Goal: Transaction & Acquisition: Purchase product/service

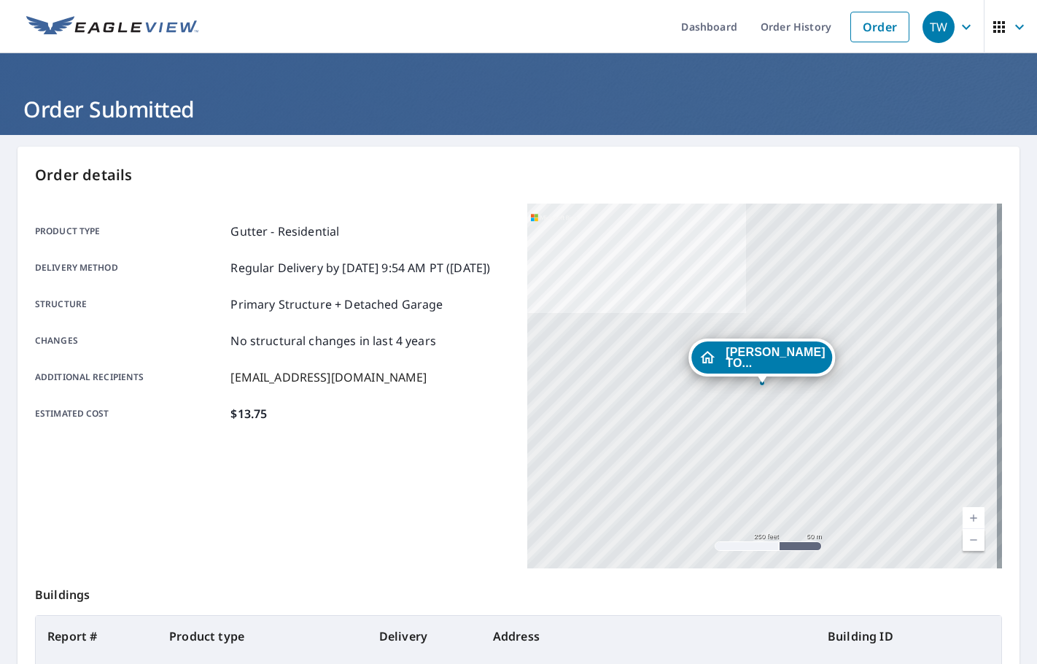
scroll to position [163, 0]
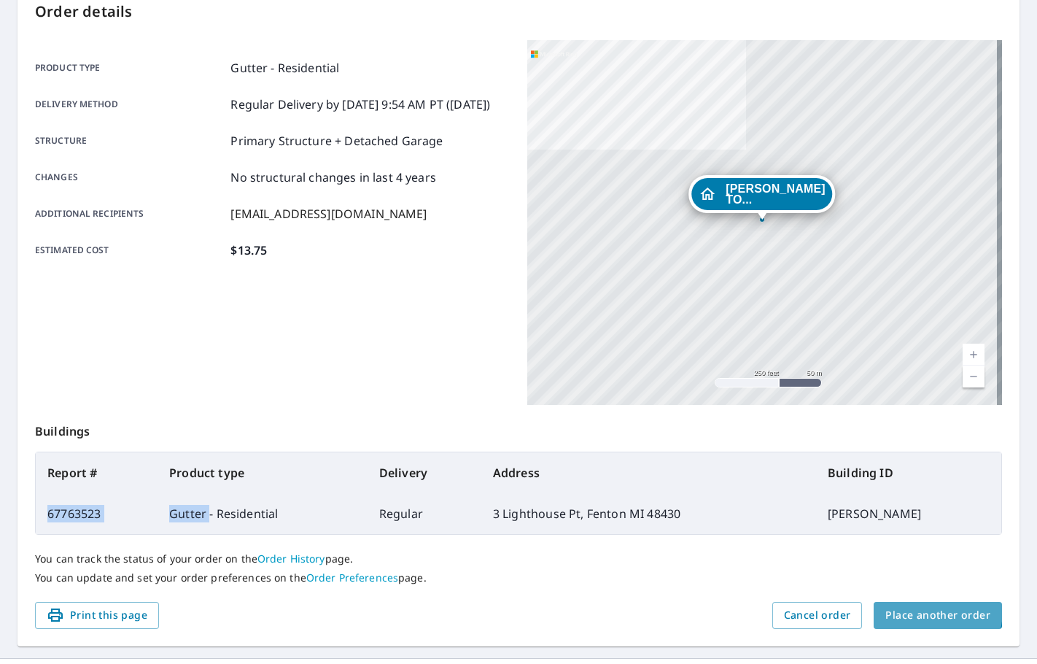
click at [909, 610] on span "Place another order" at bounding box center [938, 615] width 105 height 18
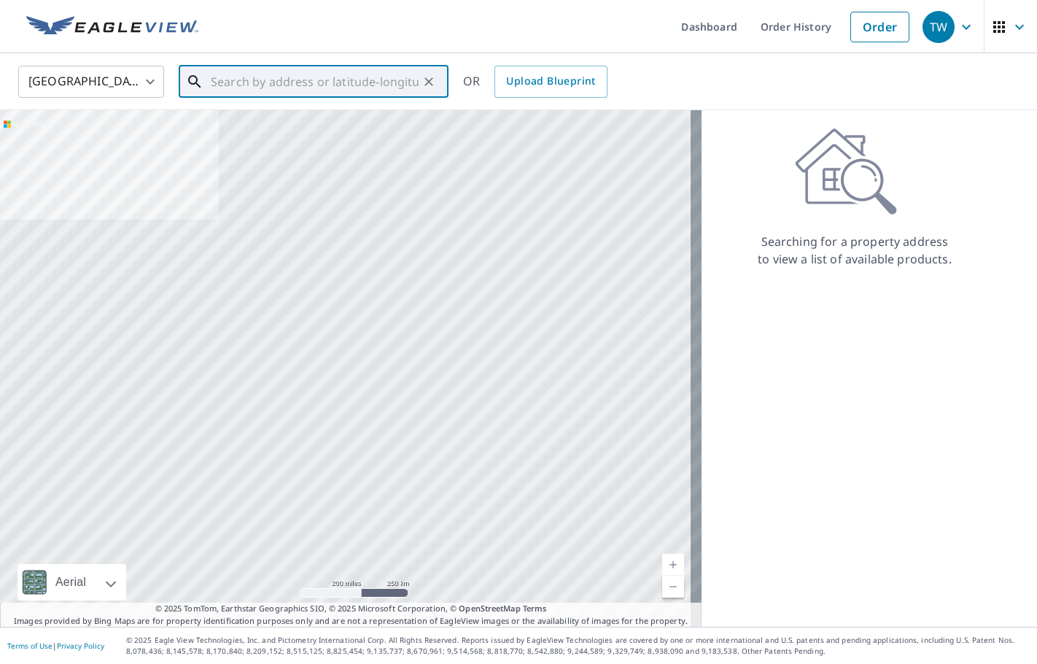
click at [247, 91] on input "text" at bounding box center [315, 81] width 208 height 41
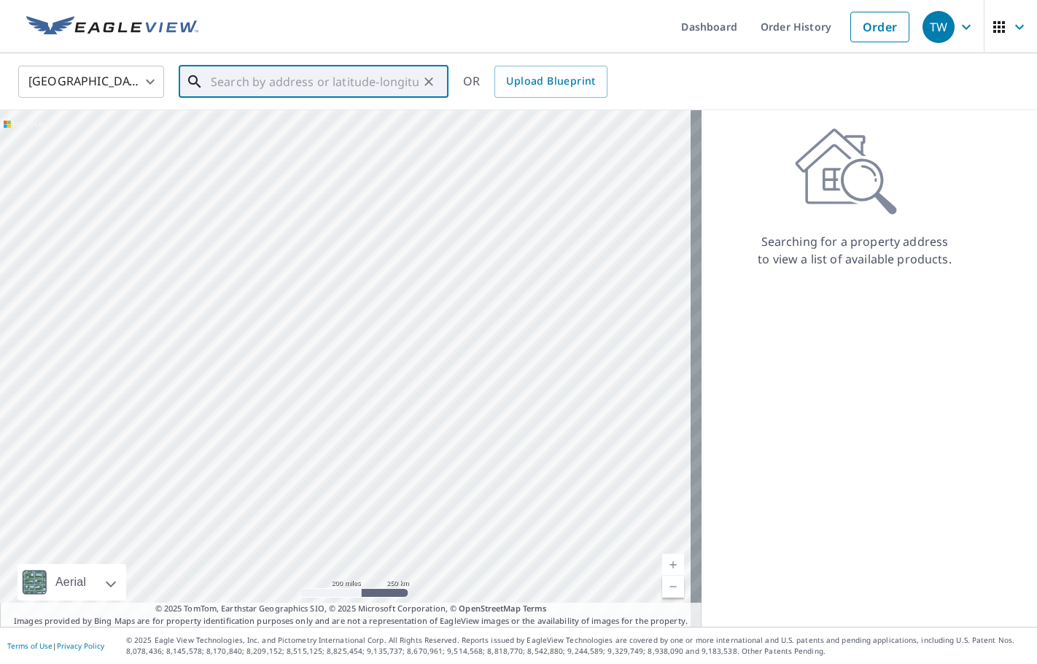
paste input "[STREET_ADDRESS][PERSON_NAME]"
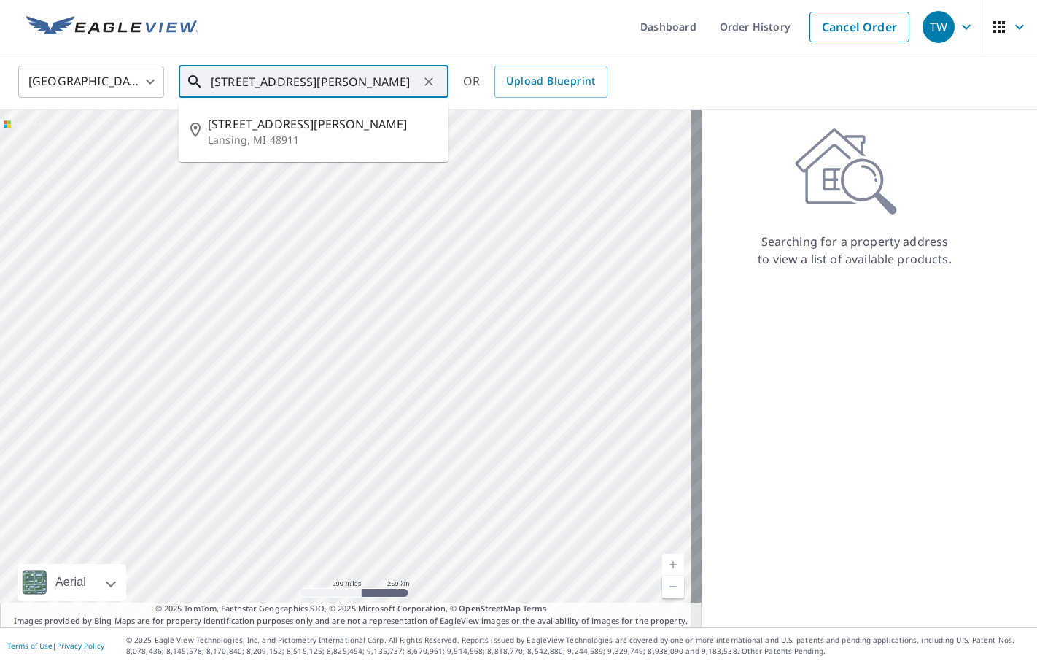
type input "[STREET_ADDRESS][PERSON_NAME]"
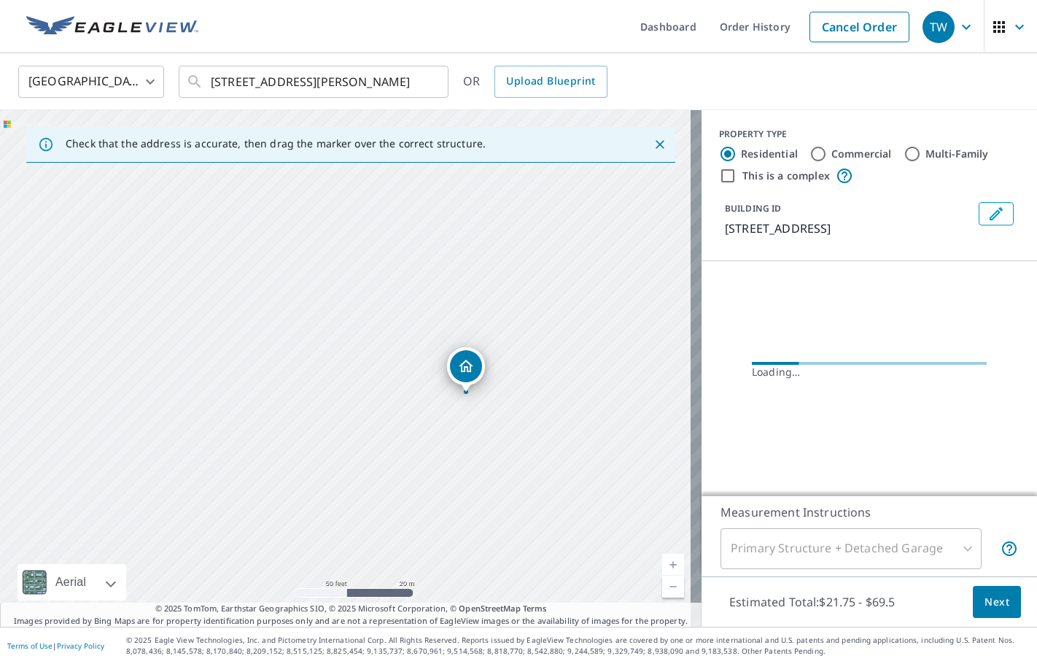
drag, startPoint x: 430, startPoint y: 416, endPoint x: 336, endPoint y: 377, distance: 102.4
click at [336, 377] on div "[STREET_ADDRESS][PERSON_NAME]" at bounding box center [351, 368] width 702 height 517
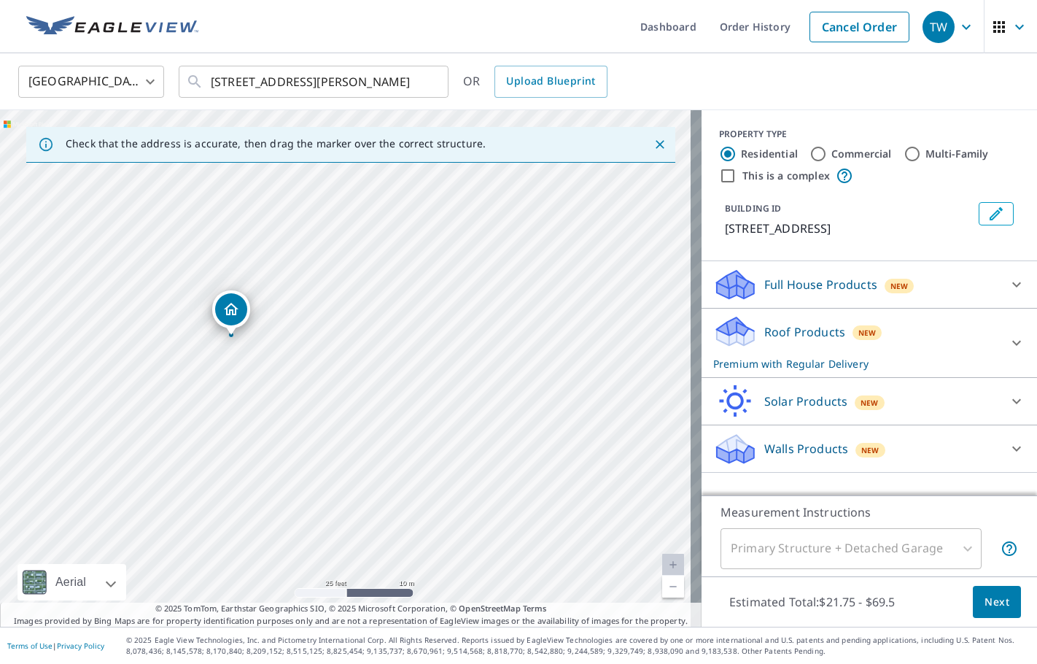
drag, startPoint x: 411, startPoint y: 430, endPoint x: 297, endPoint y: 400, distance: 118.6
click at [297, 400] on div "[STREET_ADDRESS][PERSON_NAME]" at bounding box center [351, 368] width 702 height 517
click at [980, 223] on button "Edit building 1" at bounding box center [996, 213] width 35 height 23
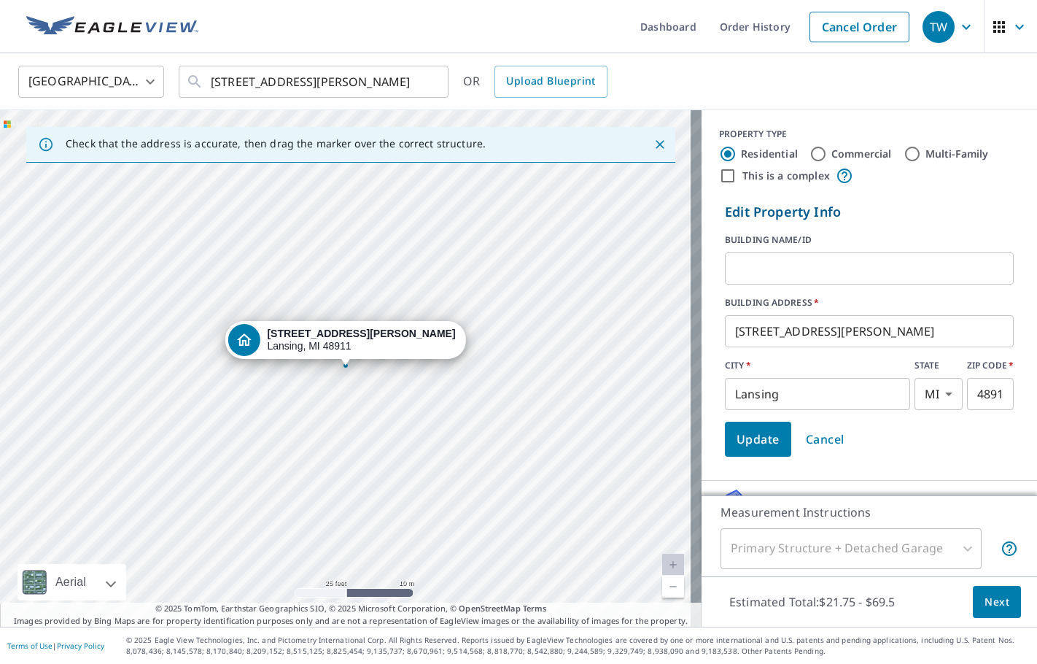
click at [886, 273] on input "text" at bounding box center [869, 268] width 289 height 41
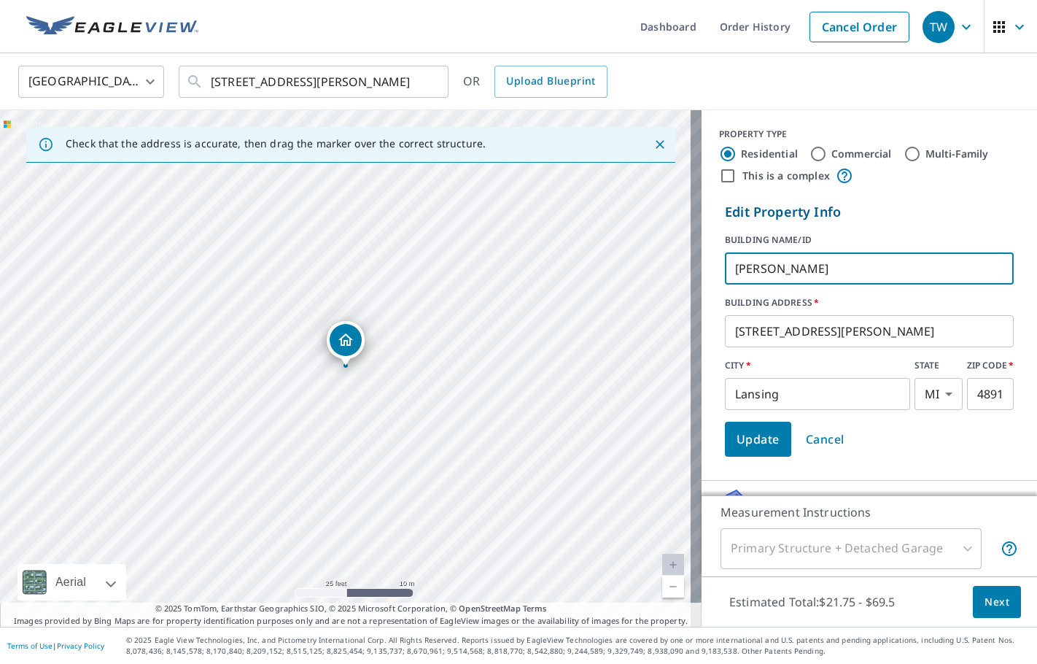
type input "[PERSON_NAME]"
click at [737, 434] on span "Update" at bounding box center [758, 439] width 43 height 20
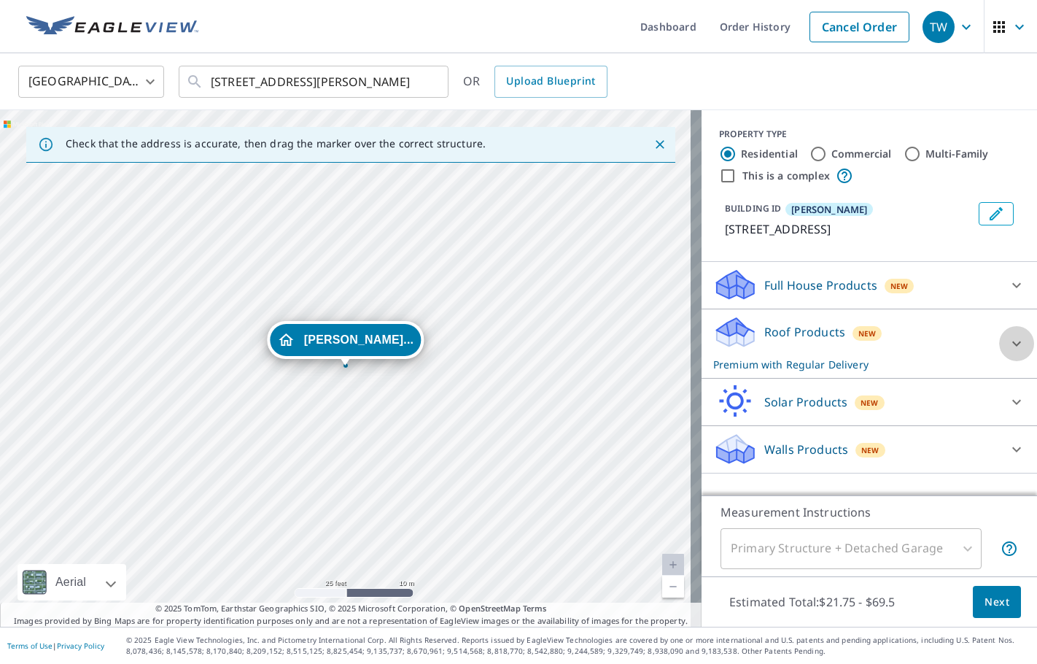
click at [1008, 351] on icon at bounding box center [1017, 344] width 18 height 18
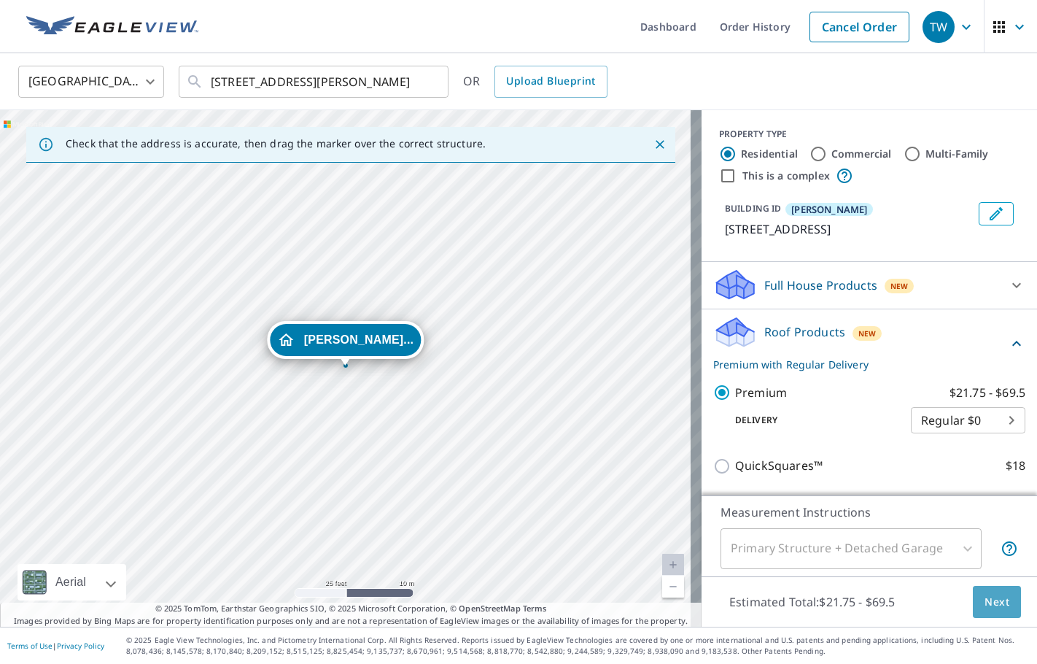
click at [985, 606] on span "Next" at bounding box center [997, 602] width 25 height 18
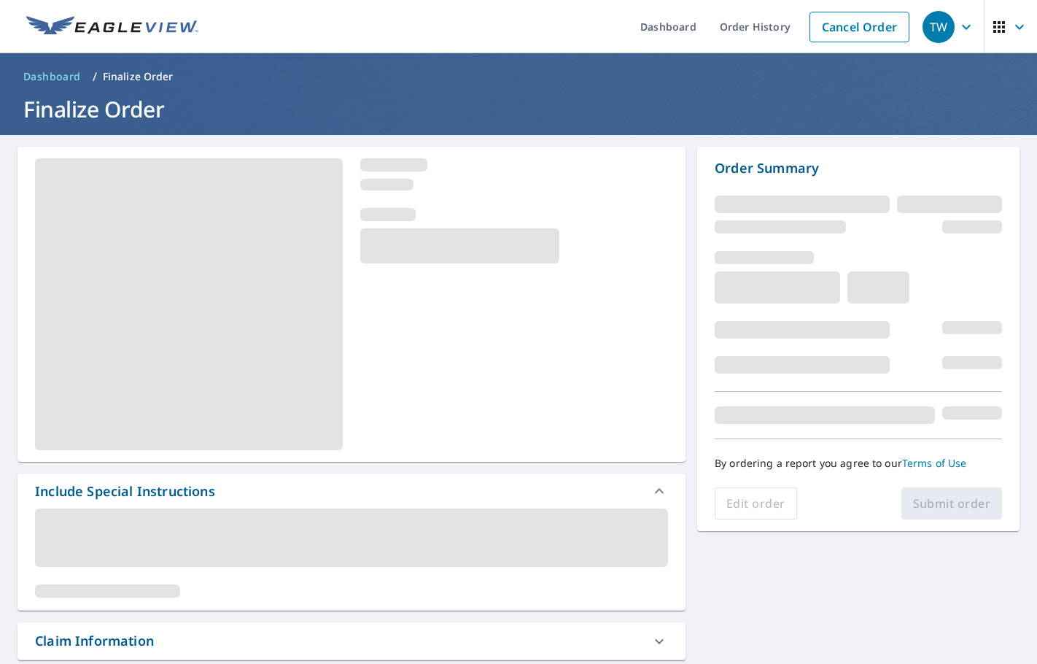
scroll to position [219, 0]
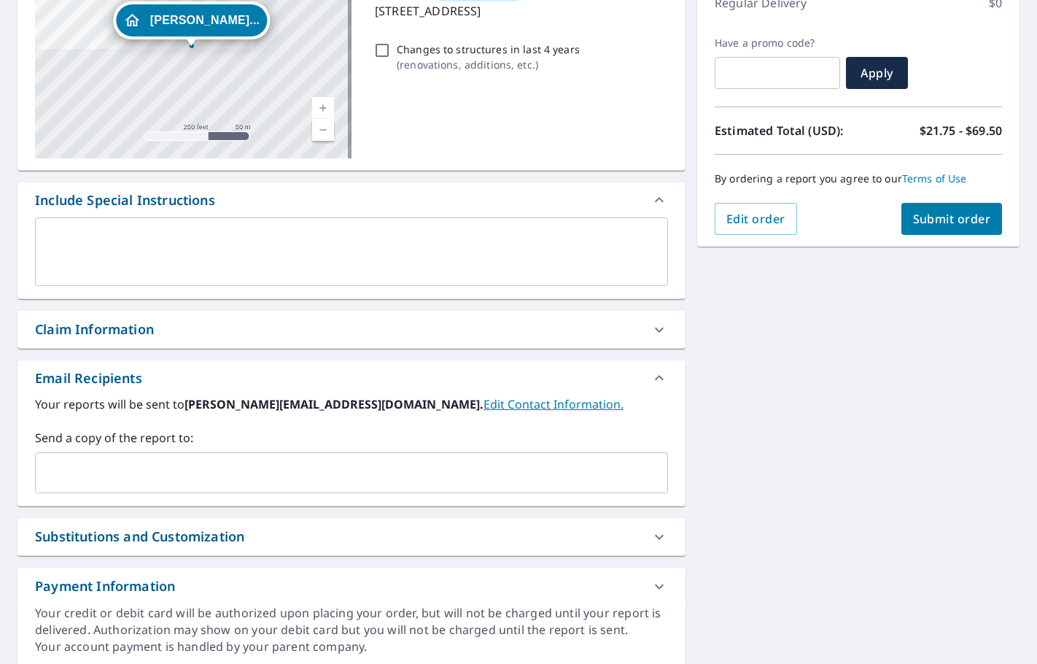
click at [81, 465] on input "text" at bounding box center [341, 473] width 598 height 28
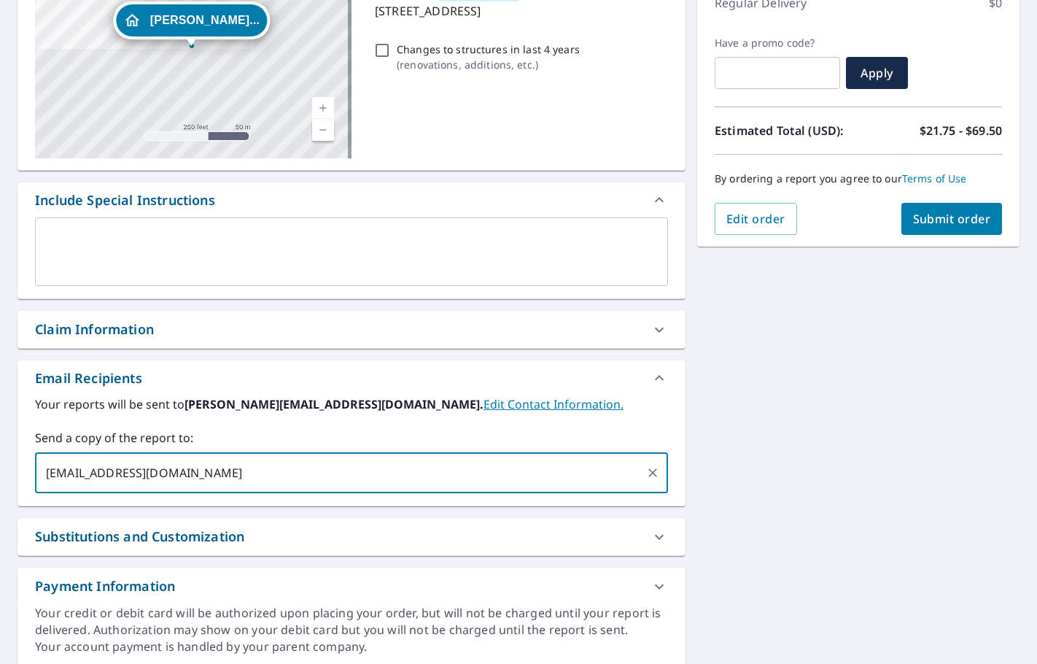
type input "[EMAIL_ADDRESS][DOMAIN_NAME]"
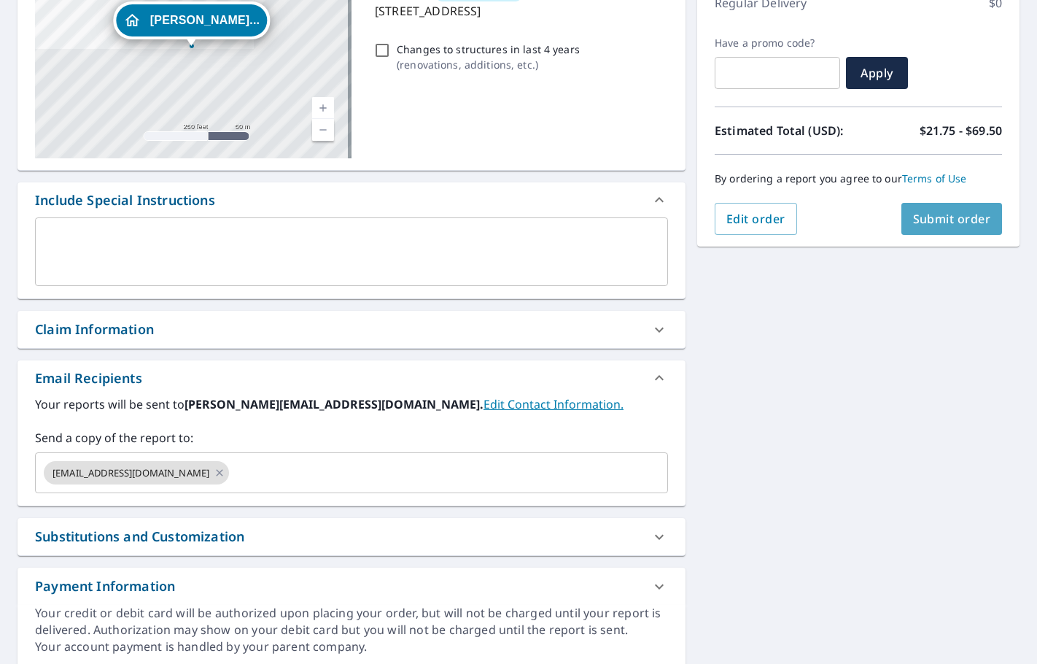
click at [966, 218] on span "Submit order" at bounding box center [952, 219] width 78 height 16
checkbox input "true"
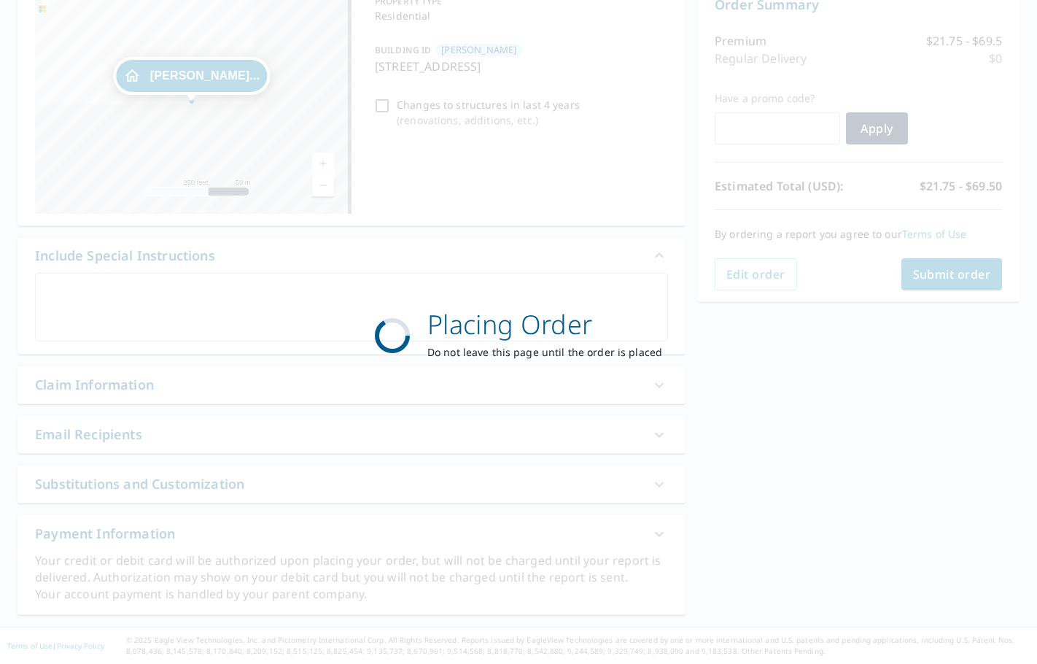
scroll to position [163, 0]
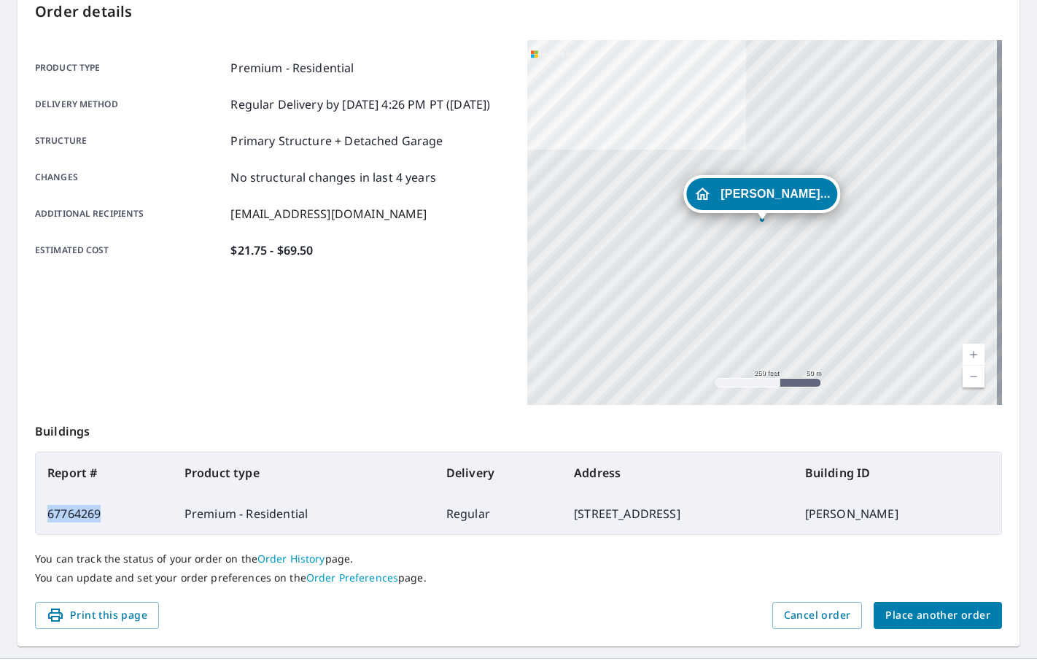
drag, startPoint x: 104, startPoint y: 515, endPoint x: 45, endPoint y: 509, distance: 59.5
click at [45, 509] on td "67764269" at bounding box center [104, 513] width 137 height 41
copy td "67764269"
click at [919, 618] on span "Place another order" at bounding box center [938, 615] width 105 height 18
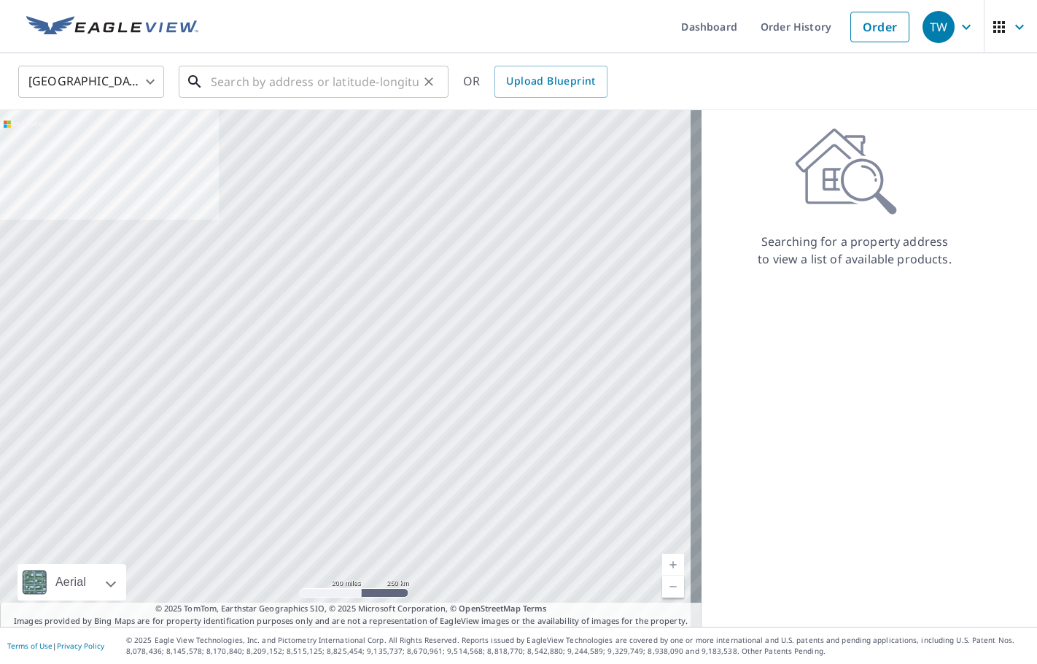
click at [304, 95] on input "text" at bounding box center [315, 81] width 208 height 41
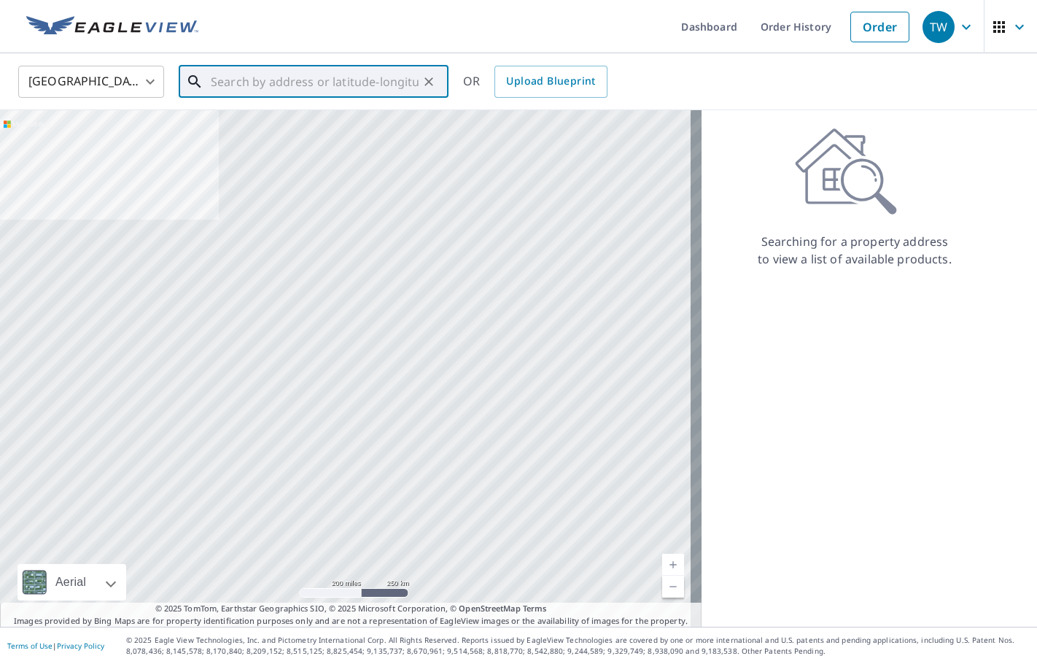
paste input "8123 [PERSON_NAME], [GEOGRAPHIC_DATA]"
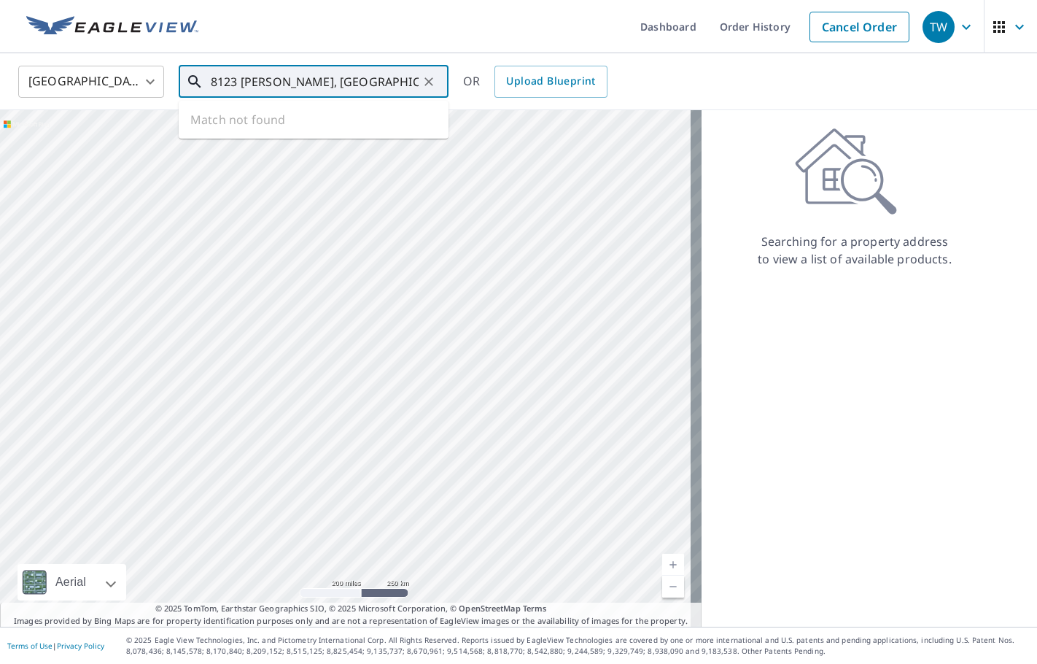
type input "8123 [PERSON_NAME], [GEOGRAPHIC_DATA]"
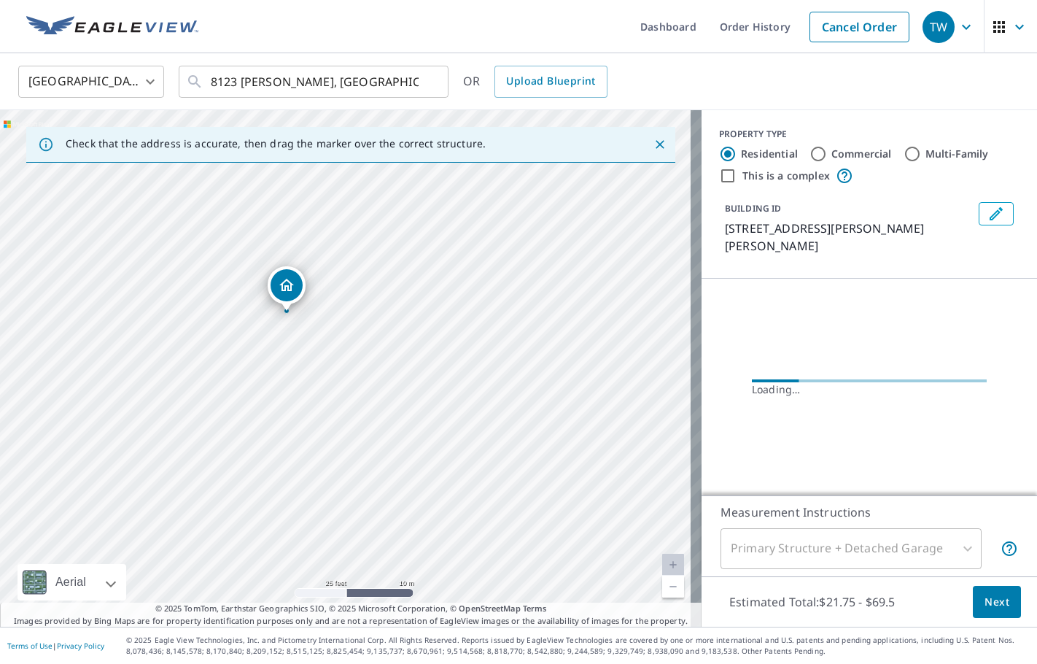
drag, startPoint x: 305, startPoint y: 332, endPoint x: 287, endPoint y: 293, distance: 43.4
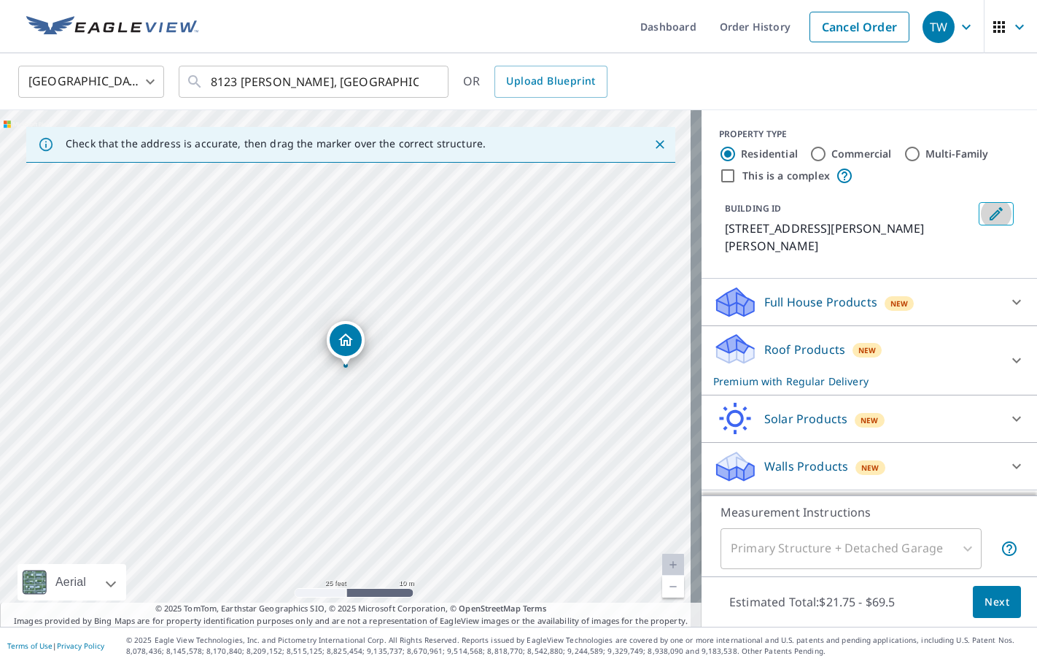
click at [988, 220] on icon "Edit building 1" at bounding box center [997, 214] width 18 height 18
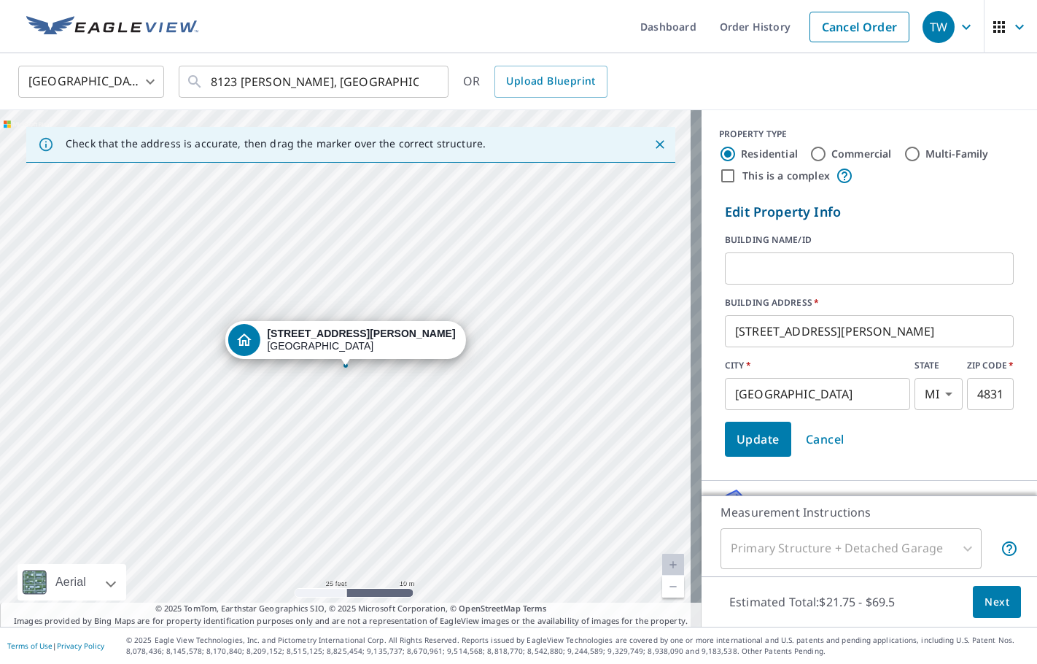
click at [837, 272] on input "text" at bounding box center [869, 268] width 289 height 41
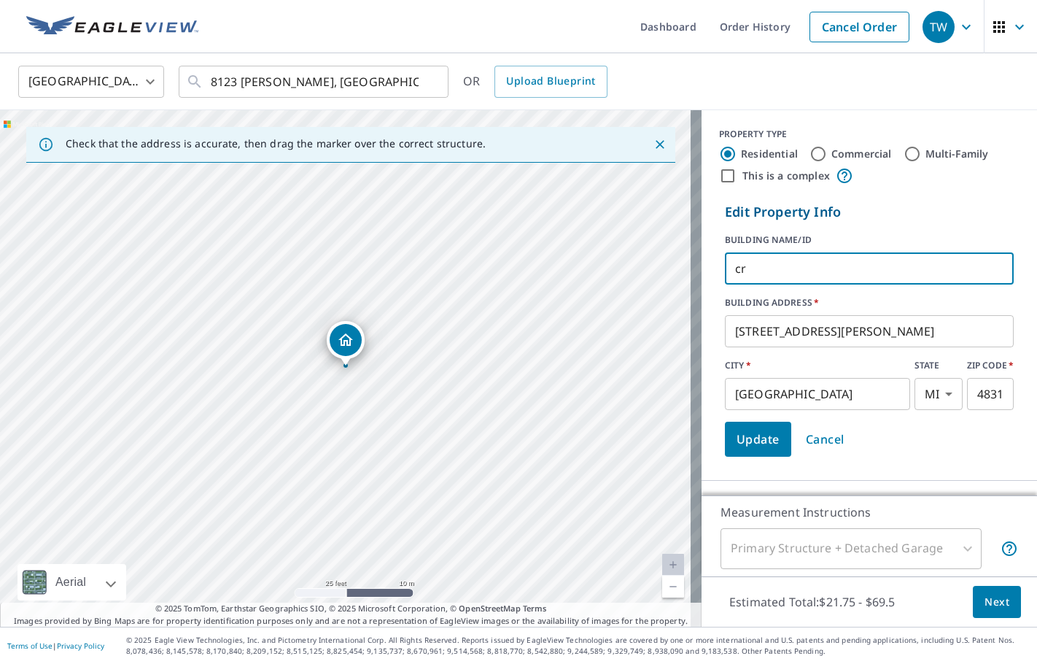
type input "c"
type input "[PERSON_NAME]"
click at [760, 433] on span "Update" at bounding box center [758, 439] width 43 height 20
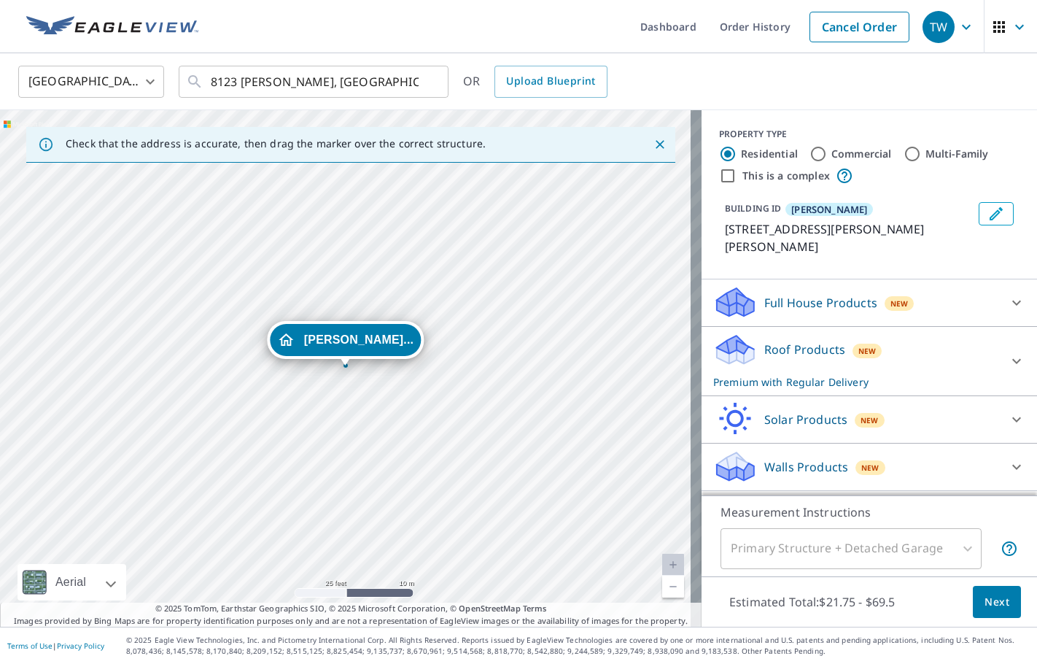
click at [1008, 352] on icon at bounding box center [1017, 361] width 18 height 18
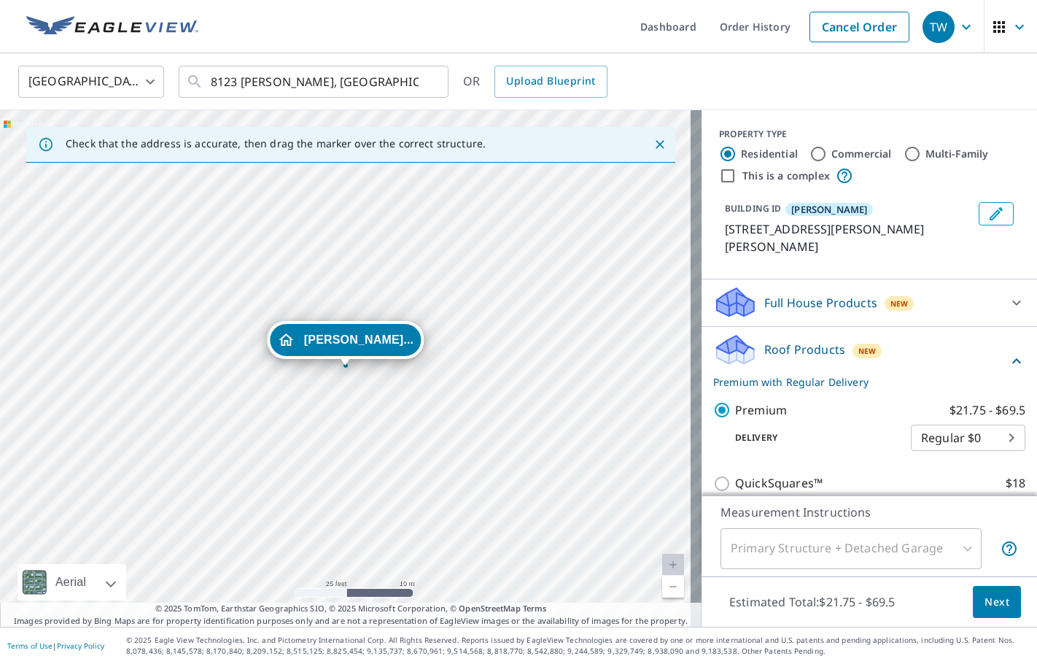
click at [985, 603] on span "Next" at bounding box center [997, 602] width 25 height 18
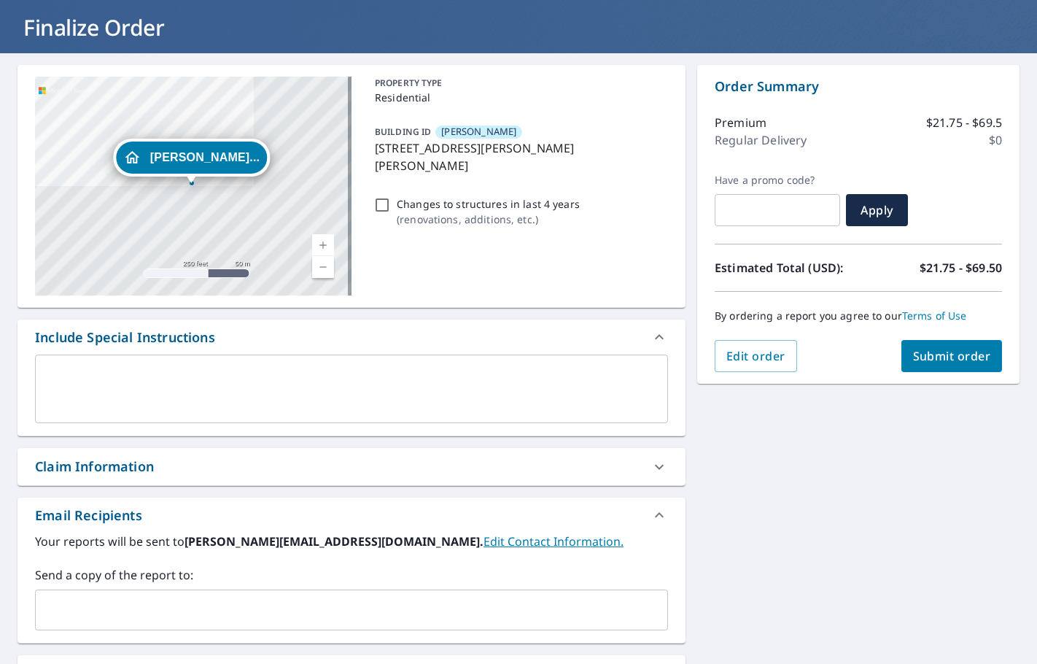
scroll to position [219, 0]
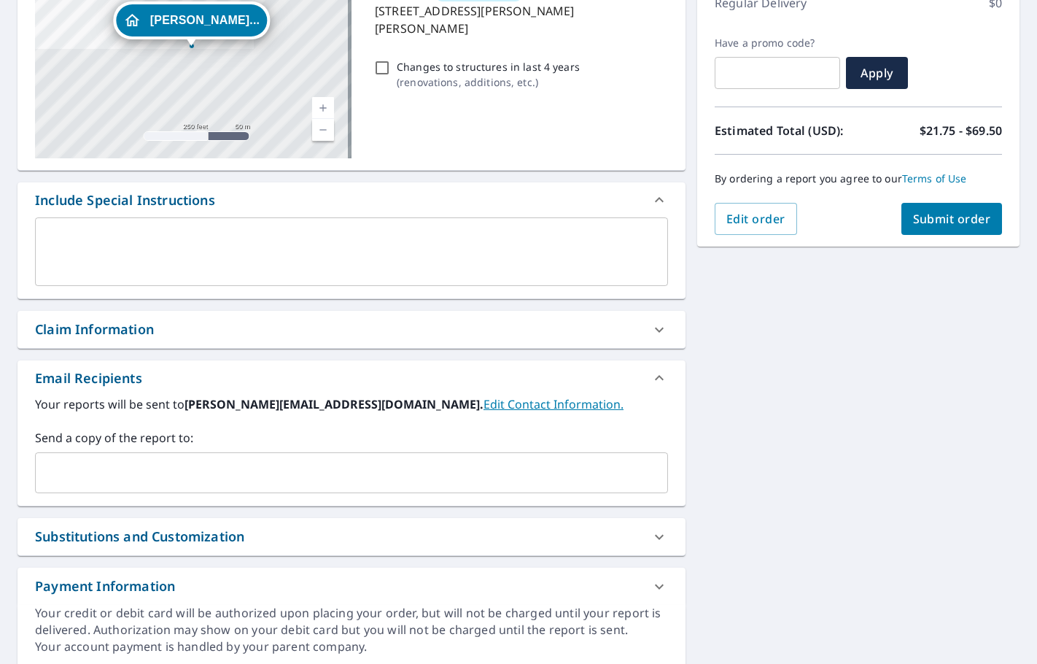
click at [76, 466] on input "text" at bounding box center [341, 473] width 598 height 28
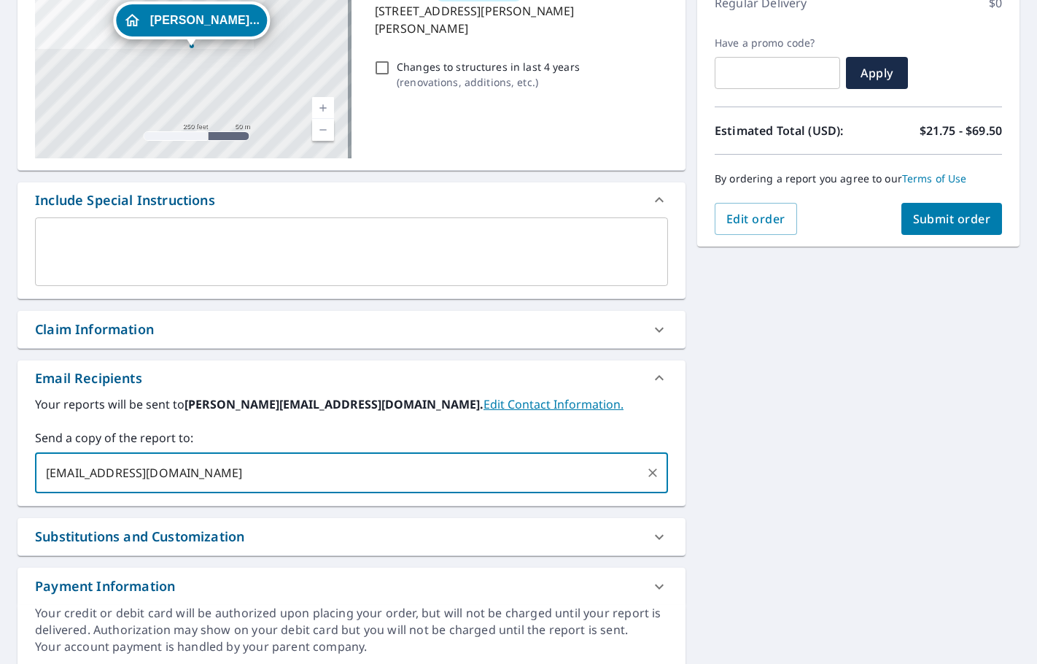
type input "[EMAIL_ADDRESS][DOMAIN_NAME]"
click at [957, 212] on span "Submit order" at bounding box center [952, 219] width 78 height 16
checkbox input "true"
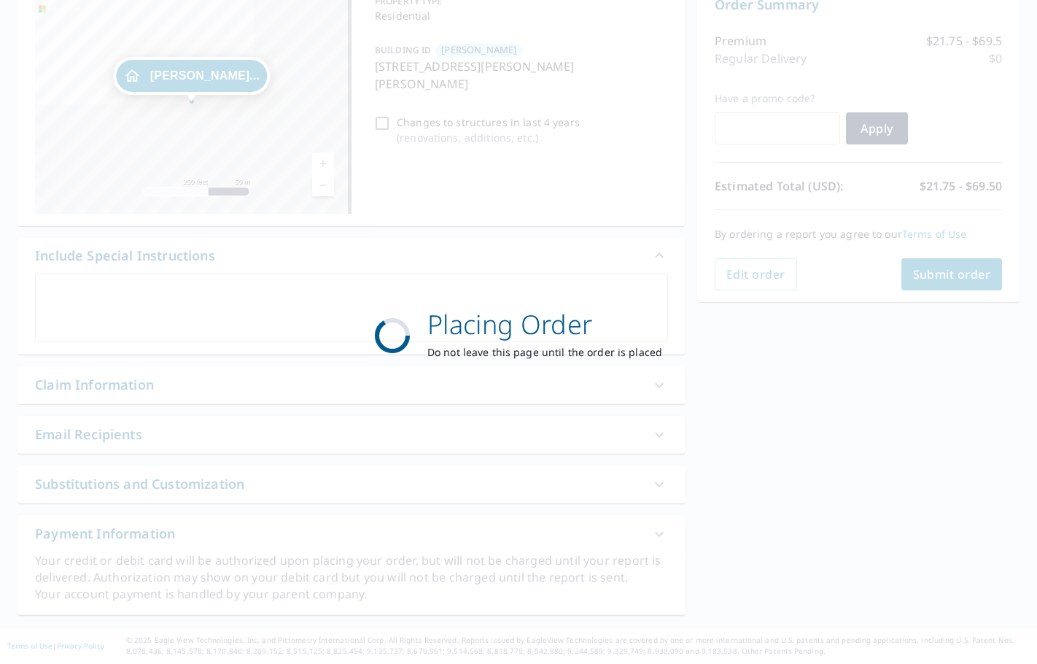
scroll to position [163, 0]
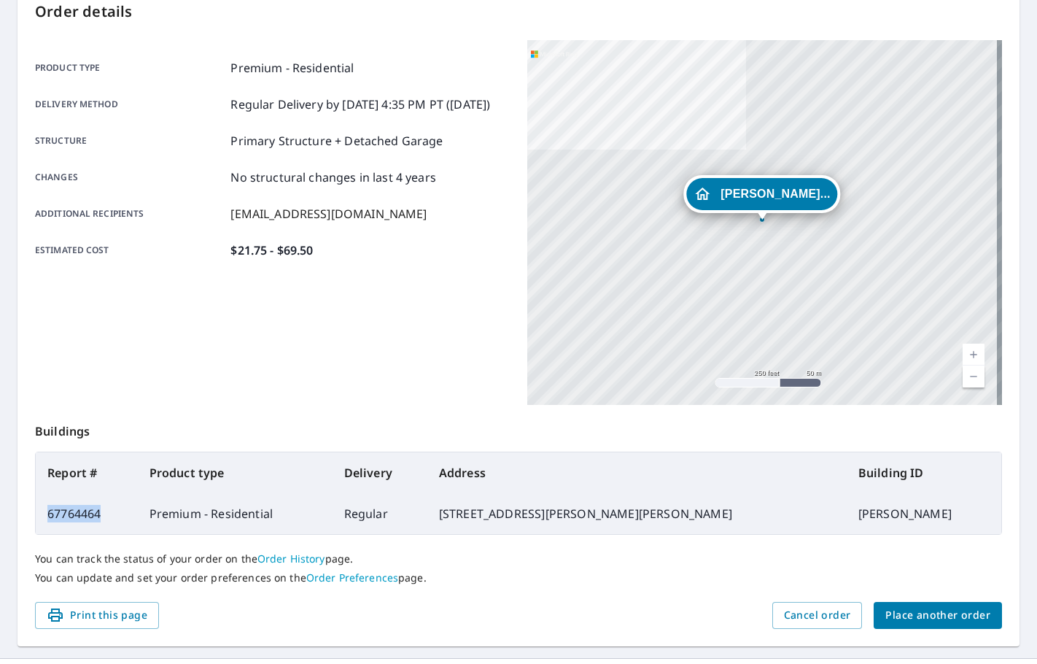
drag, startPoint x: 105, startPoint y: 519, endPoint x: 47, endPoint y: 522, distance: 57.7
click at [47, 522] on td "67764464" at bounding box center [87, 513] width 102 height 41
copy td "67764464"
click at [912, 613] on span "Place another order" at bounding box center [938, 615] width 105 height 18
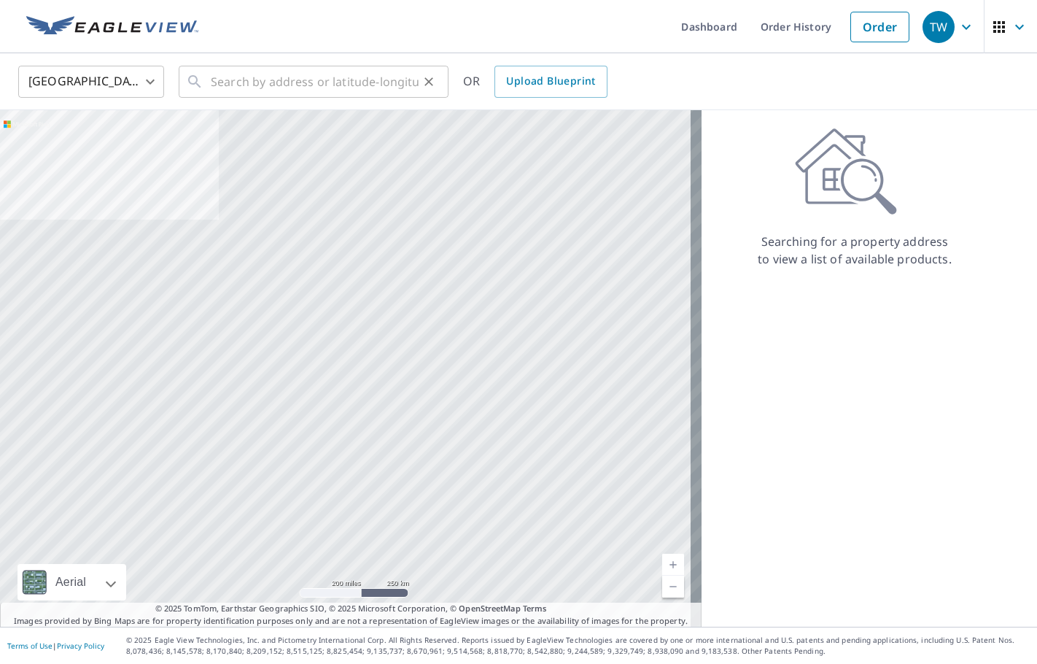
click at [204, 75] on div "​" at bounding box center [314, 82] width 270 height 32
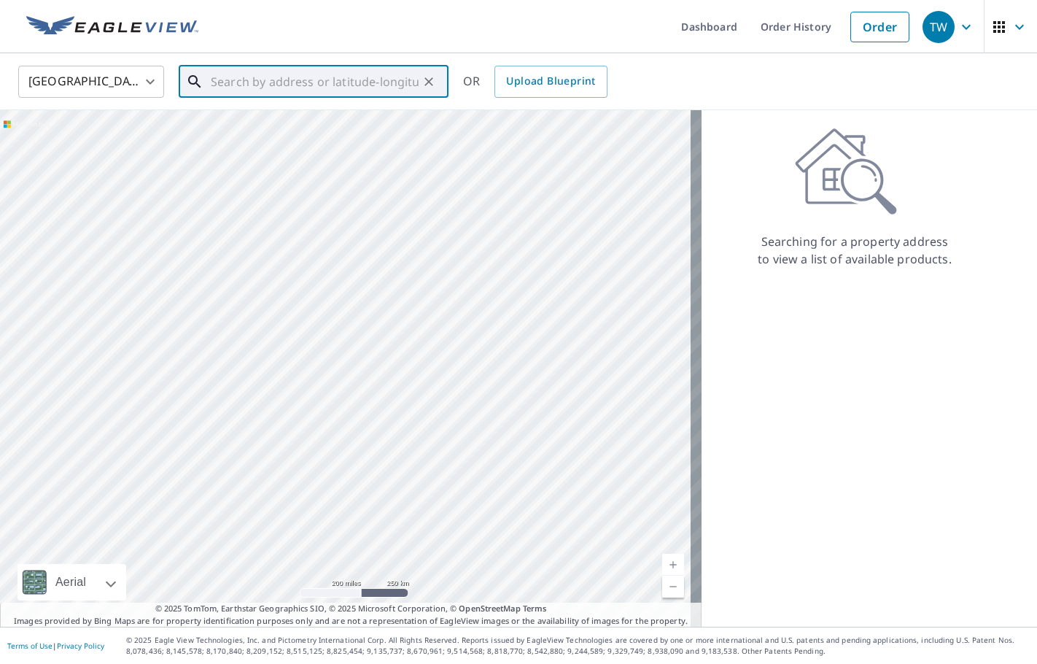
click at [253, 88] on input "text" at bounding box center [315, 81] width 208 height 41
paste input "[STREET_ADDRESS][PERSON_NAME]"
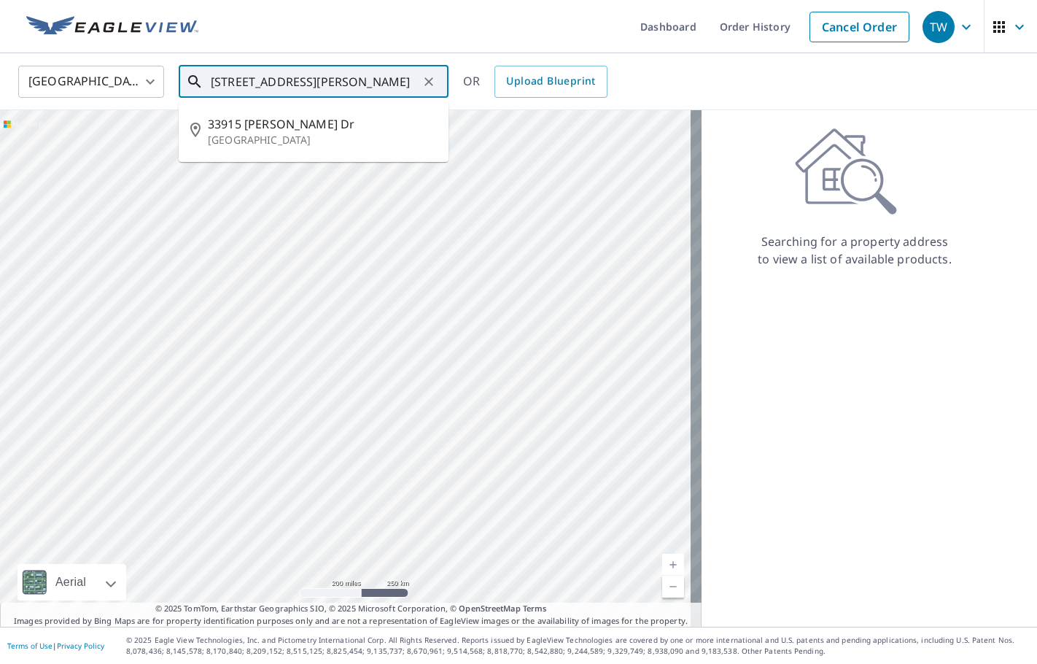
type input "[STREET_ADDRESS][PERSON_NAME]"
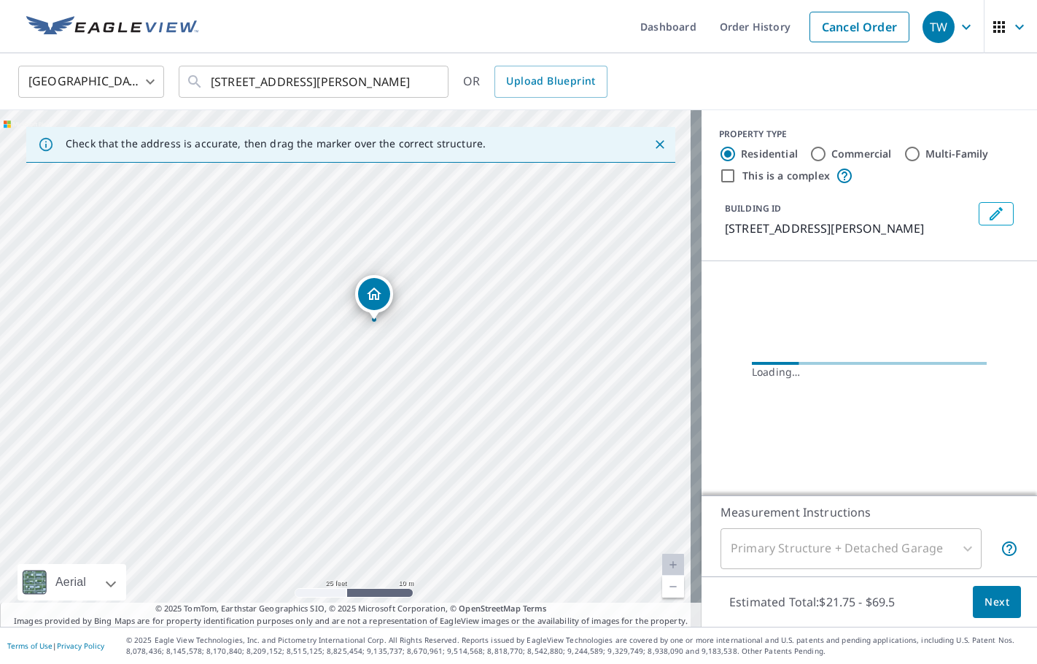
drag, startPoint x: 343, startPoint y: 261, endPoint x: 312, endPoint y: 384, distance: 126.5
click at [312, 384] on div "[STREET_ADDRESS][PERSON_NAME]" at bounding box center [351, 368] width 702 height 517
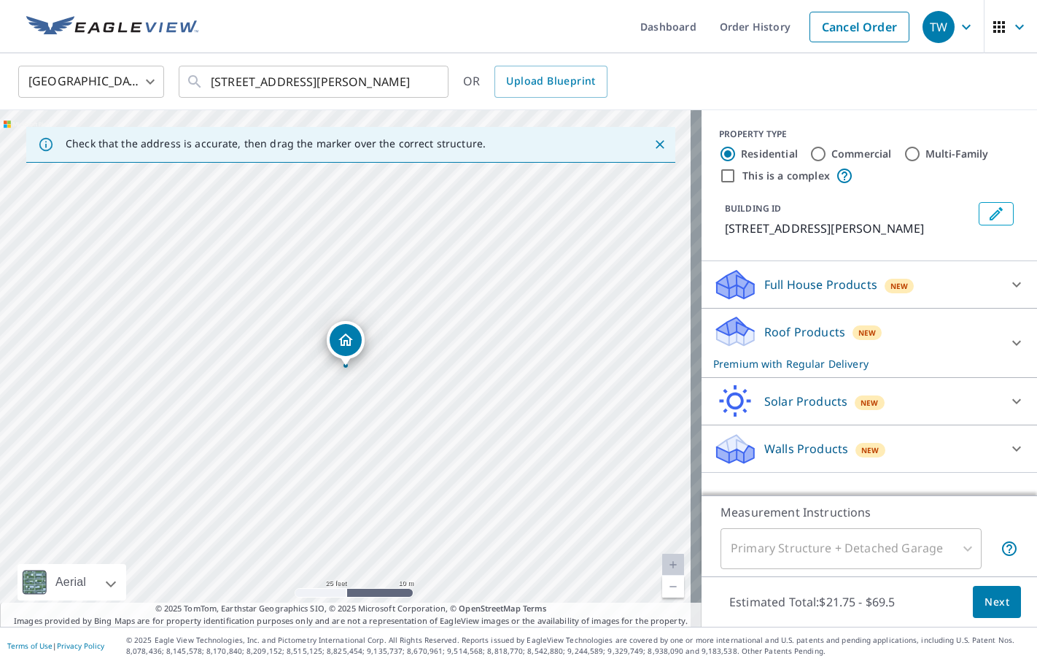
click at [988, 207] on icon "Edit building 1" at bounding box center [997, 214] width 18 height 18
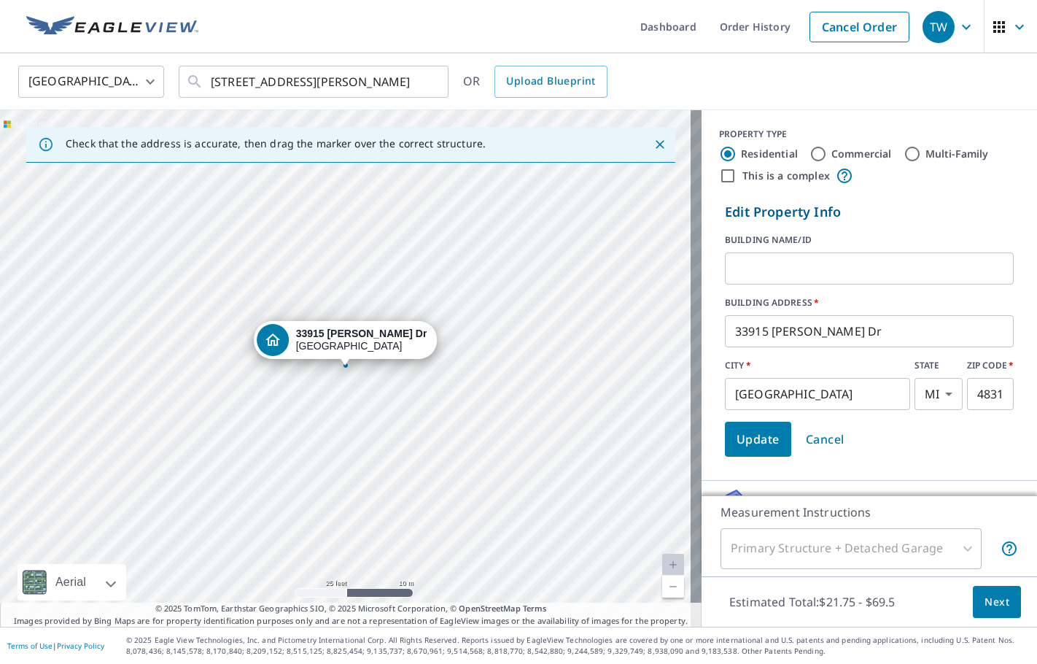
click at [805, 268] on input "text" at bounding box center [869, 268] width 289 height 41
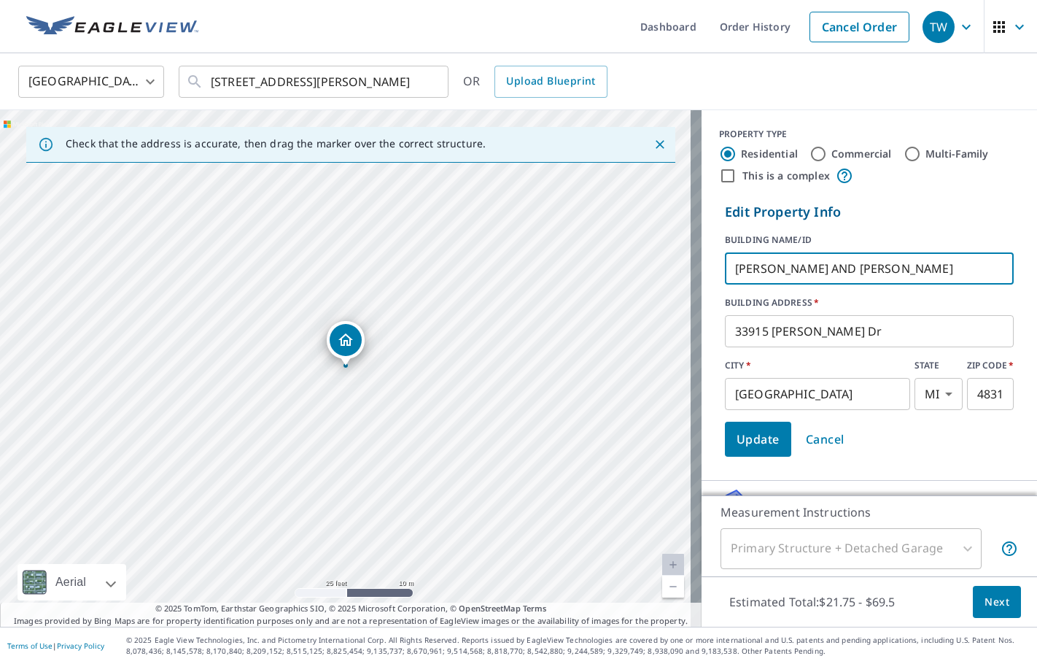
type input "[PERSON_NAME] AND [PERSON_NAME]"
click at [757, 443] on span "Update" at bounding box center [758, 439] width 43 height 20
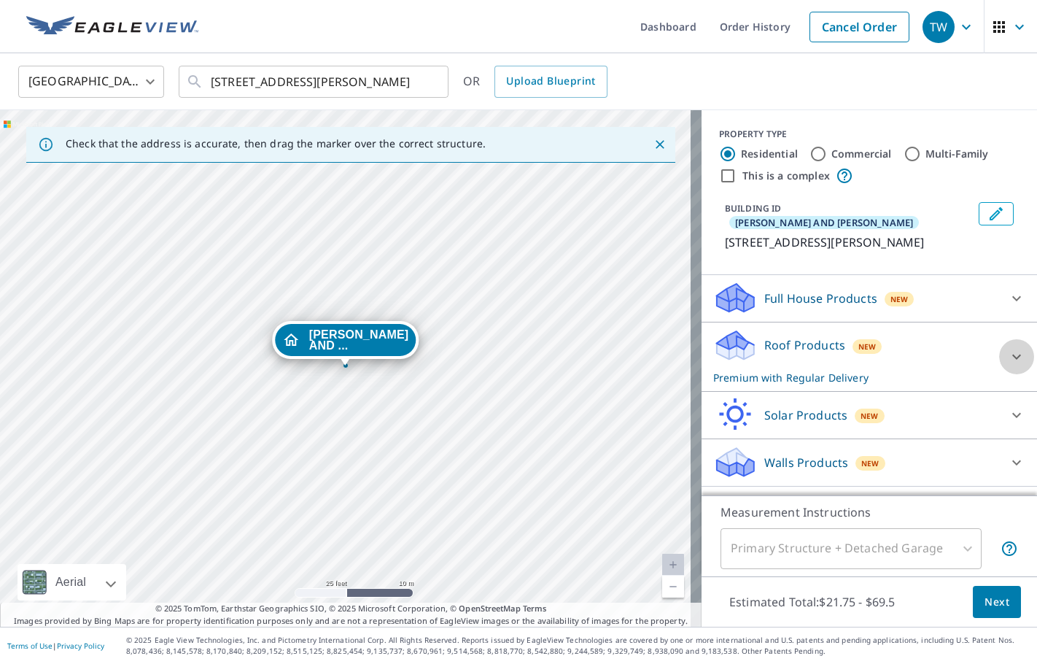
click at [1013, 359] on icon at bounding box center [1017, 356] width 9 height 5
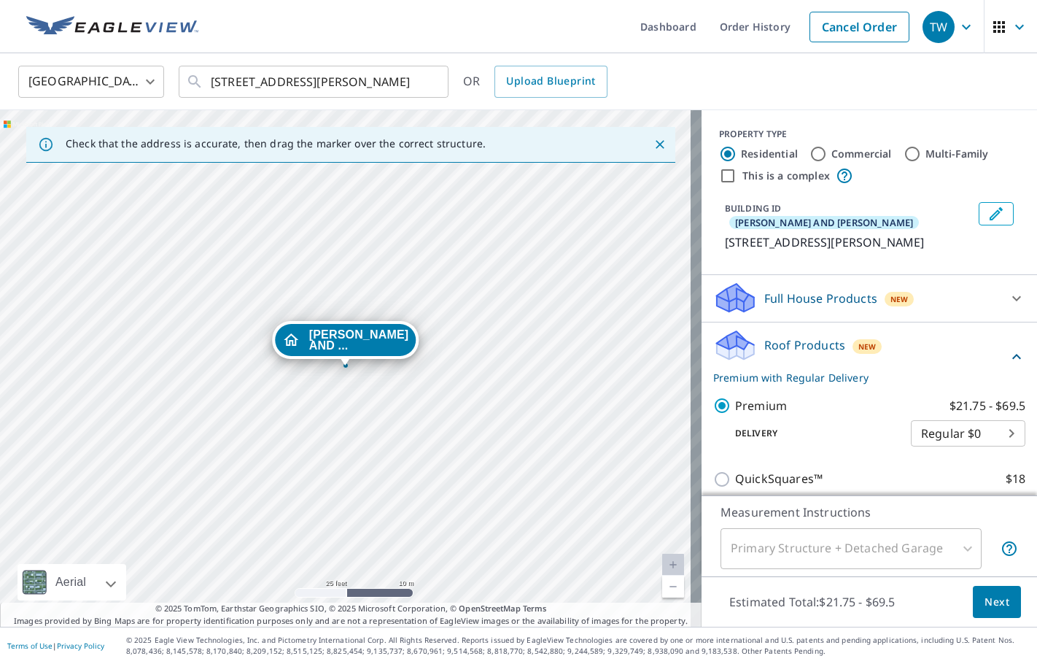
click at [985, 604] on span "Next" at bounding box center [997, 602] width 25 height 18
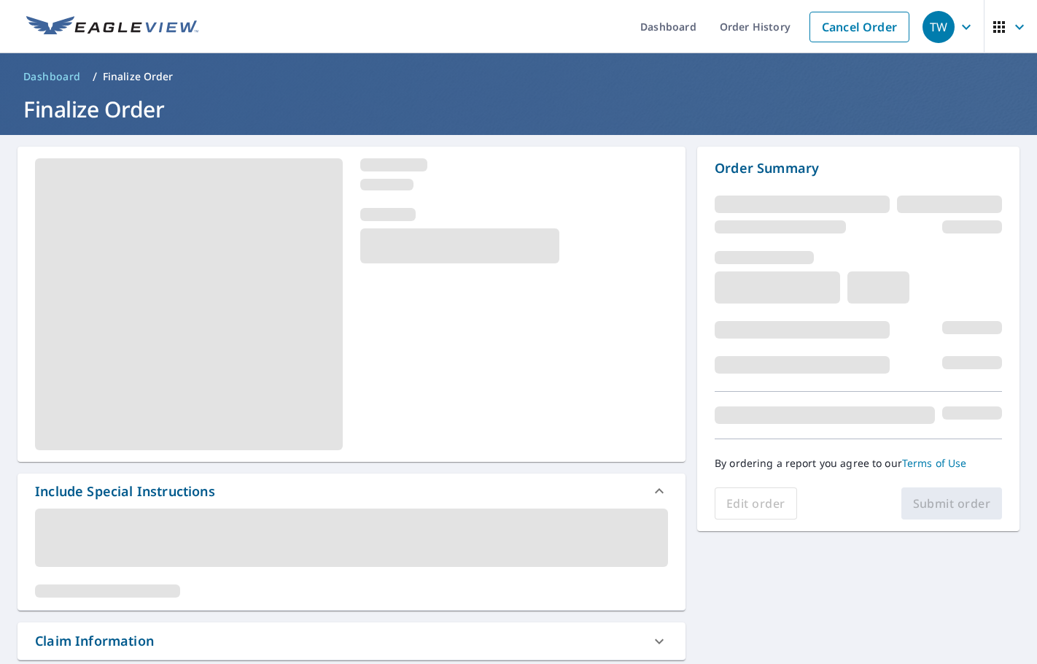
scroll to position [219, 0]
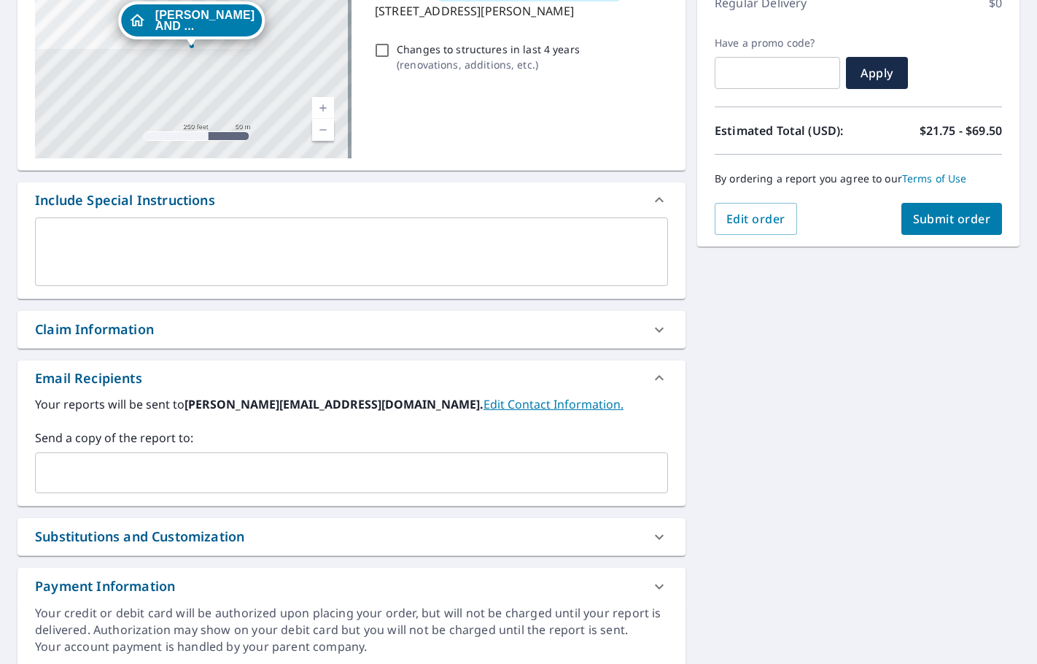
click at [90, 479] on input "text" at bounding box center [341, 473] width 598 height 28
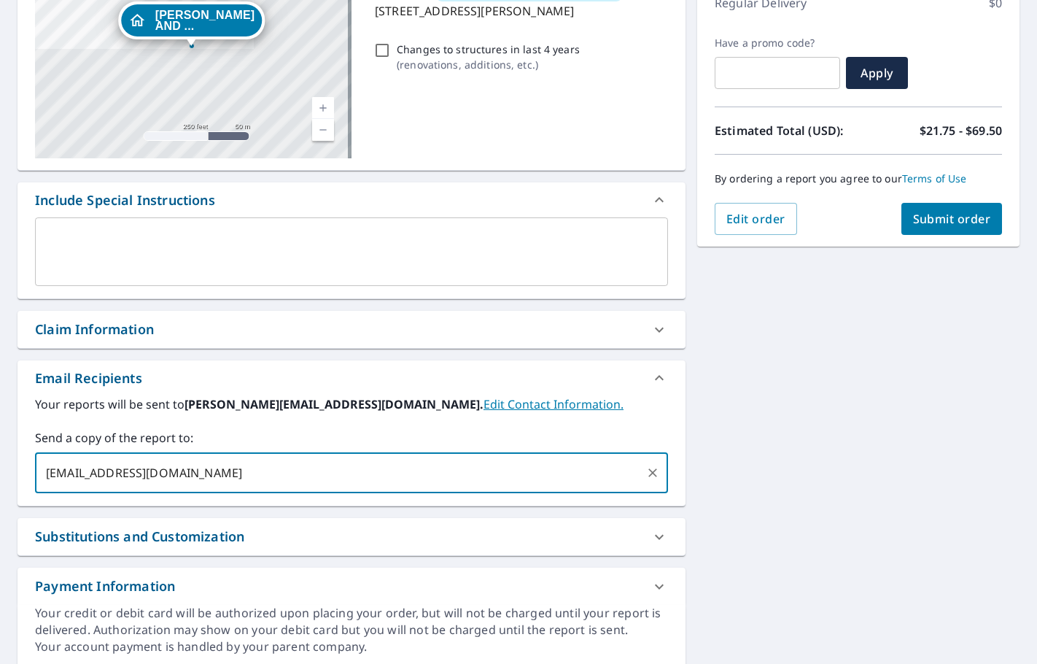
type input "[EMAIL_ADDRESS][DOMAIN_NAME]"
click at [923, 224] on span "Submit order" at bounding box center [952, 219] width 78 height 16
checkbox input "true"
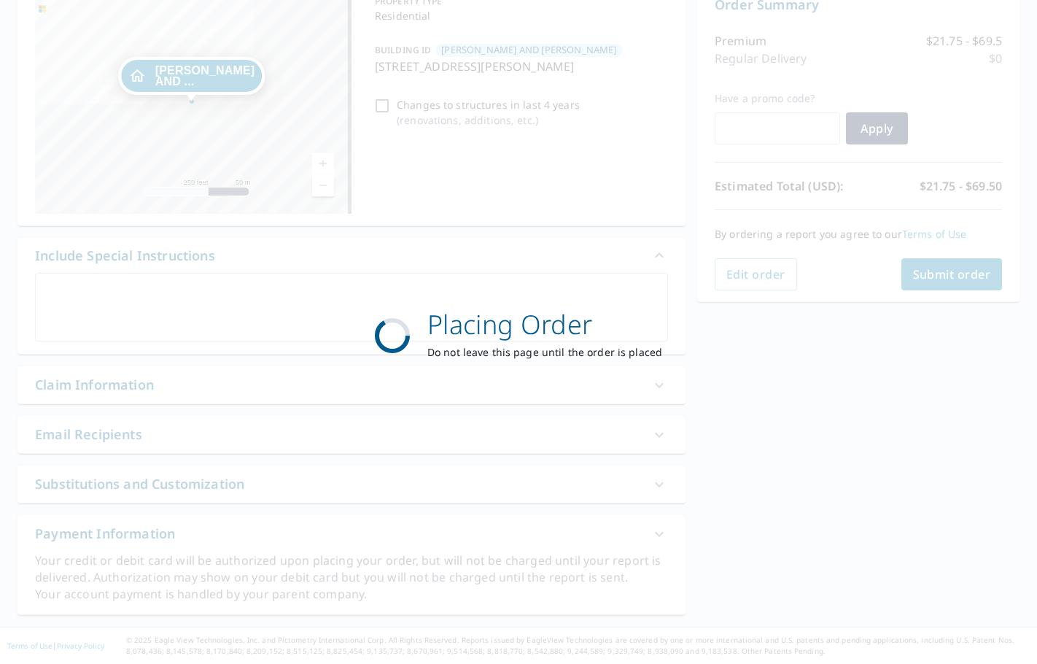
scroll to position [163, 0]
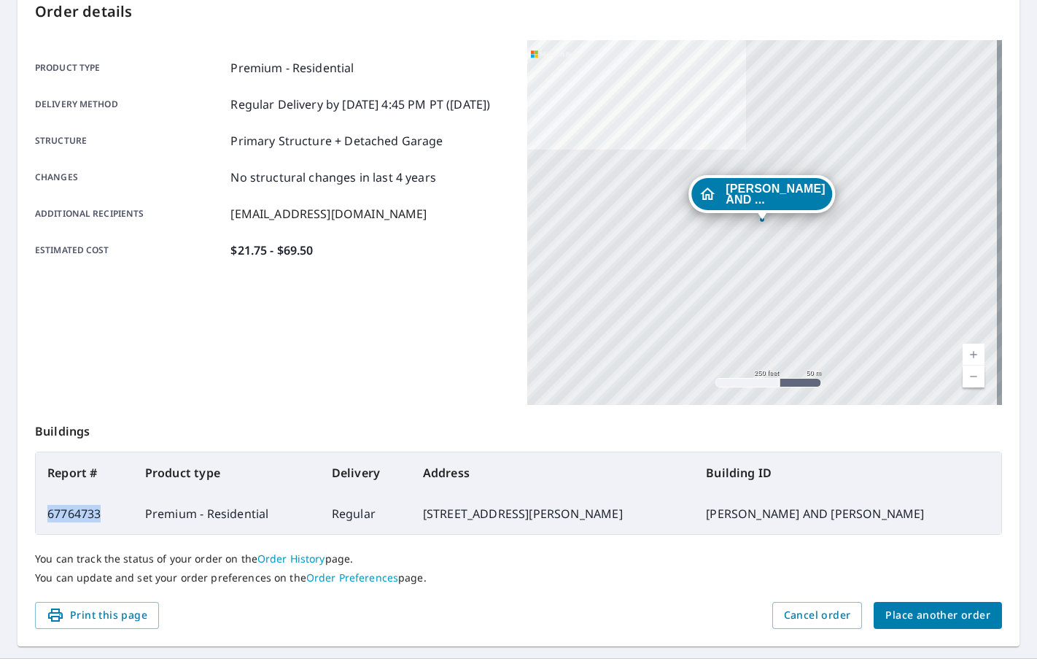
drag, startPoint x: 107, startPoint y: 510, endPoint x: 46, endPoint y: 515, distance: 60.8
click at [46, 515] on td "67764733" at bounding box center [85, 513] width 98 height 41
copy td "67764733"
click at [936, 611] on span "Place another order" at bounding box center [938, 615] width 105 height 18
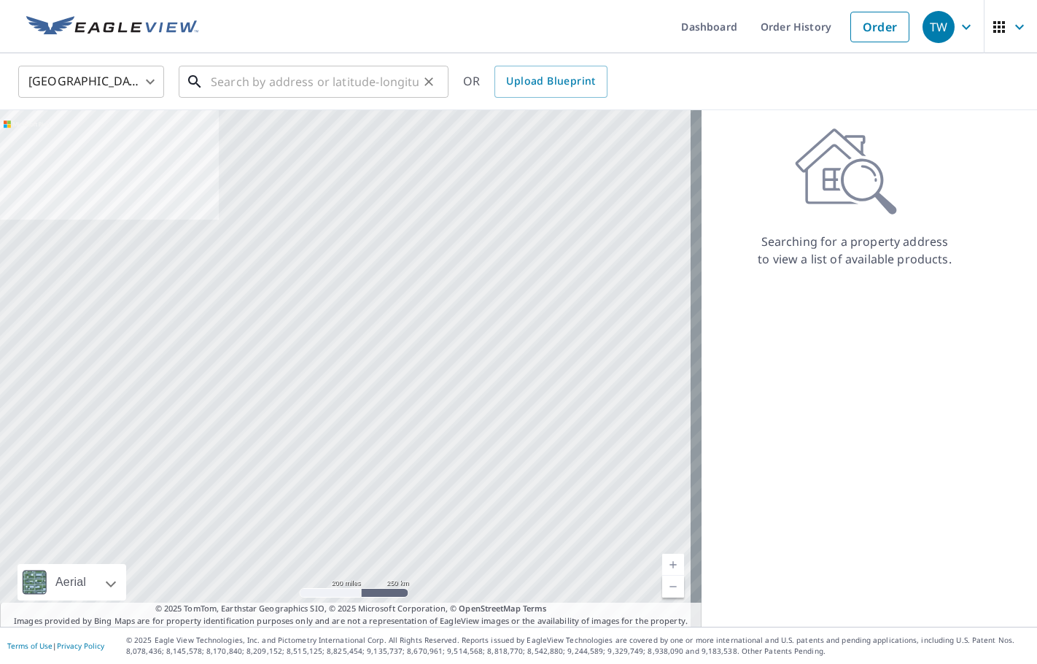
click at [268, 85] on input "text" at bounding box center [315, 81] width 208 height 41
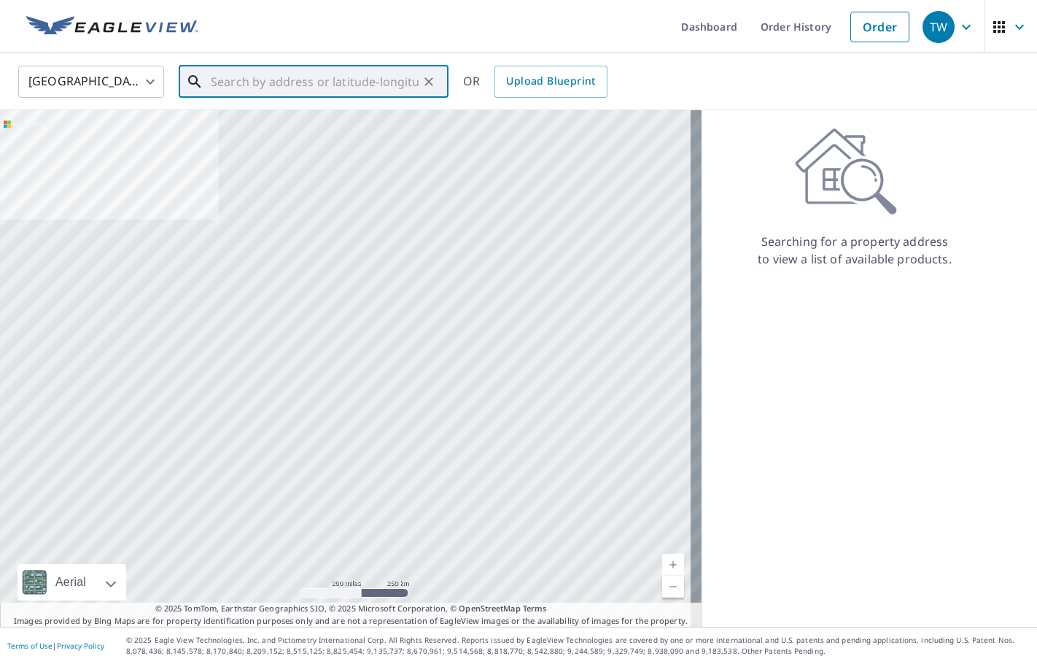
paste input "[STREET_ADDRESS]"
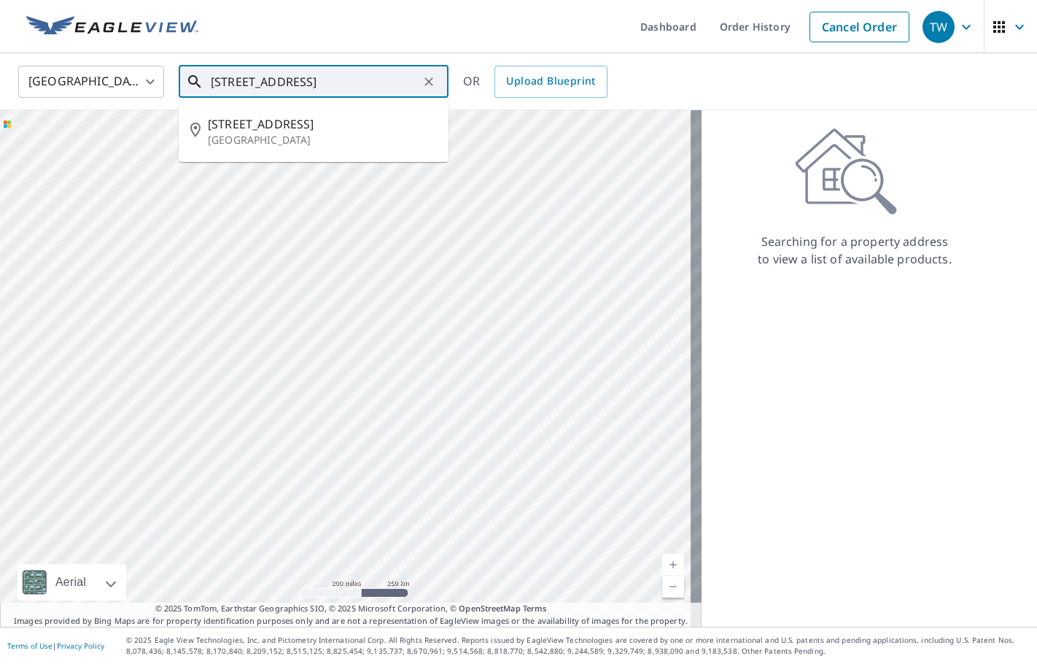
type input "[STREET_ADDRESS]"
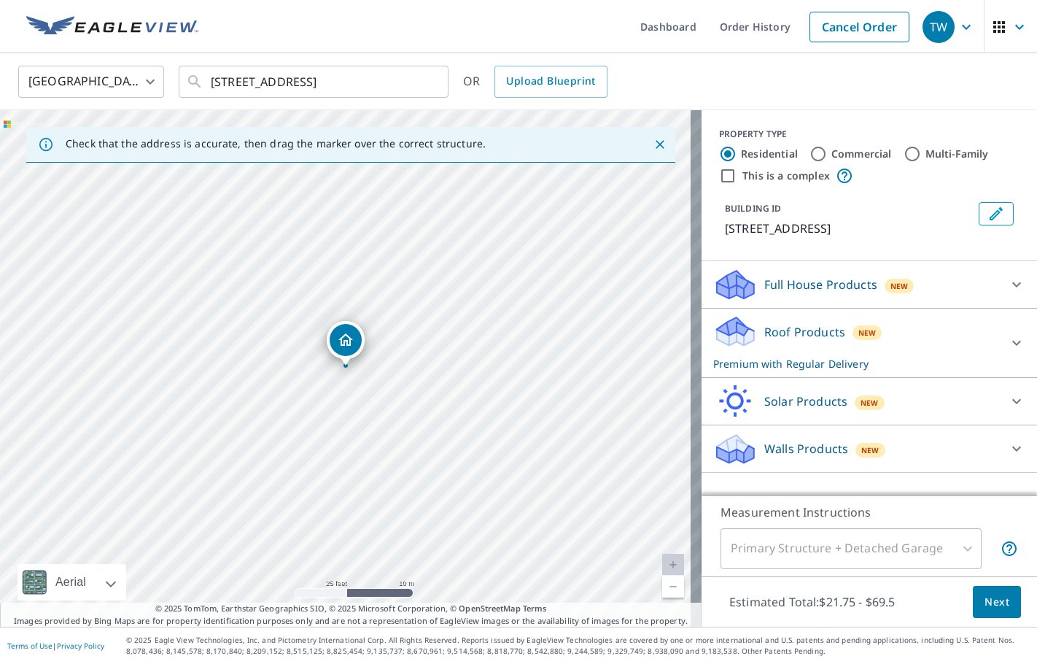
click at [989, 217] on icon "Edit building 1" at bounding box center [997, 214] width 18 height 18
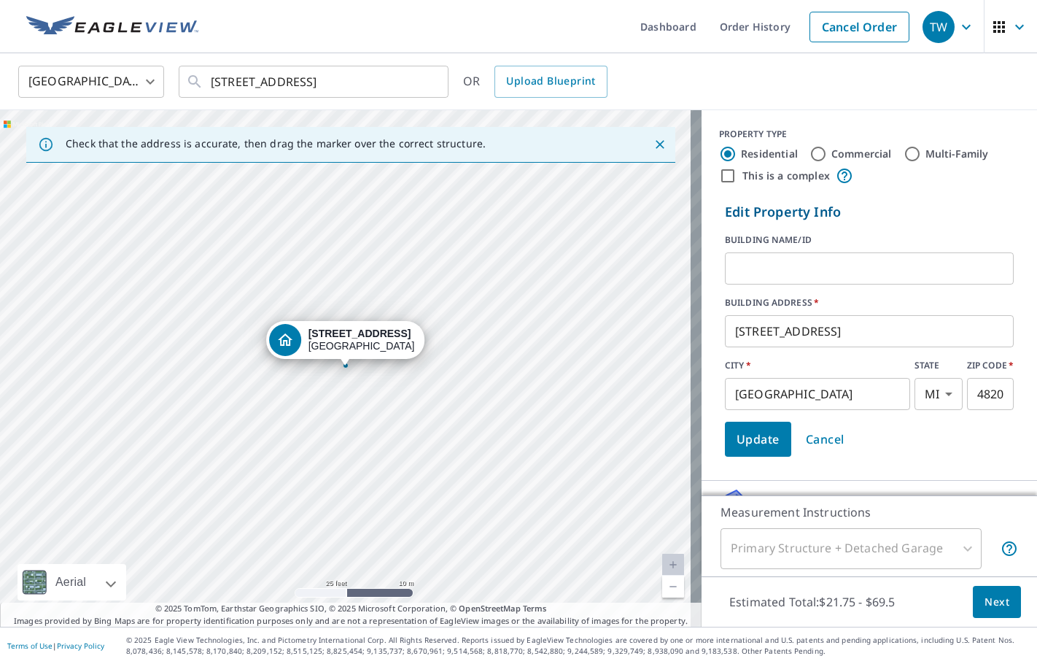
click at [839, 260] on input "text" at bounding box center [869, 268] width 289 height 41
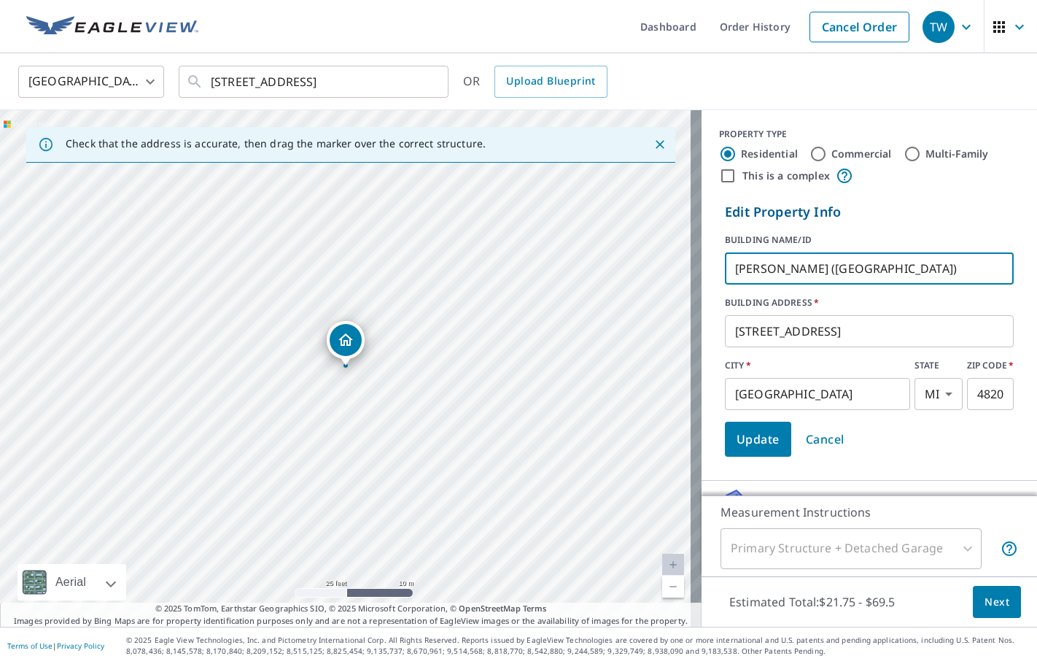
type input "[PERSON_NAME] ([GEOGRAPHIC_DATA])"
click at [746, 446] on span "Update" at bounding box center [758, 439] width 43 height 20
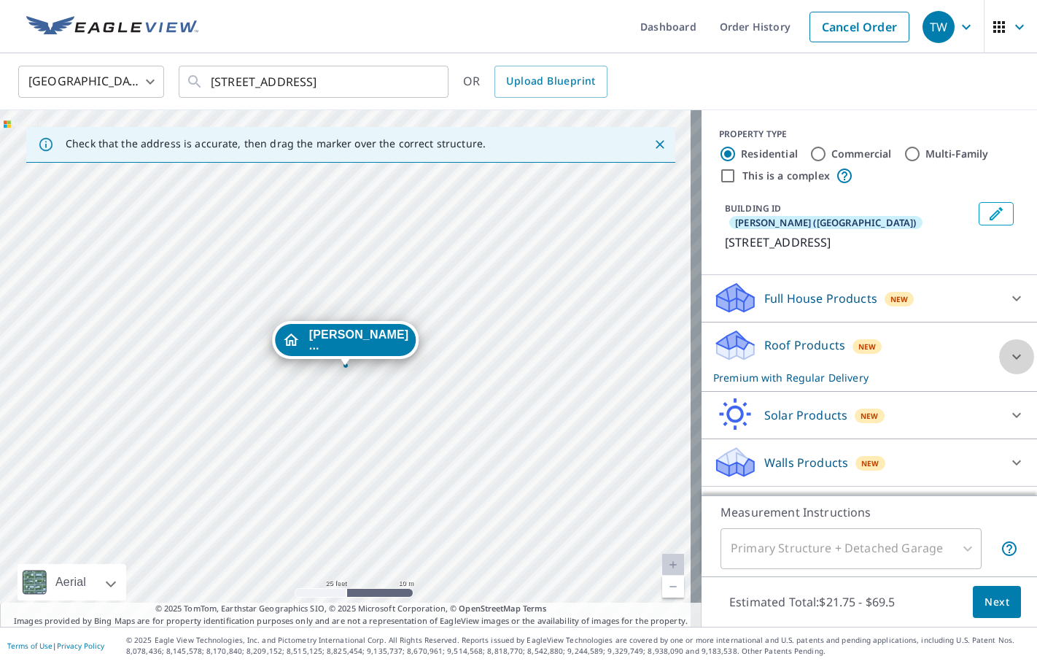
click at [1013, 354] on icon at bounding box center [1017, 356] width 9 height 5
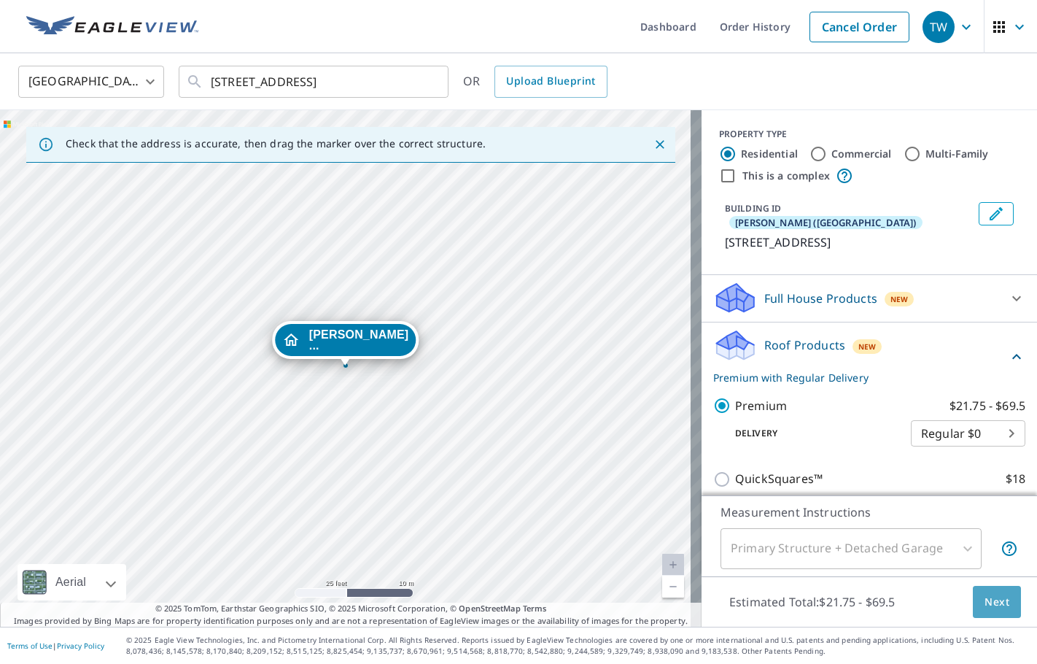
click at [988, 599] on span "Next" at bounding box center [997, 602] width 25 height 18
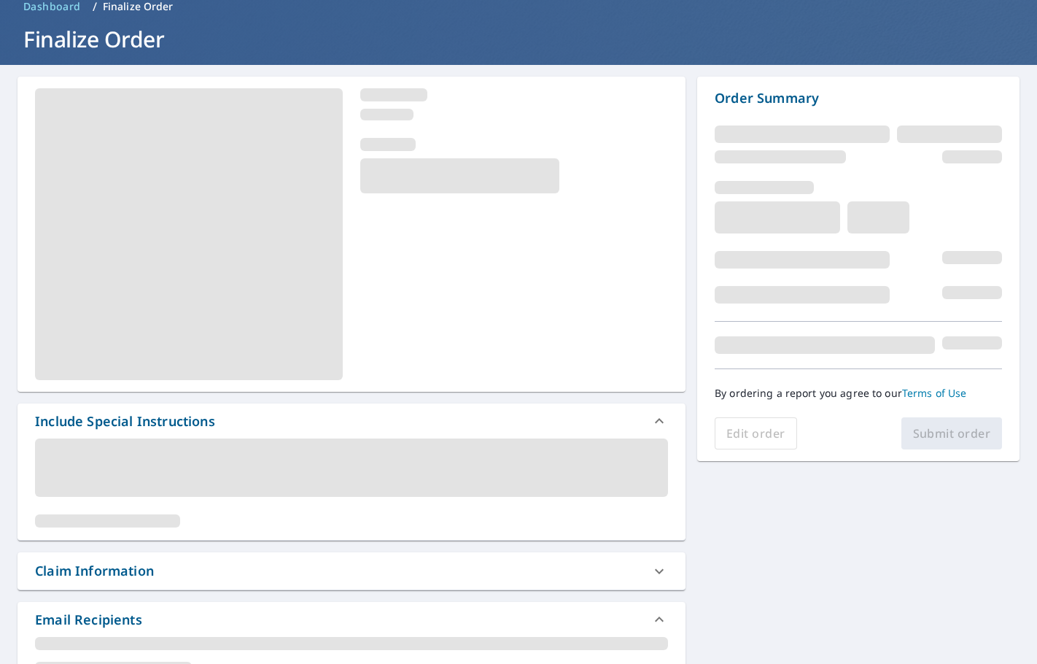
scroll to position [146, 0]
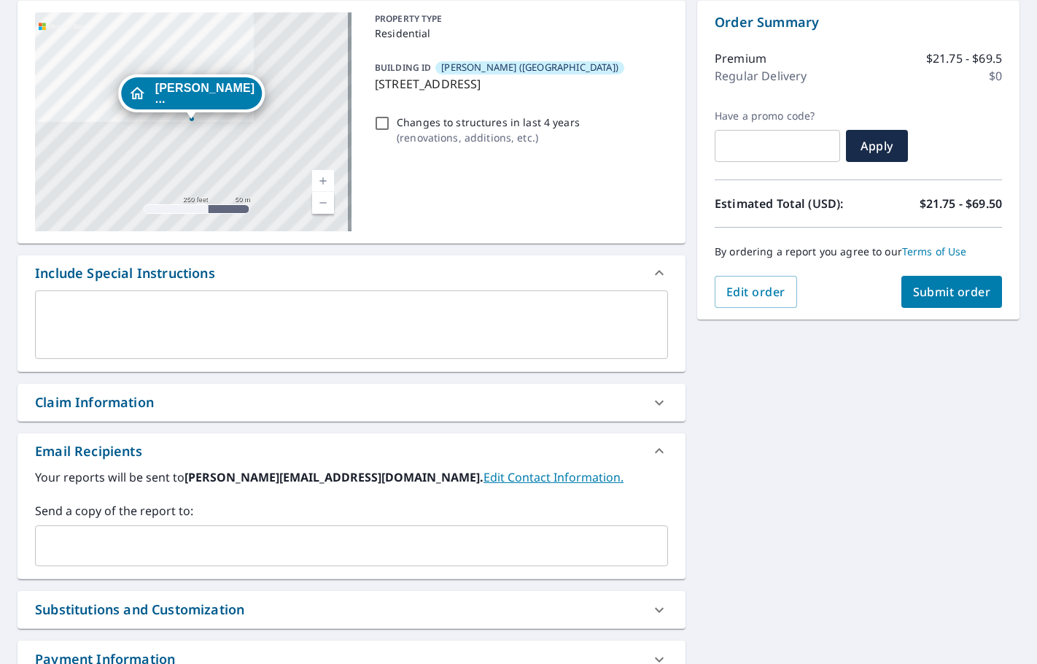
click at [162, 543] on input "text" at bounding box center [341, 546] width 598 height 28
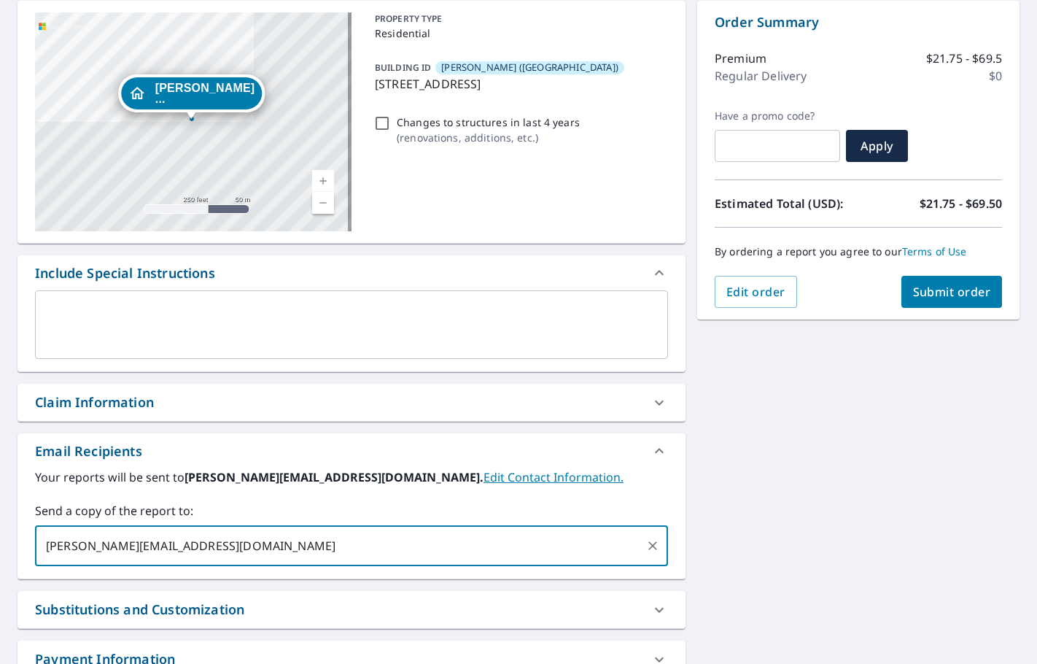
type input "[PERSON_NAME][EMAIL_ADDRESS][DOMAIN_NAME]"
click at [942, 291] on span "Submit order" at bounding box center [952, 292] width 78 height 16
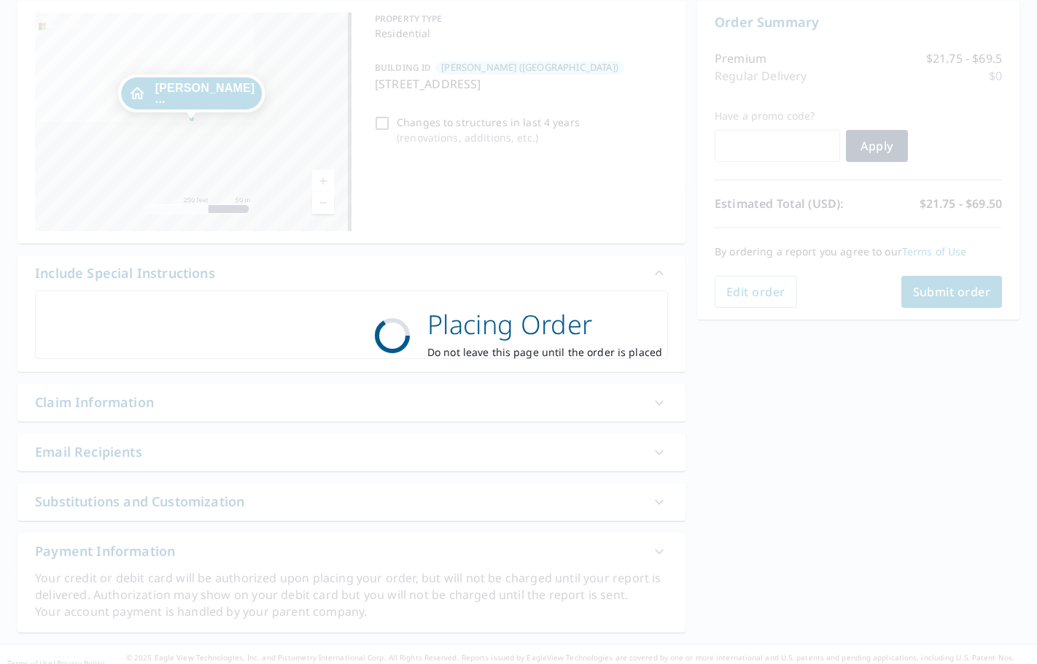
checkbox input "true"
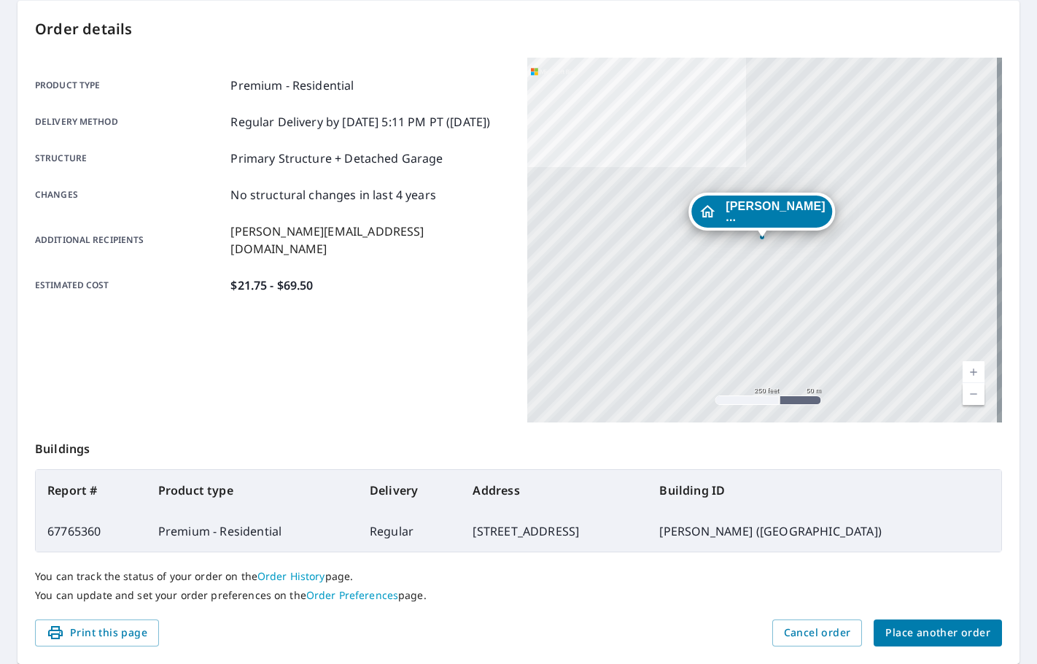
scroll to position [195, 0]
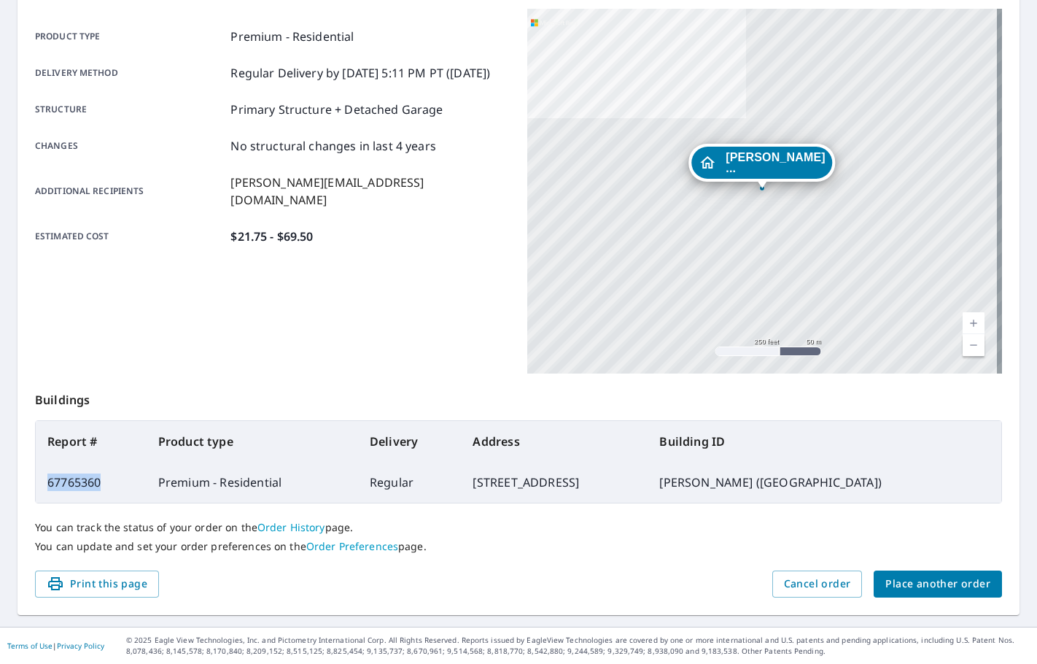
drag, startPoint x: 112, startPoint y: 482, endPoint x: 45, endPoint y: 488, distance: 67.4
click at [45, 488] on td "67765360" at bounding box center [91, 482] width 111 height 41
copy td "67765360"
click at [921, 589] on span "Place another order" at bounding box center [938, 584] width 105 height 18
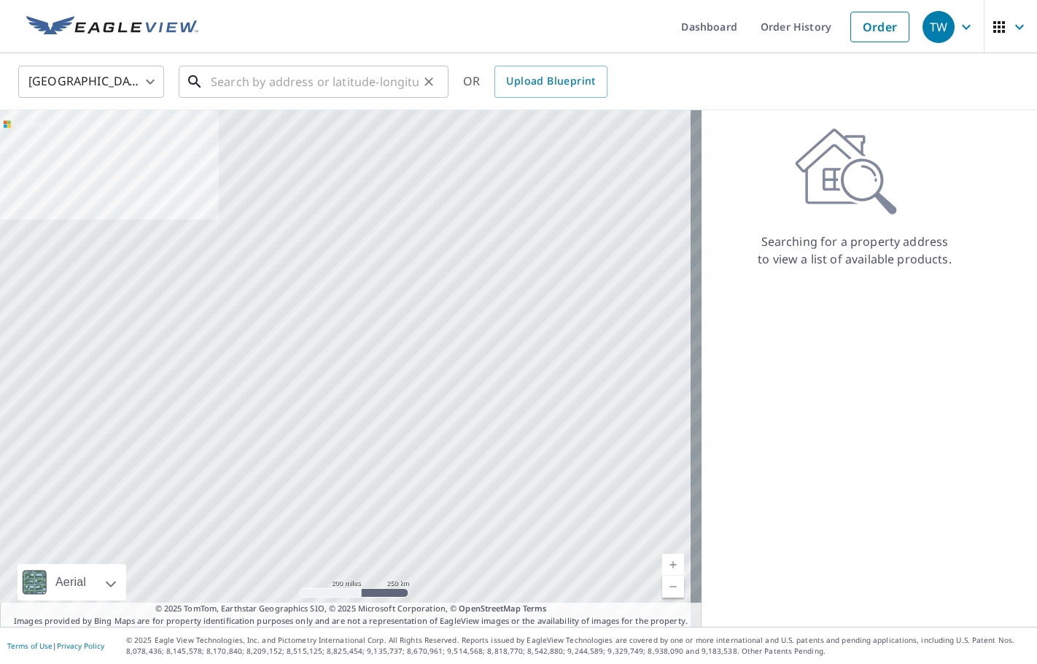
click at [293, 88] on input "text" at bounding box center [315, 81] width 208 height 41
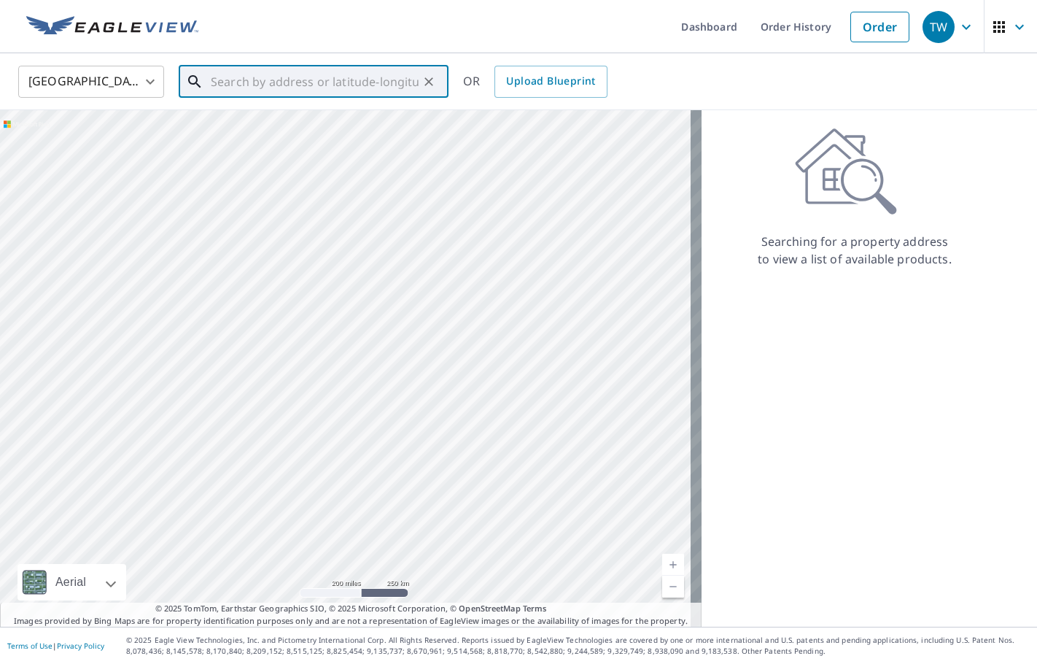
paste input "[STREET_ADDRESS]"
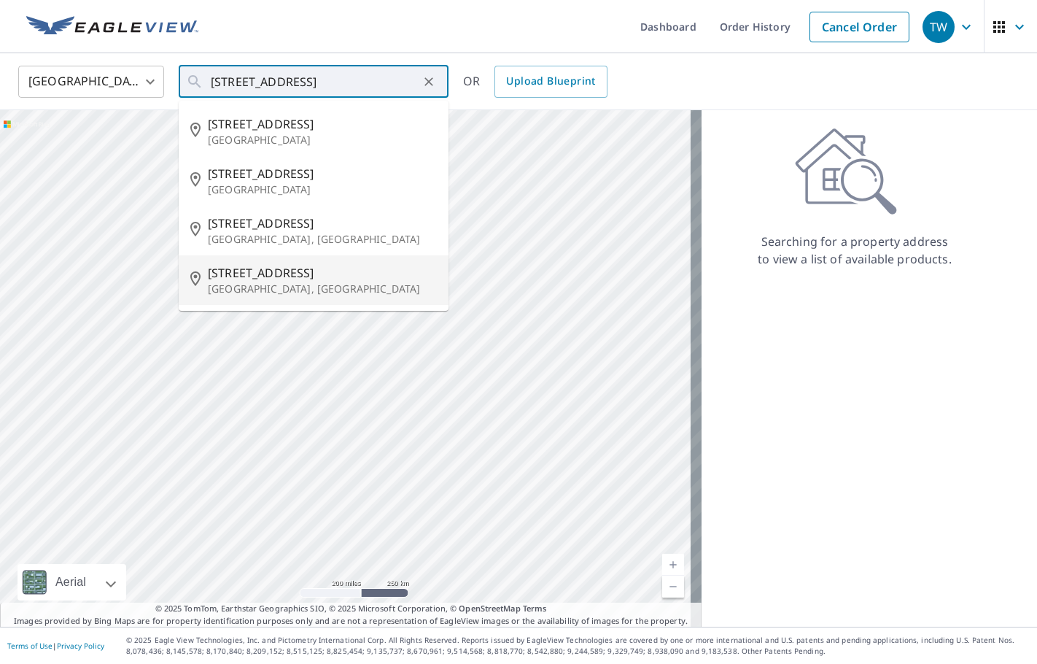
type input "[STREET_ADDRESS]"
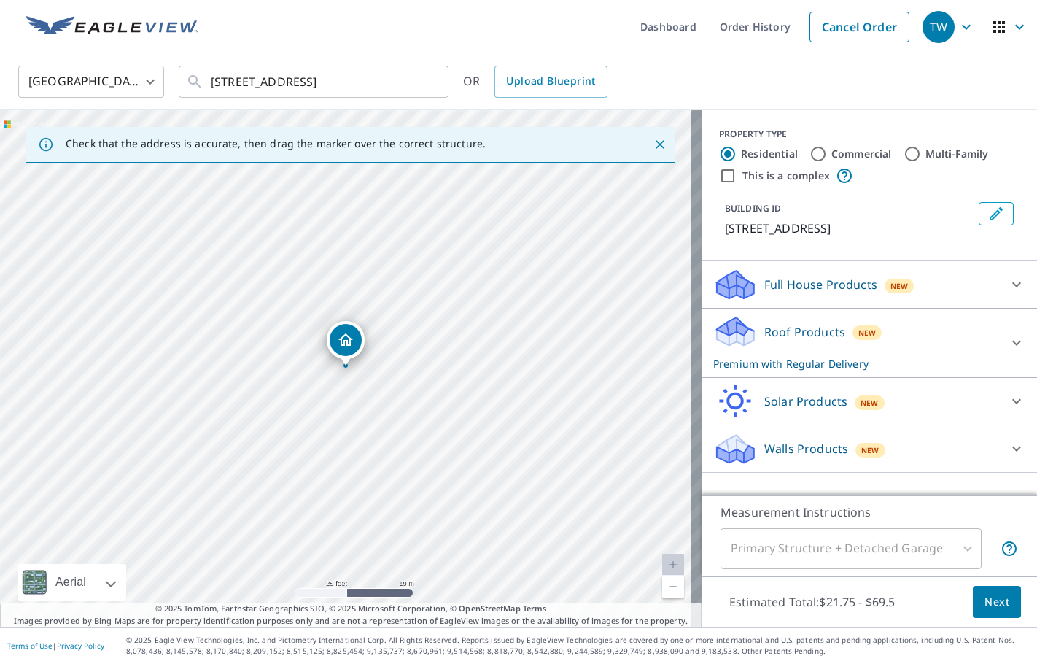
click at [991, 212] on icon "Edit building 1" at bounding box center [997, 214] width 18 height 18
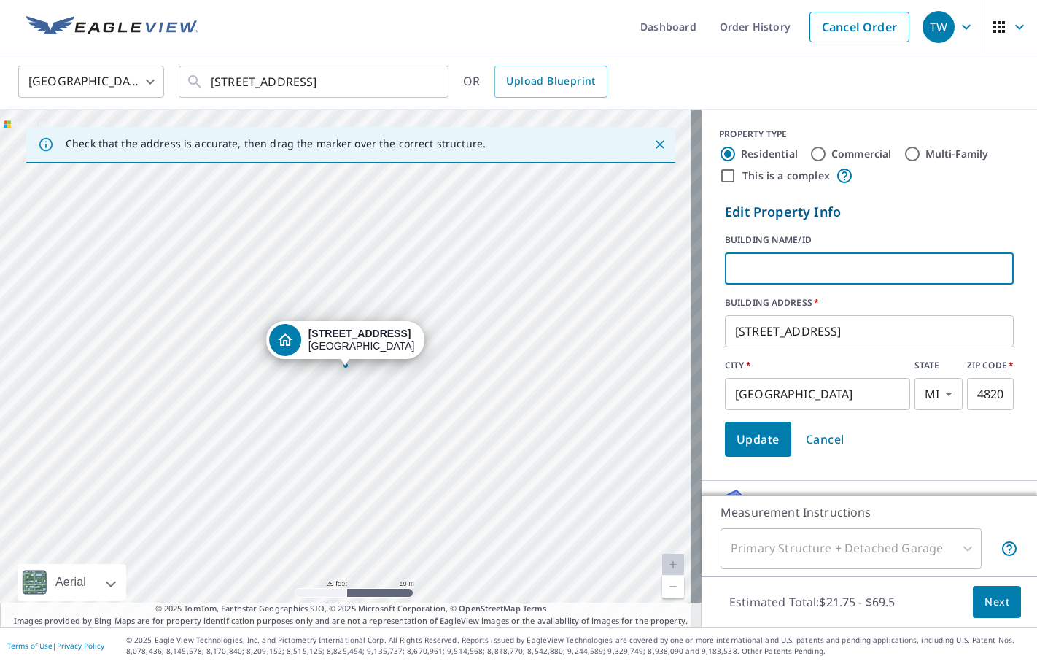
click at [783, 272] on input "text" at bounding box center [869, 268] width 289 height 41
type input "K"
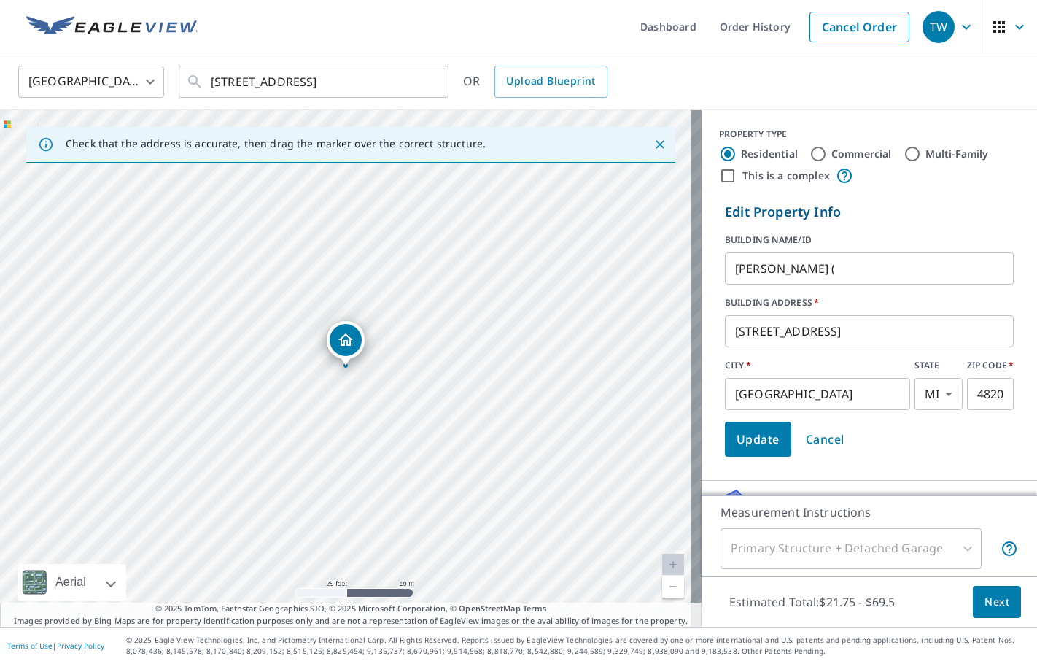
click at [816, 269] on input "[PERSON_NAME] (" at bounding box center [869, 268] width 289 height 41
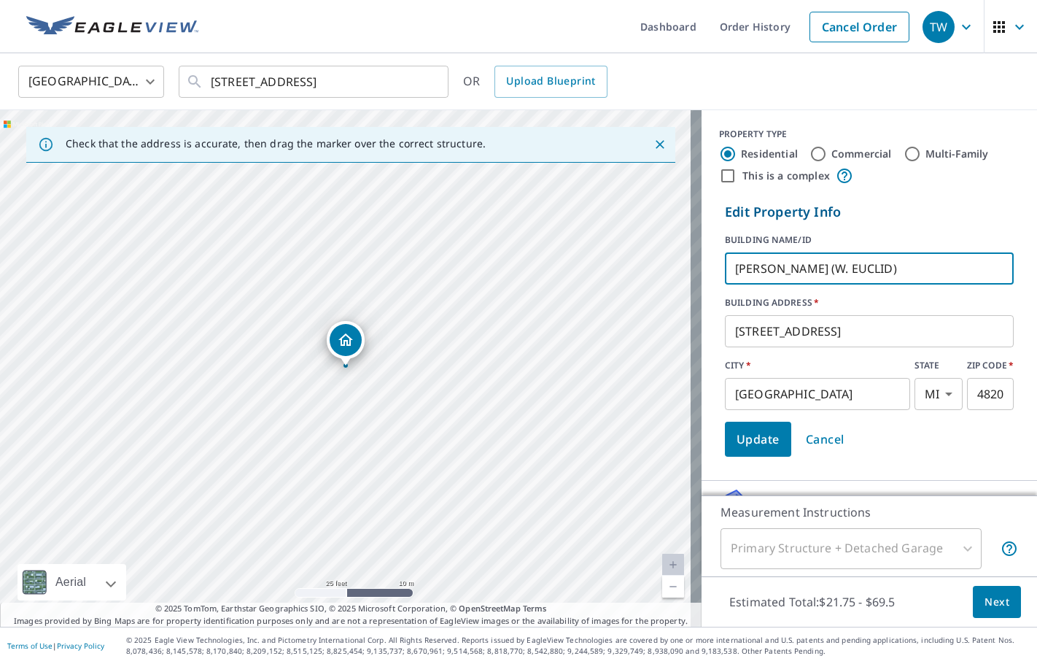
type input "[PERSON_NAME] (W. EUCLID)"
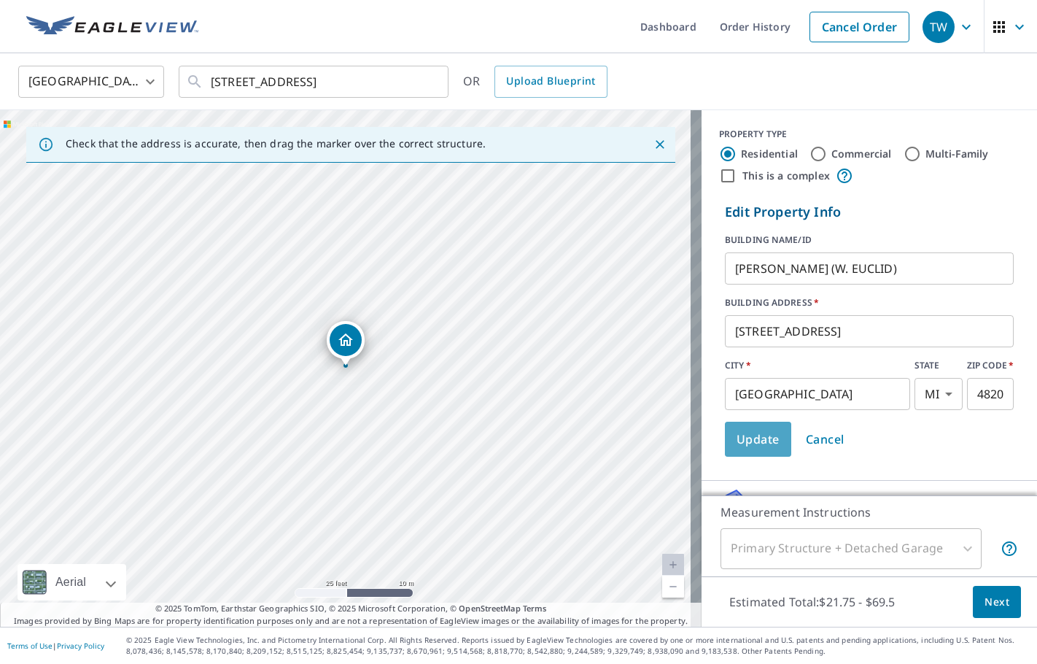
click at [750, 444] on span "Update" at bounding box center [758, 439] width 43 height 20
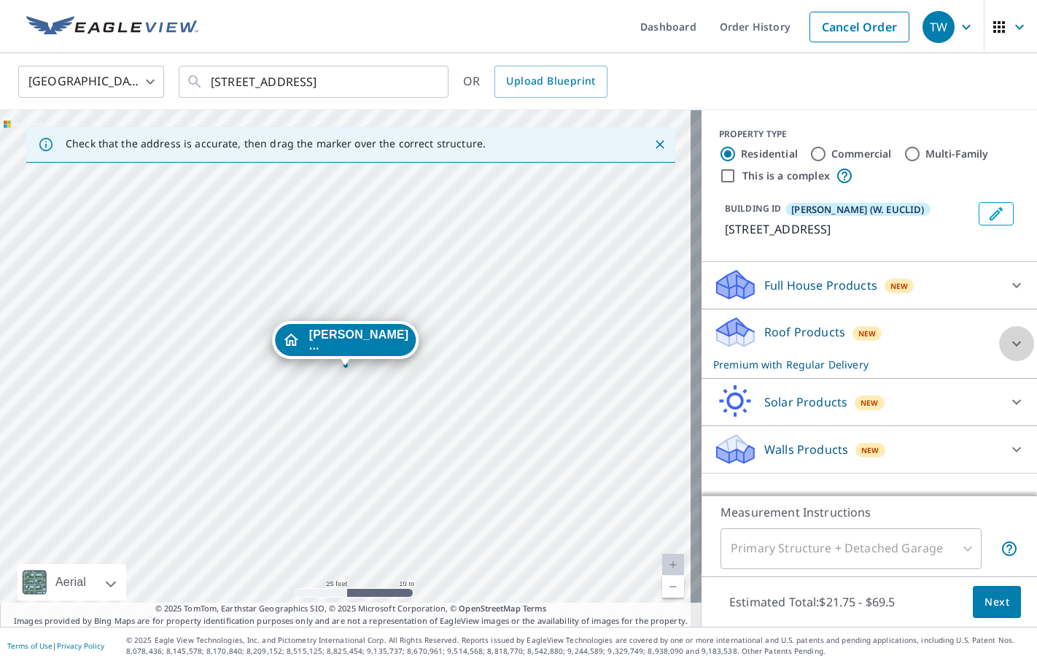
click at [1013, 344] on icon at bounding box center [1017, 343] width 9 height 5
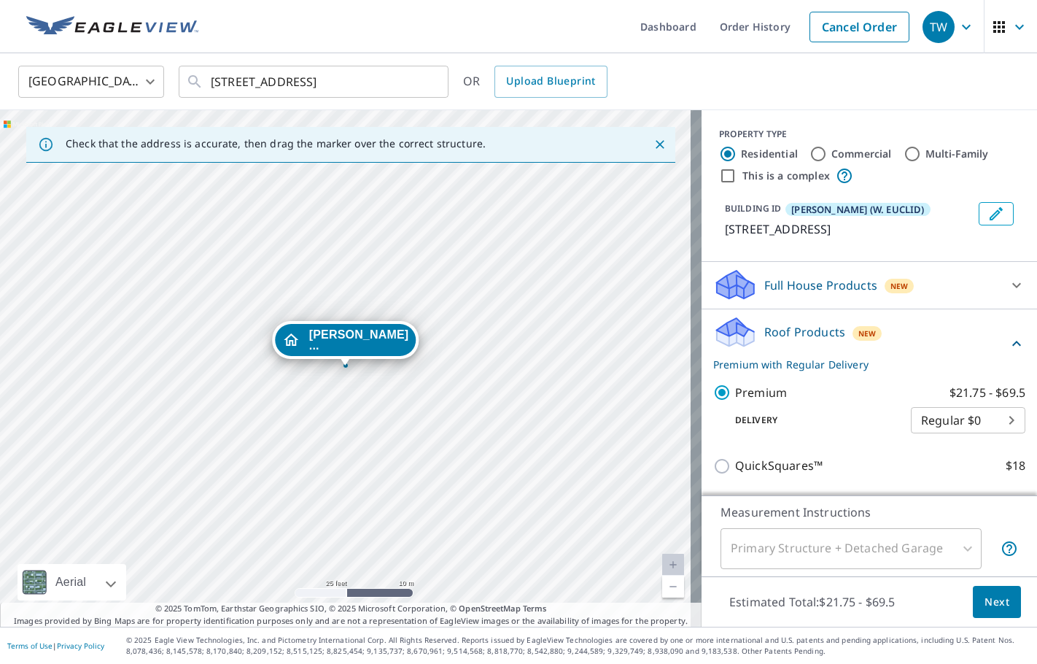
click at [980, 611] on button "Next" at bounding box center [997, 602] width 48 height 33
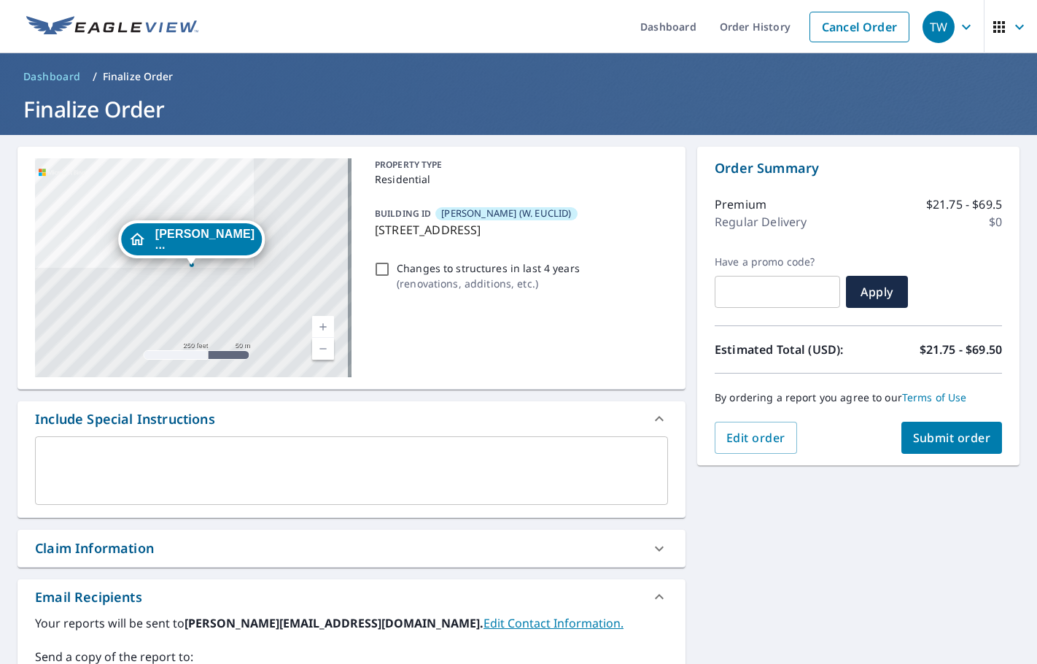
click at [140, 460] on textarea at bounding box center [351, 471] width 613 height 42
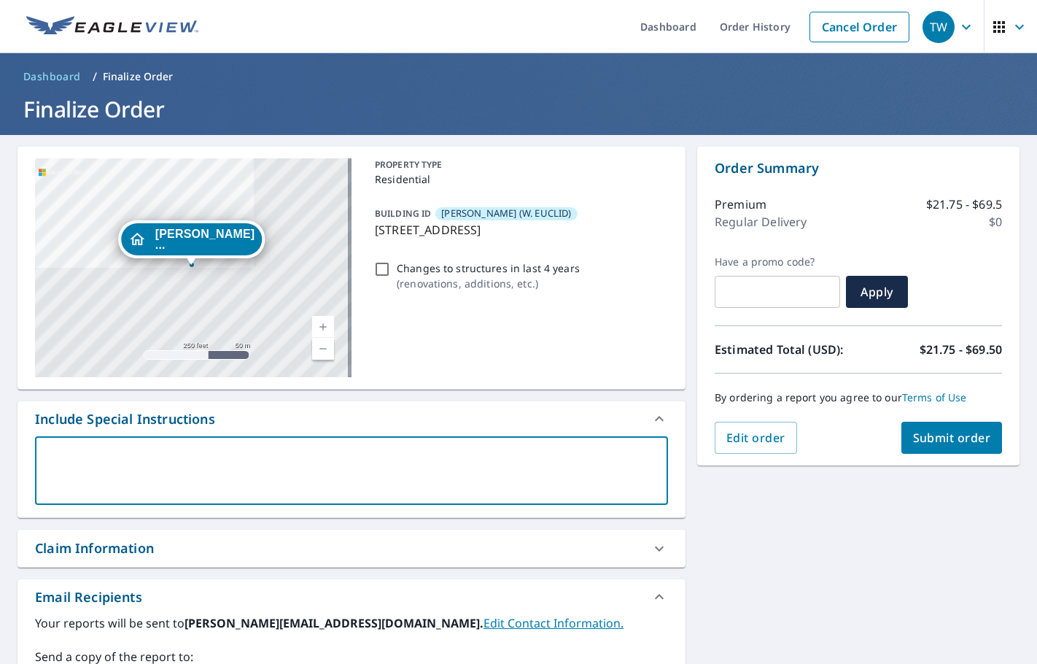
type textarea "S"
type textarea "x"
checkbox input "true"
type textarea "SA"
type textarea "x"
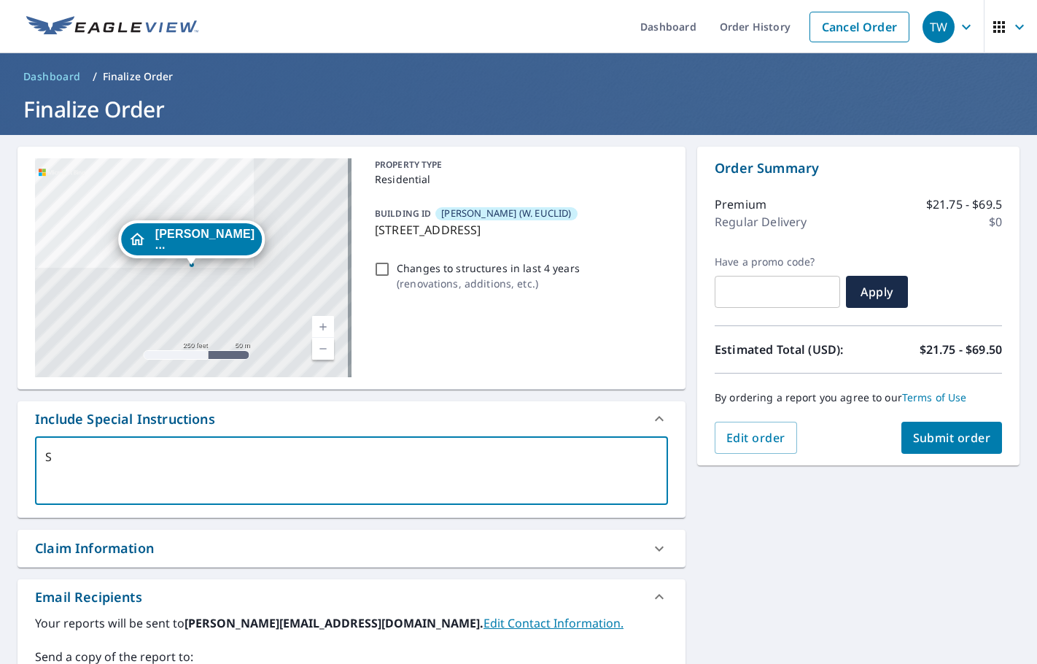
checkbox input "true"
type textarea "[PERSON_NAME]"
type textarea "x"
checkbox input "true"
type textarea "[PERSON_NAME]@"
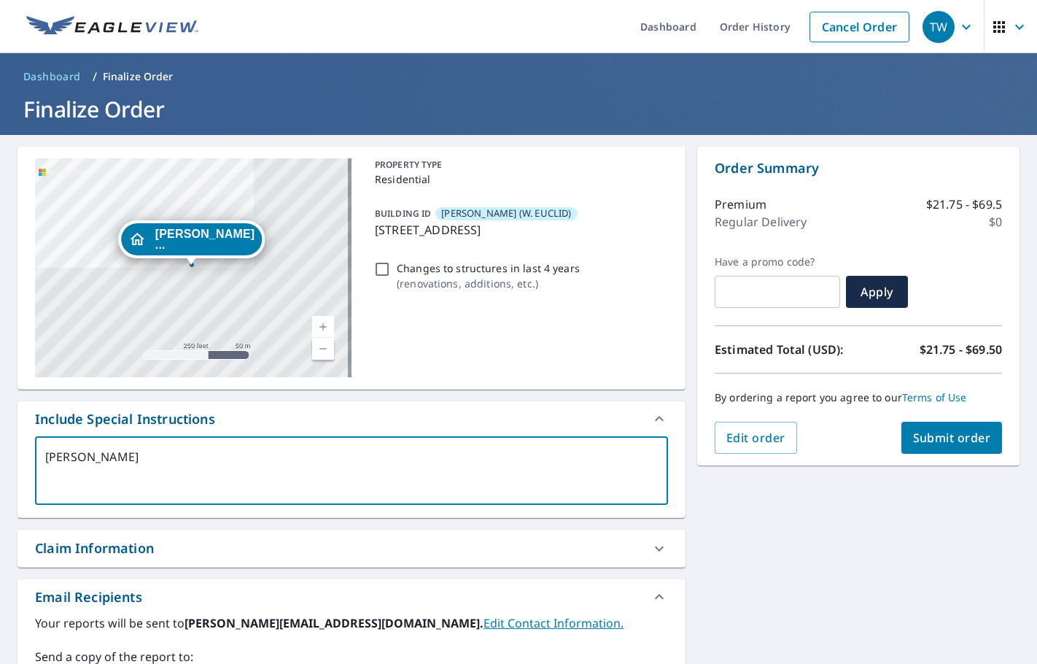
type textarea "x"
checkbox input "true"
type textarea "[PERSON_NAME]@S"
type textarea "x"
checkbox input "true"
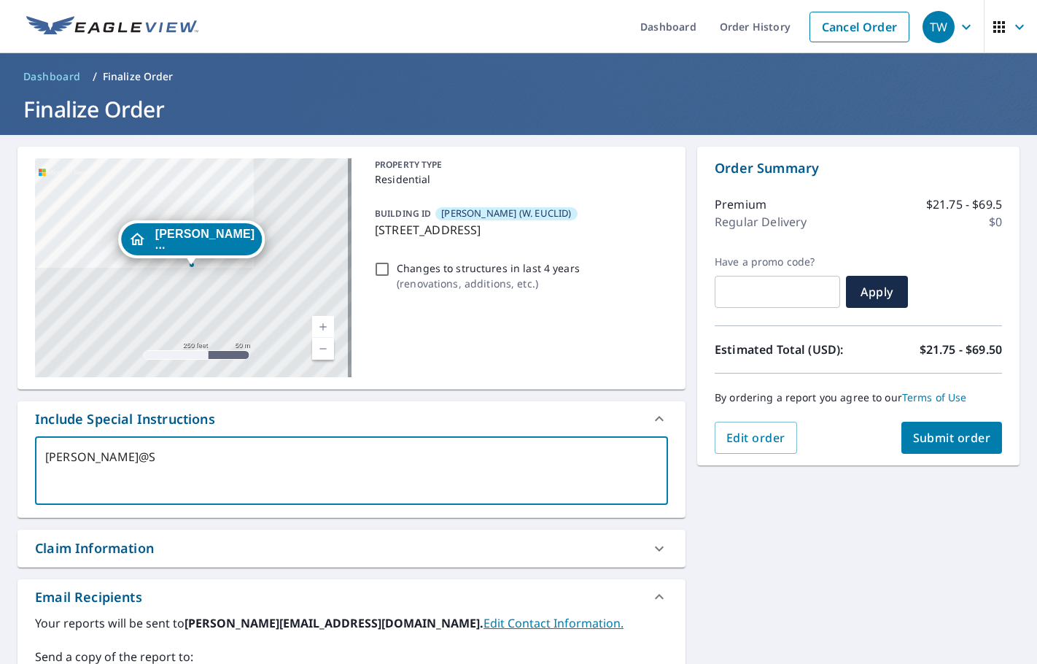
type textarea "[PERSON_NAME]@SC"
type textarea "x"
checkbox input "true"
type textarea "[PERSON_NAME]"
type textarea "x"
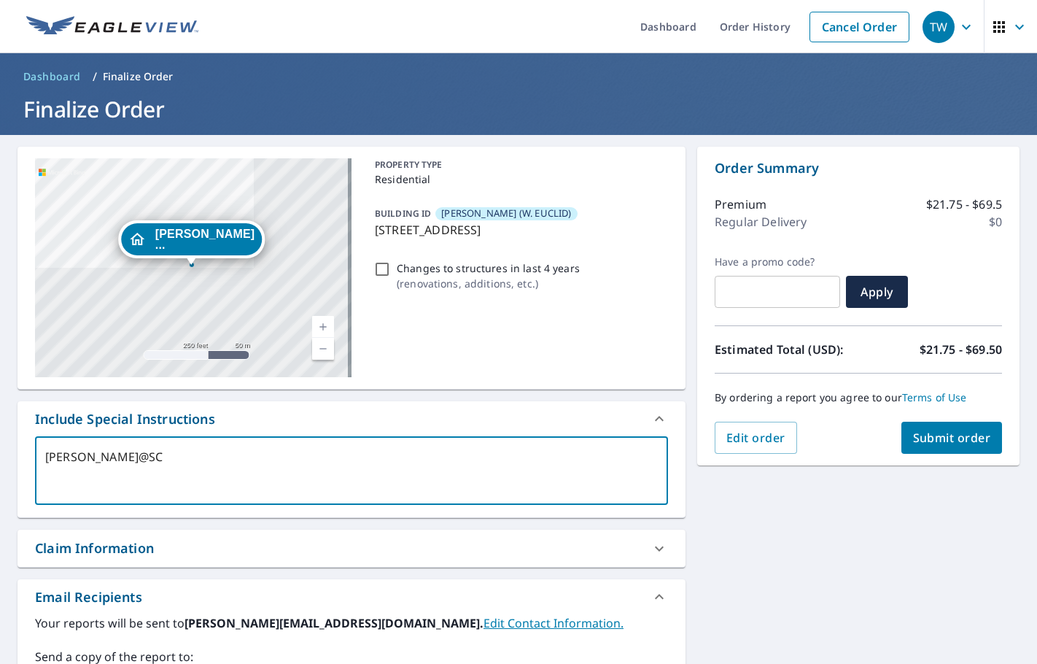
checkbox input "true"
type textarea "[PERSON_NAME]@SCHO"
type textarea "x"
checkbox input "true"
type textarea "[PERSON_NAME]"
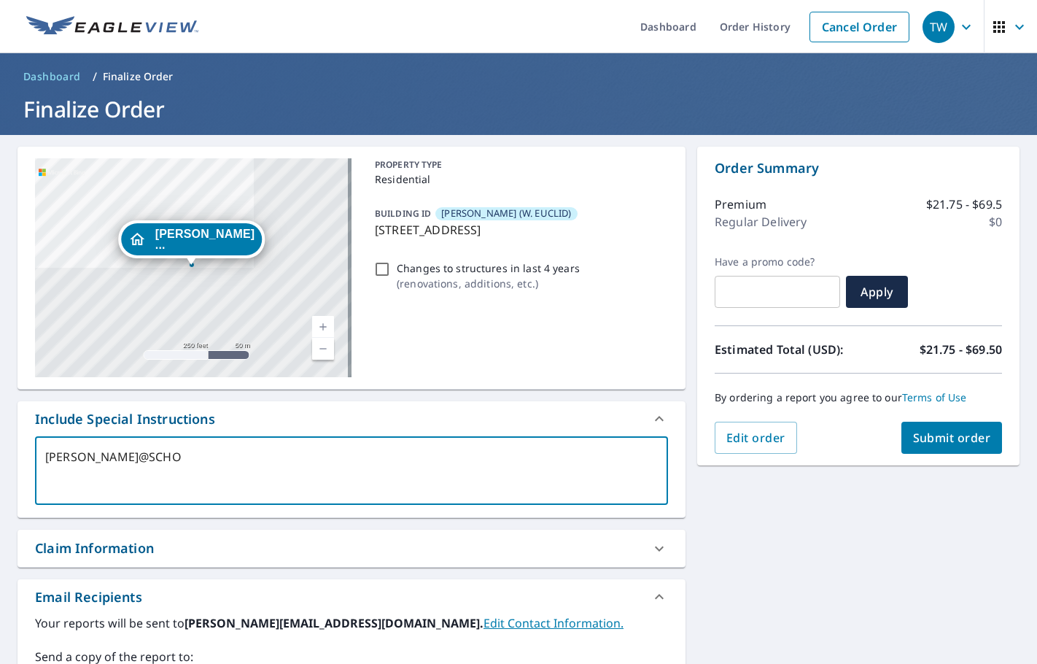
type textarea "x"
checkbox input "true"
type textarea "[PERSON_NAME]@[PERSON_NAME]"
type textarea "x"
checkbox input "true"
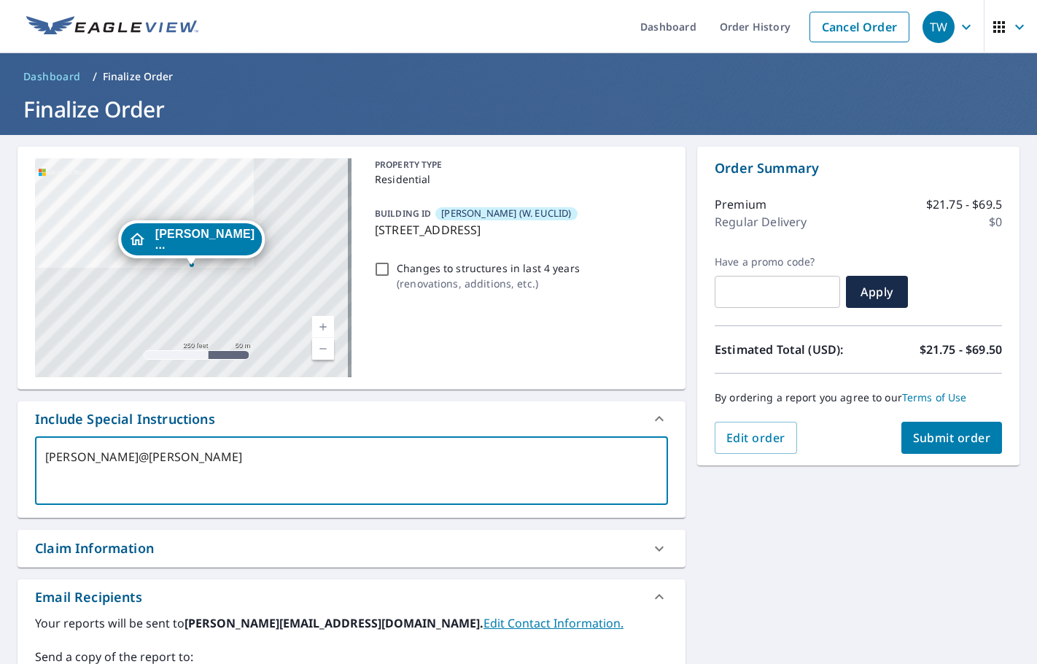
type textarea "[PERSON_NAME]@SCHOENH"
type textarea "x"
checkbox input "true"
type textarea "[PERSON_NAME]"
type textarea "x"
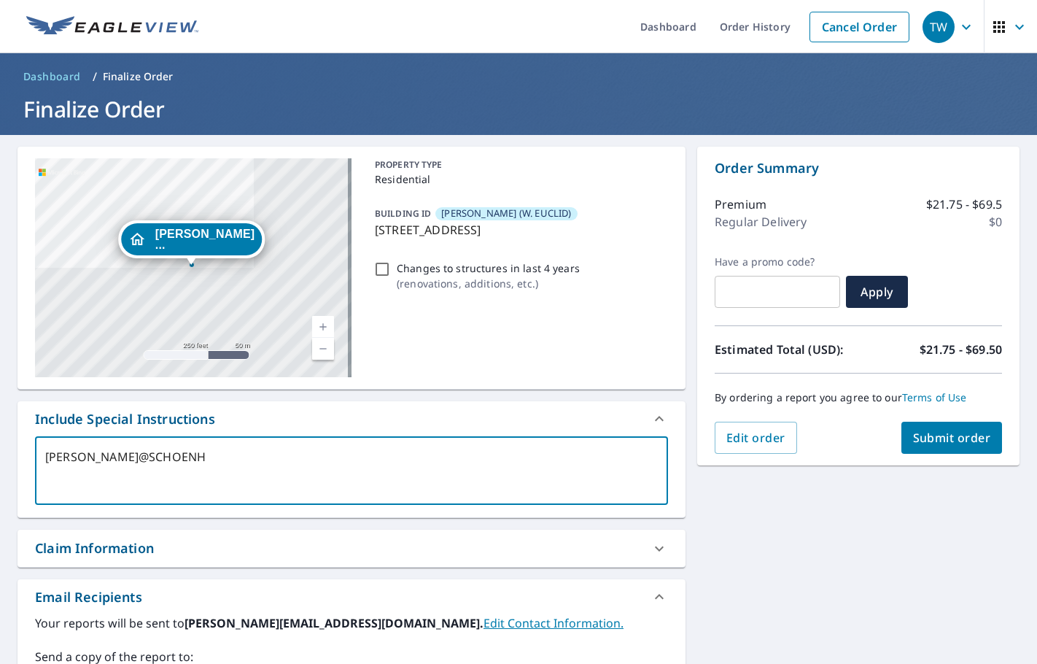
checkbox input "true"
type textarea "[PERSON_NAME]"
type textarea "x"
checkbox input "true"
type textarea "[PERSON_NAME]@[PERSON_NAME]"
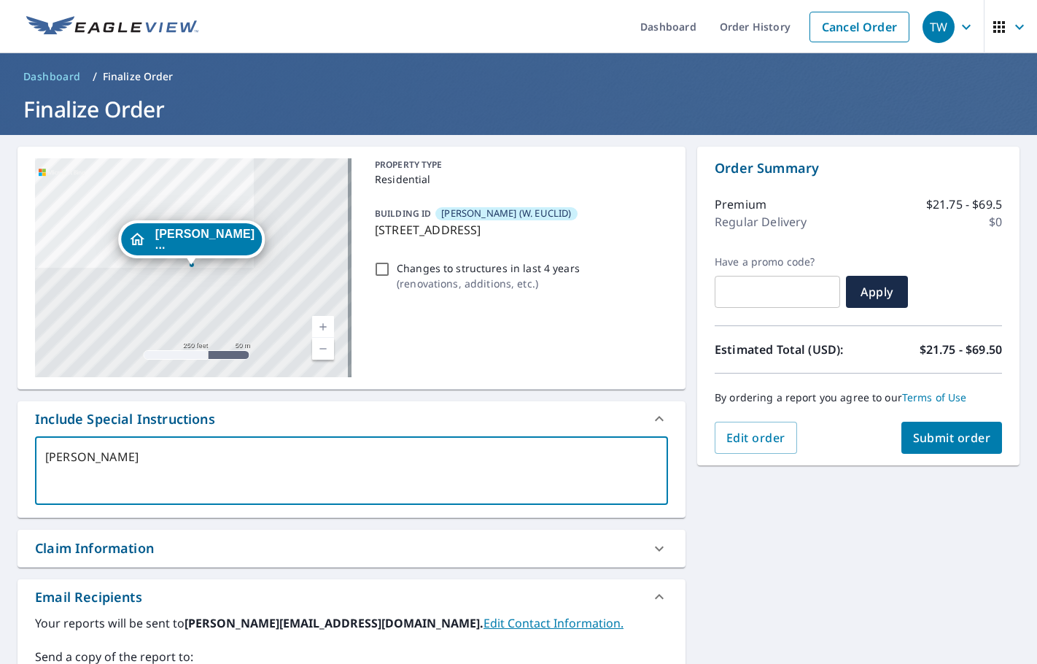
type textarea "x"
checkbox input "true"
type textarea "[PERSON_NAME]@SCHOENHERRR"
type textarea "x"
checkbox input "true"
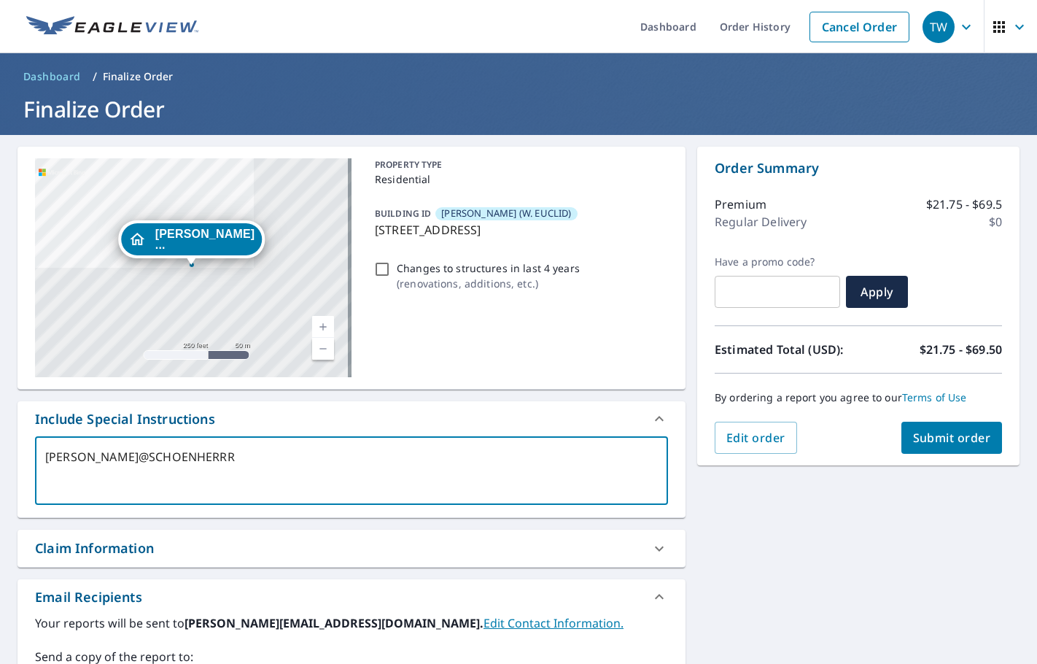
type textarea "[PERSON_NAME]"
type textarea "x"
checkbox input "true"
type textarea "[PERSON_NAME]"
type textarea "x"
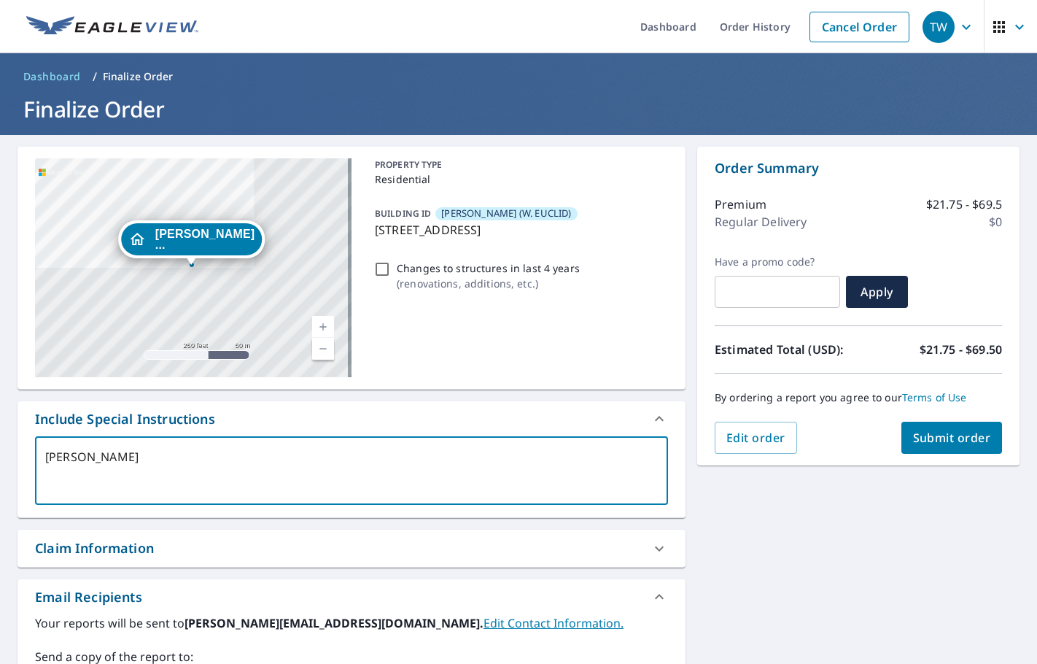
checkbox input "true"
type textarea "[PERSON_NAME]@SCHOENHERRROOFI"
type textarea "x"
checkbox input "true"
type textarea "[PERSON_NAME]@SCHOENHERRROOFIN"
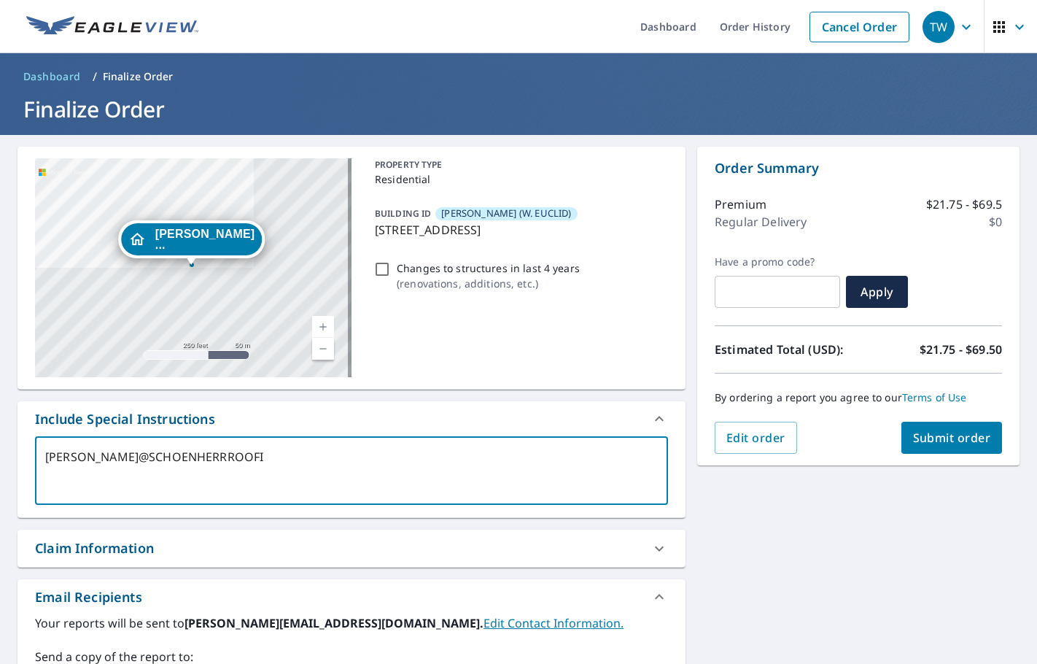
type textarea "x"
checkbox input "true"
type textarea "[PERSON_NAME]"
type textarea "x"
checkbox input "true"
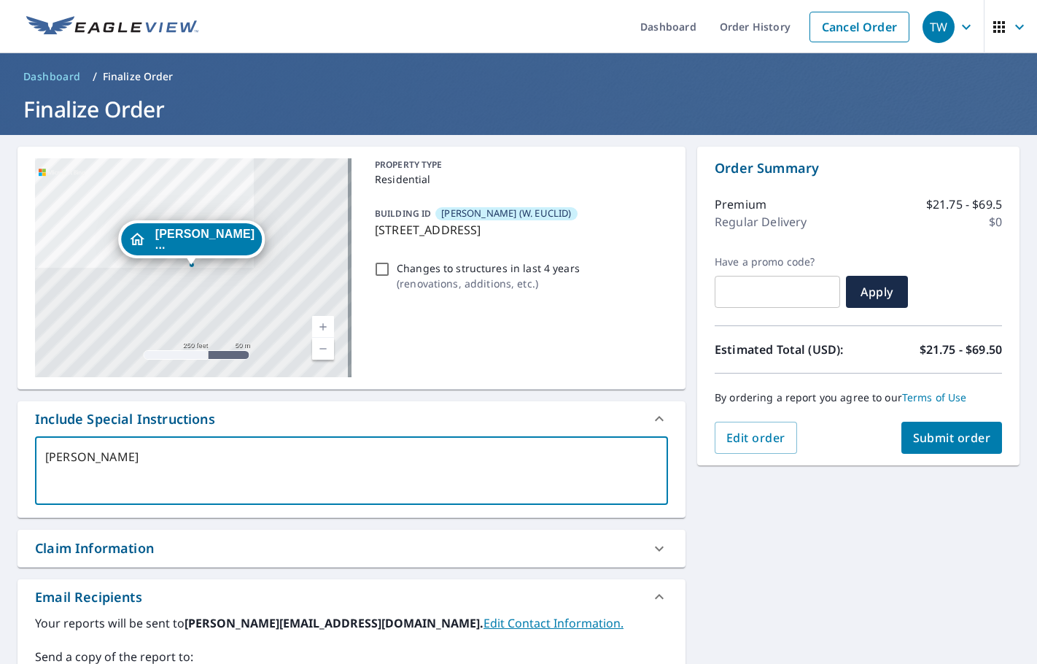
type textarea "[PERSON_NAME]."
type textarea "x"
checkbox input "true"
type textarea "[PERSON_NAME]@SCHOENHERRROOFING.C"
type textarea "x"
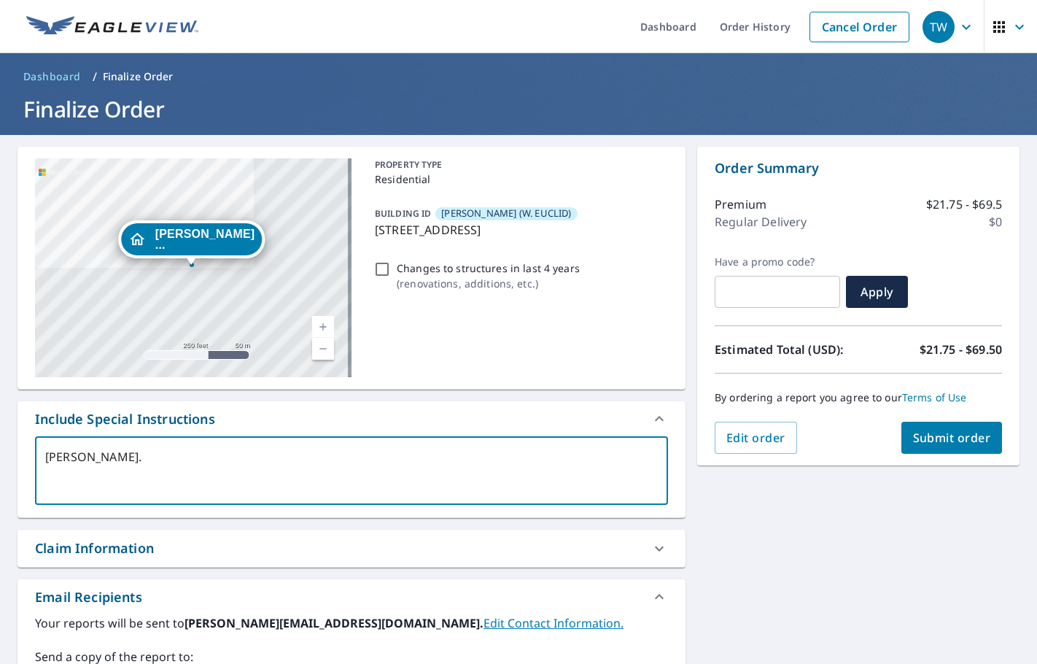
checkbox input "true"
type textarea "[PERSON_NAME][EMAIL_ADDRESS][DOMAIN_NAME]"
type textarea "x"
checkbox input "true"
type textarea "[PERSON_NAME][EMAIL_ADDRESS][DOMAIN_NAME]"
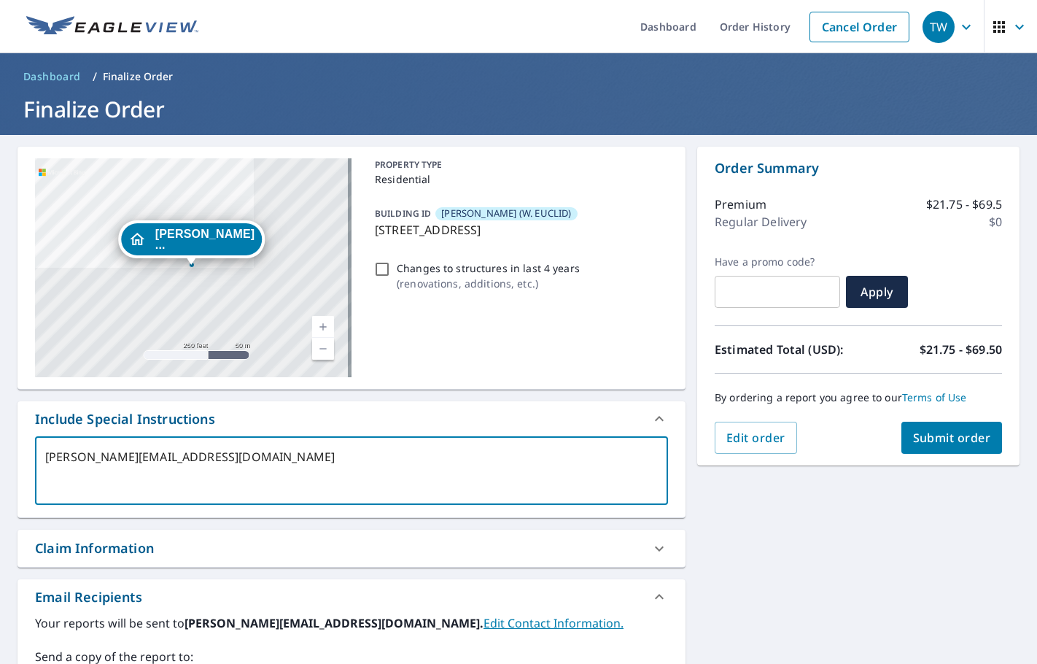
type textarea "x"
checkbox input "true"
type textarea "[PERSON_NAME][EMAIL_ADDRESS][DOMAIN_NAME]"
type textarea "x"
checkbox input "true"
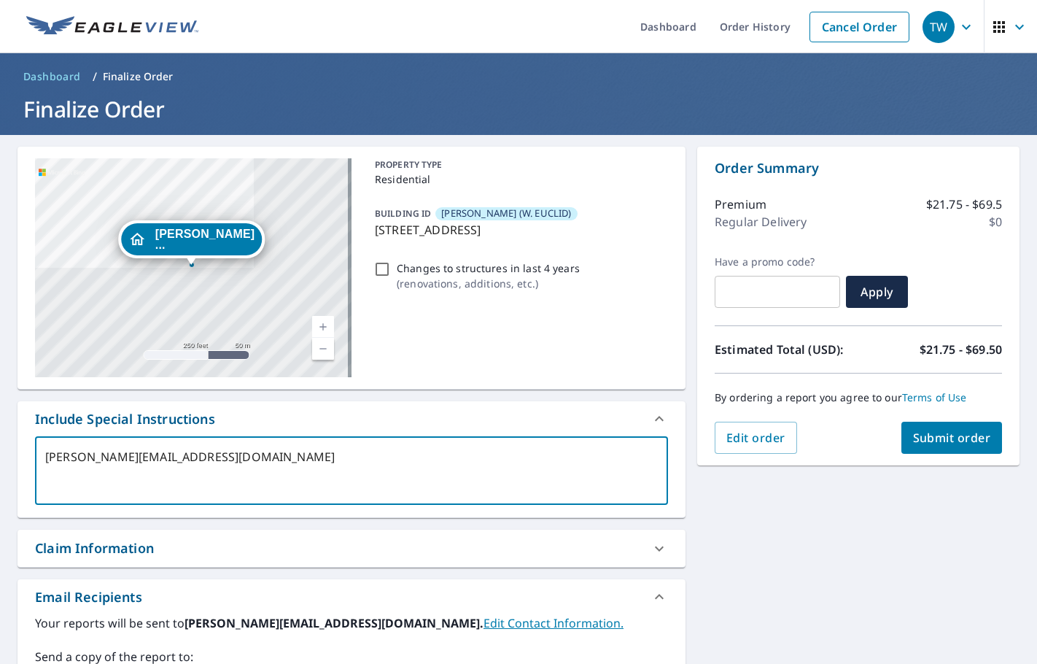
drag, startPoint x: 260, startPoint y: 452, endPoint x: 27, endPoint y: 442, distance: 233.0
click at [27, 442] on div "[PERSON_NAME][EMAIL_ADDRESS][DOMAIN_NAME] x ​" at bounding box center [352, 476] width 668 height 81
type textarea "x"
checkbox input "true"
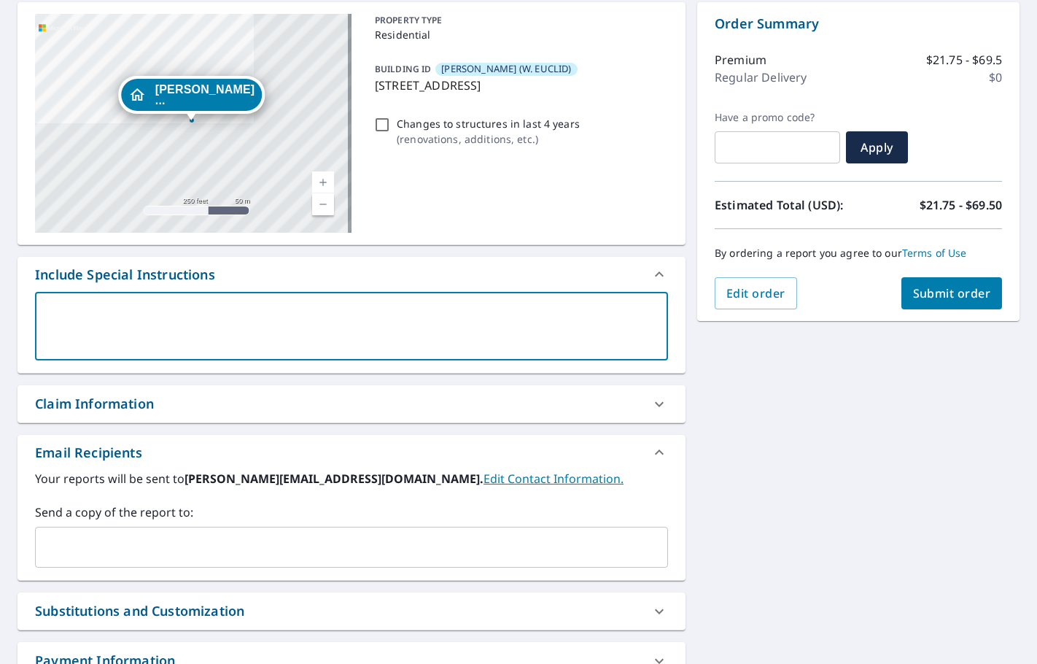
scroll to position [146, 0]
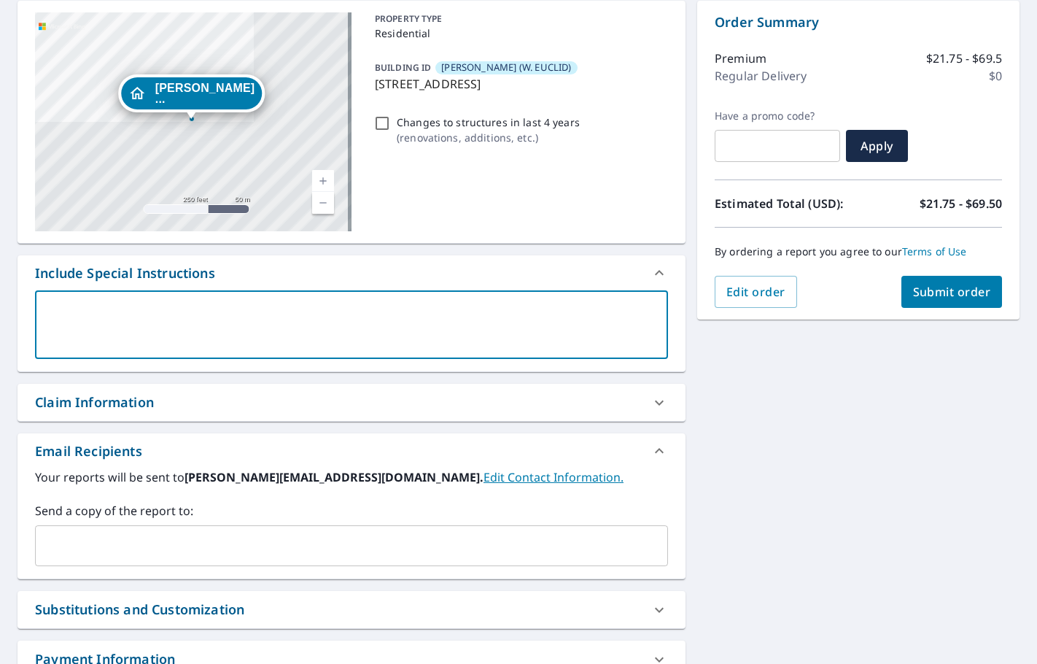
type textarea "x"
click at [47, 568] on div "Your reports will be sent to [PERSON_NAME][EMAIL_ADDRESS][DOMAIN_NAME]. Edit Co…" at bounding box center [352, 523] width 668 height 110
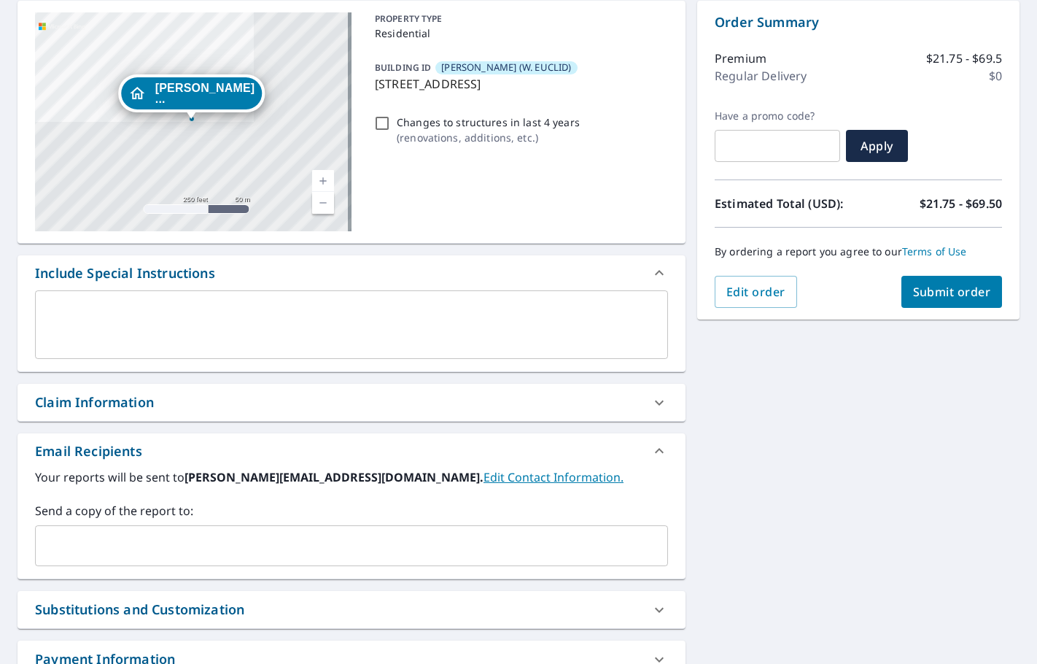
click at [48, 543] on input "text" at bounding box center [341, 546] width 598 height 28
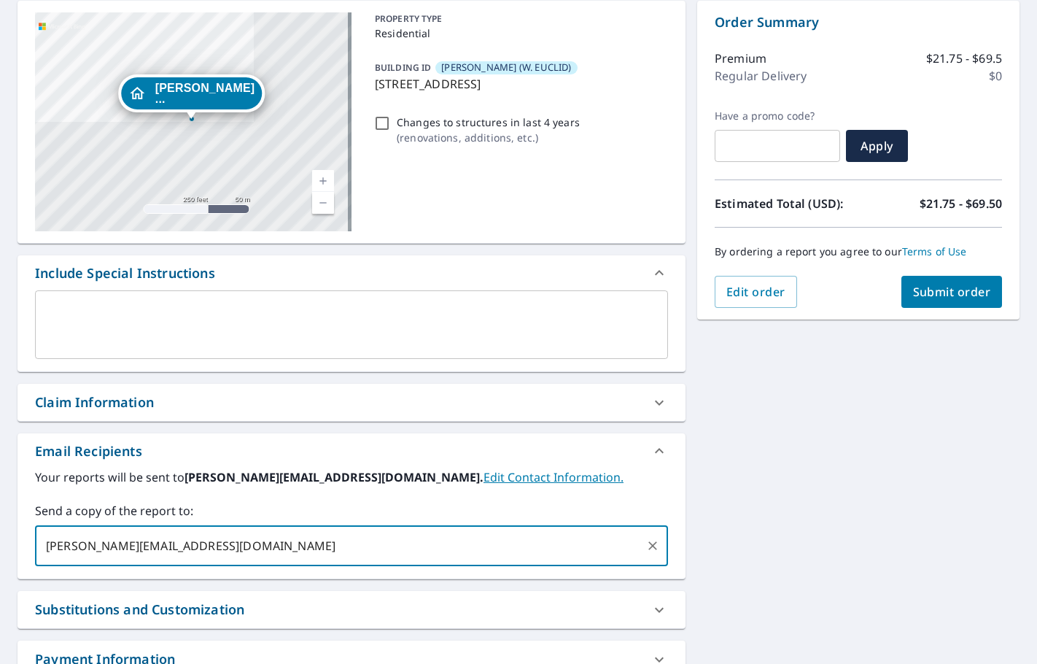
type input "[PERSON_NAME][EMAIL_ADDRESS][DOMAIN_NAME]"
type textarea "x"
checkbox input "true"
click at [961, 295] on span "Submit order" at bounding box center [952, 292] width 78 height 16
type textarea "x"
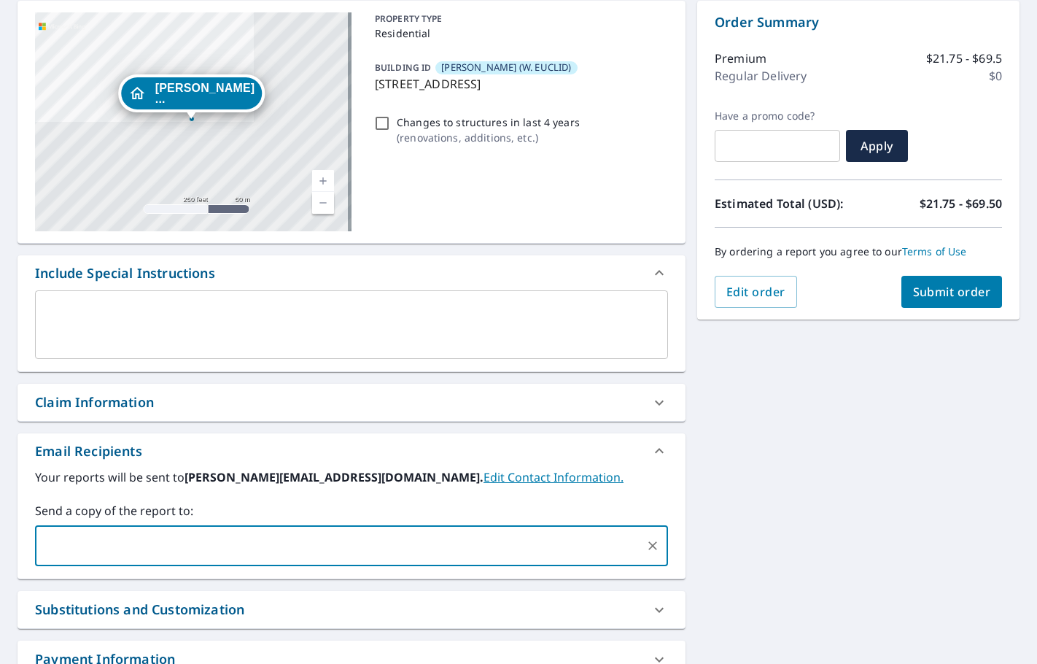
checkbox input "true"
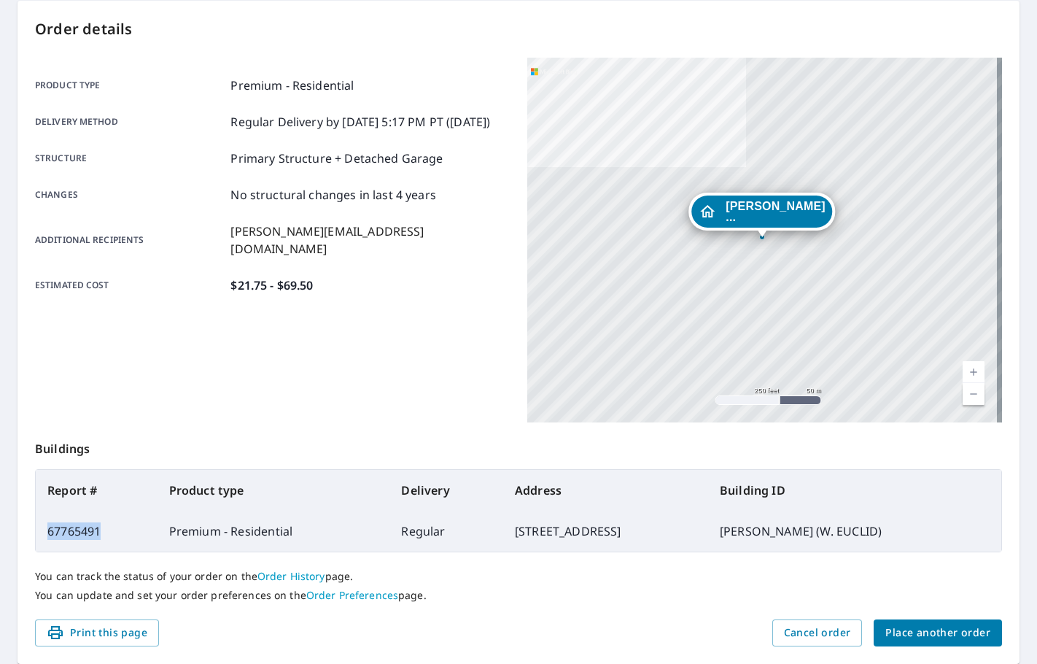
drag, startPoint x: 103, startPoint y: 531, endPoint x: 47, endPoint y: 519, distance: 57.5
click at [47, 519] on td "67765491" at bounding box center [97, 531] width 122 height 41
copy td "67765491"
click at [916, 643] on button "Place another order" at bounding box center [938, 632] width 128 height 27
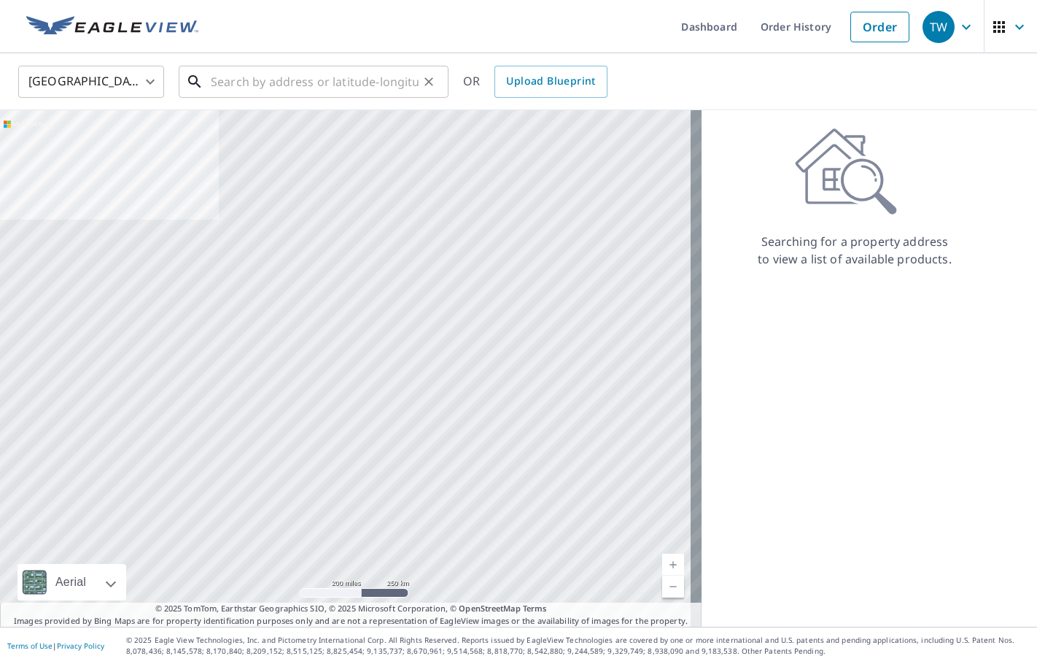
click at [285, 95] on input "text" at bounding box center [315, 81] width 208 height 41
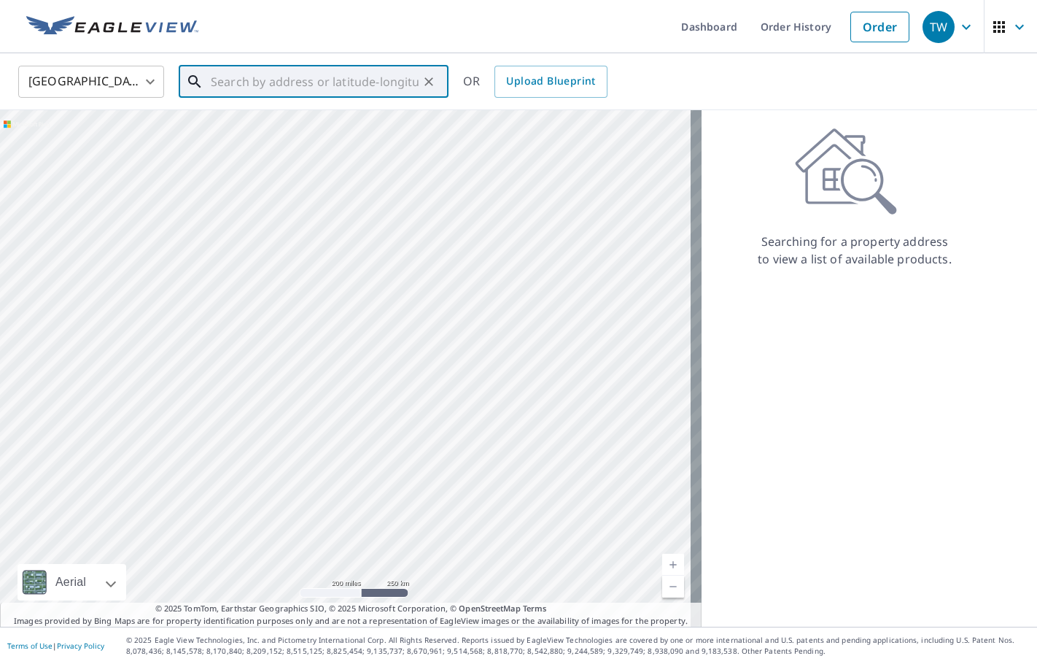
paste input "[STREET_ADDRESS][PERSON_NAME]"
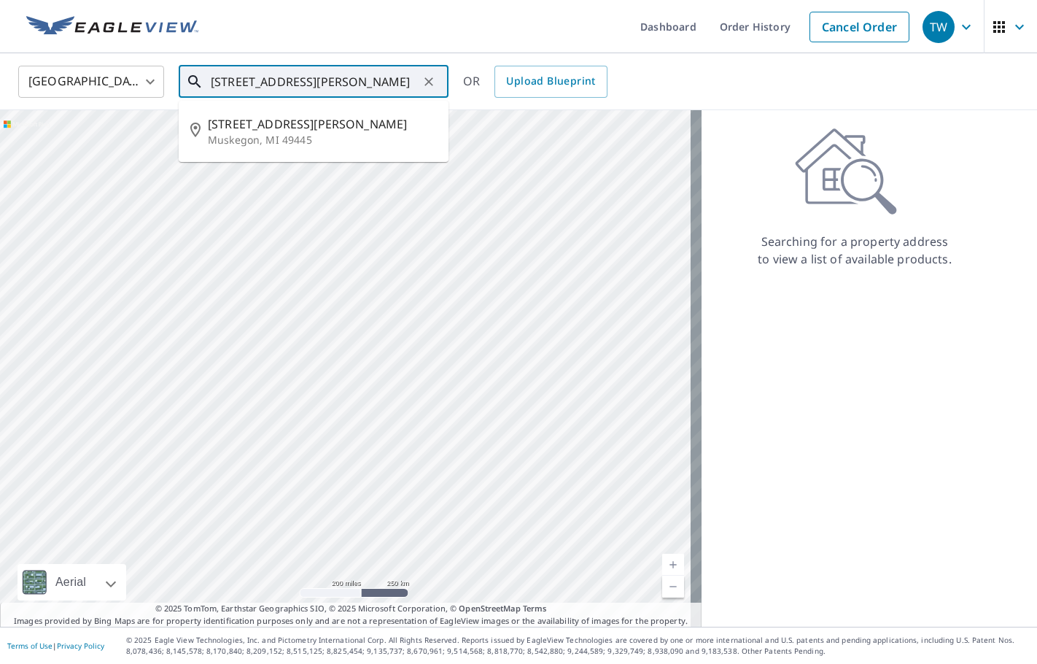
type input "[STREET_ADDRESS][PERSON_NAME]"
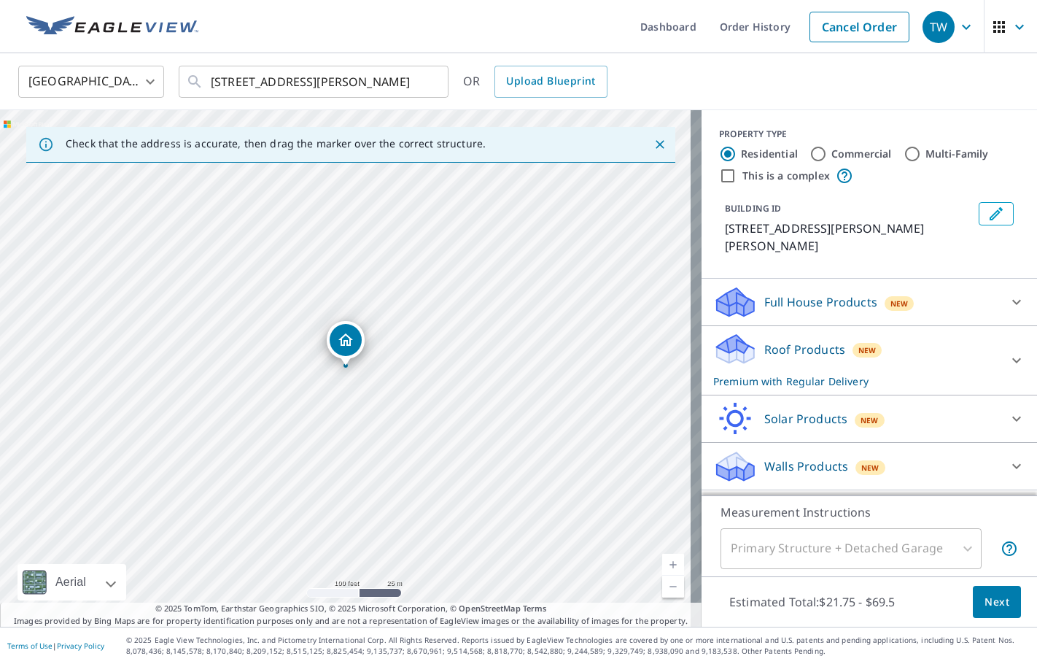
click at [990, 212] on icon "Edit building 1" at bounding box center [996, 213] width 13 height 13
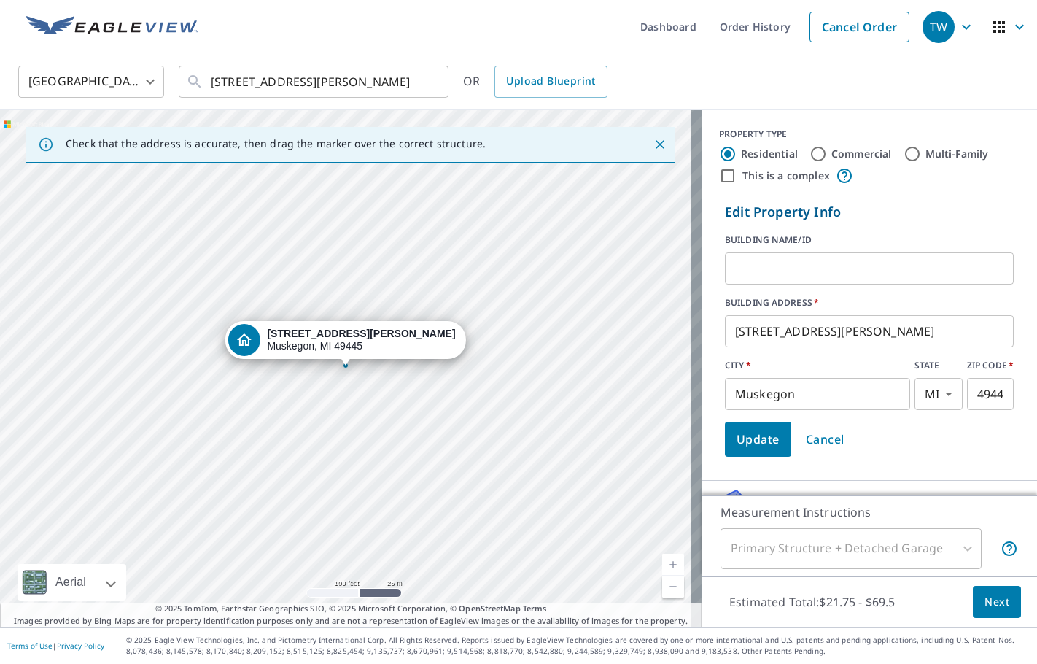
click at [754, 270] on input "text" at bounding box center [869, 268] width 289 height 41
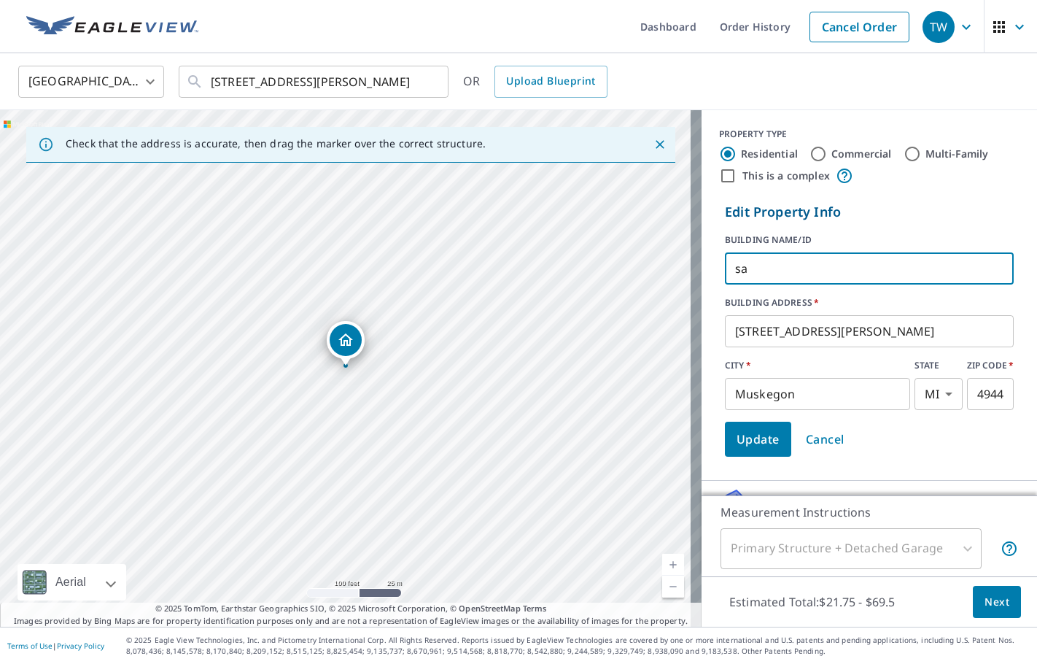
type input "s"
type input "[PERSON_NAME] AND [PERSON_NAME]"
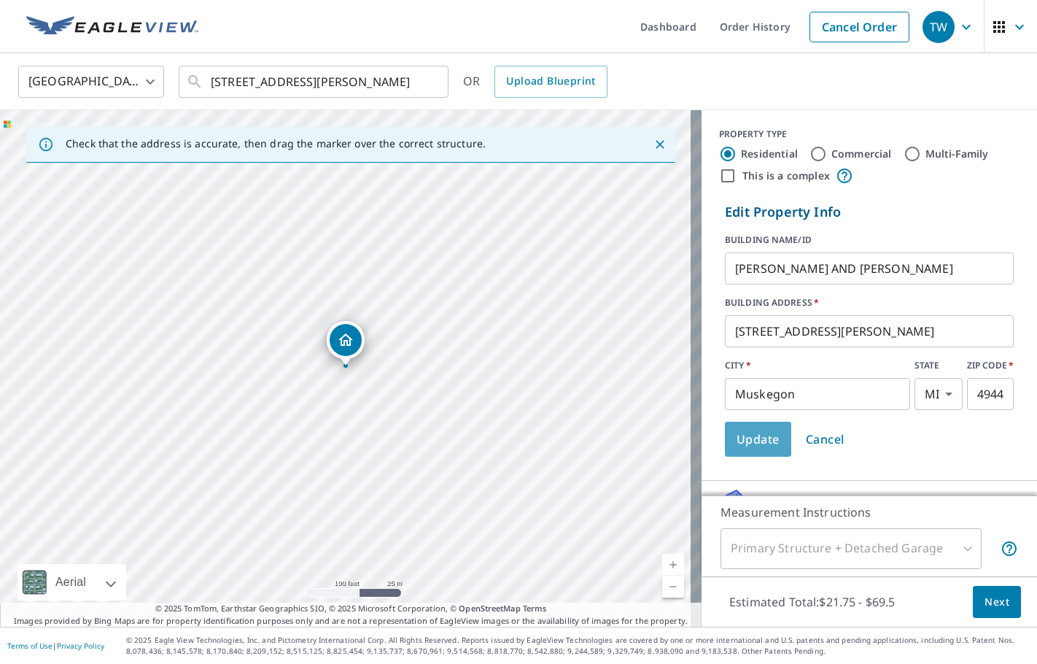
click at [740, 438] on span "Update" at bounding box center [758, 439] width 43 height 20
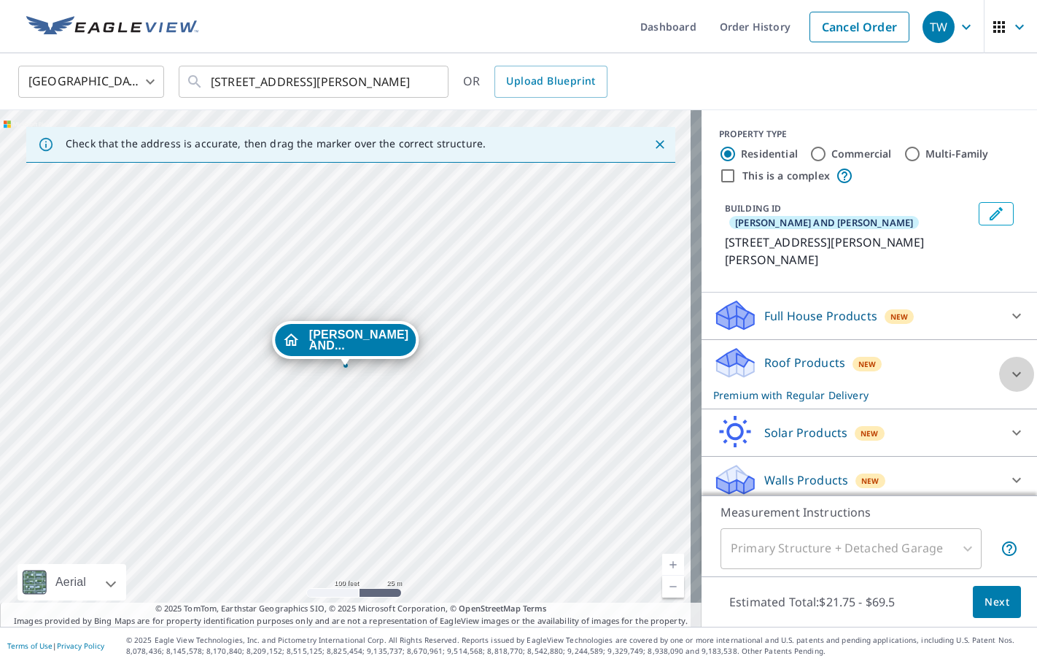
click at [1013, 371] on icon at bounding box center [1017, 373] width 9 height 5
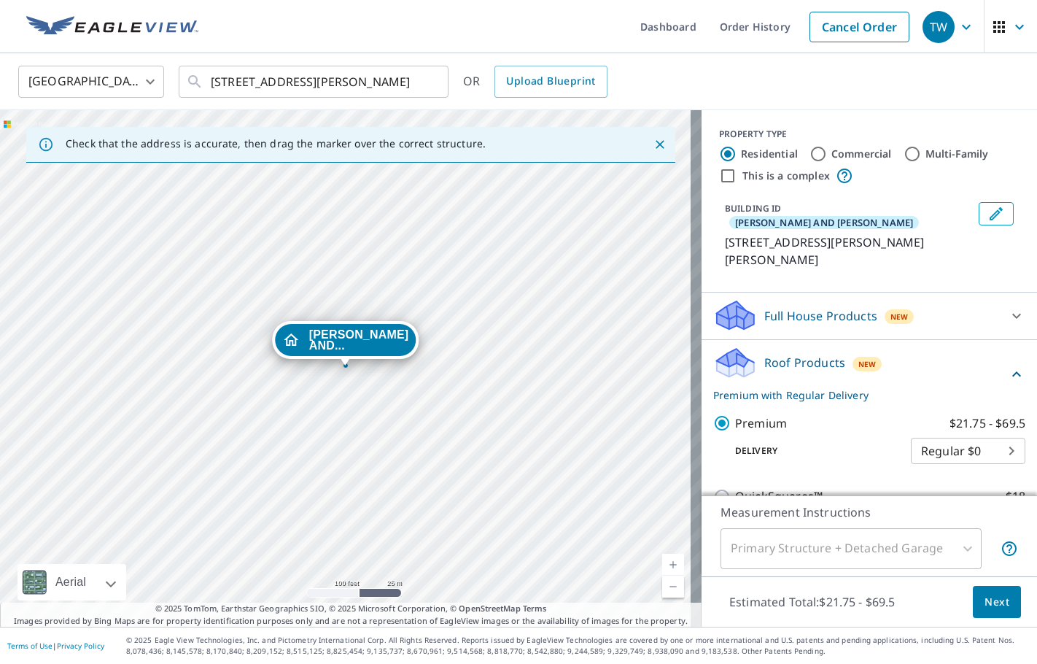
click at [996, 606] on span "Next" at bounding box center [997, 602] width 25 height 18
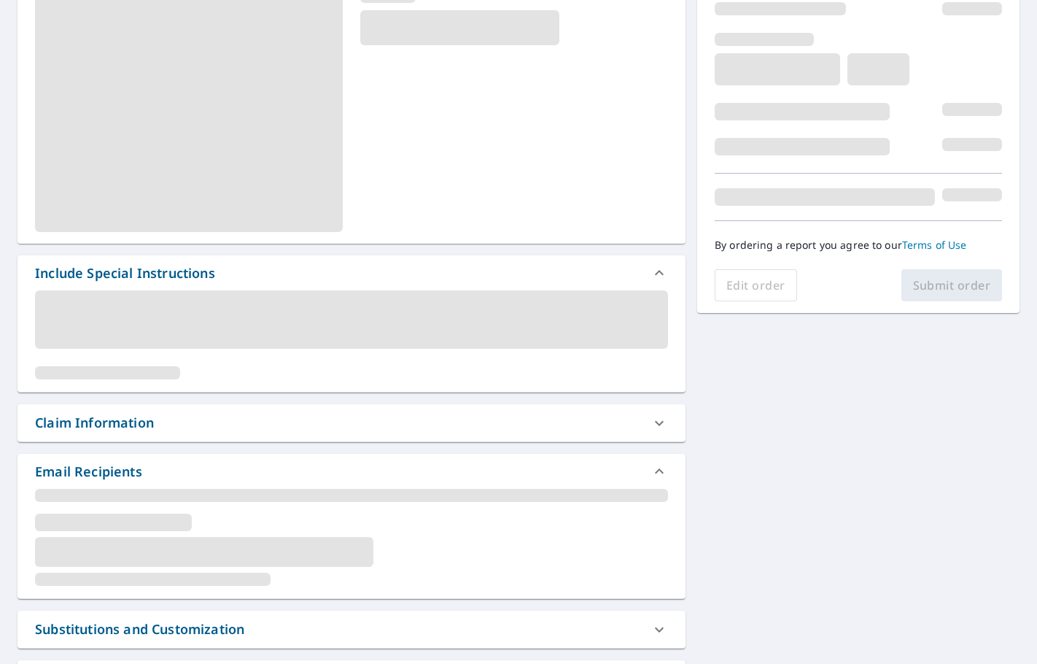
scroll to position [219, 0]
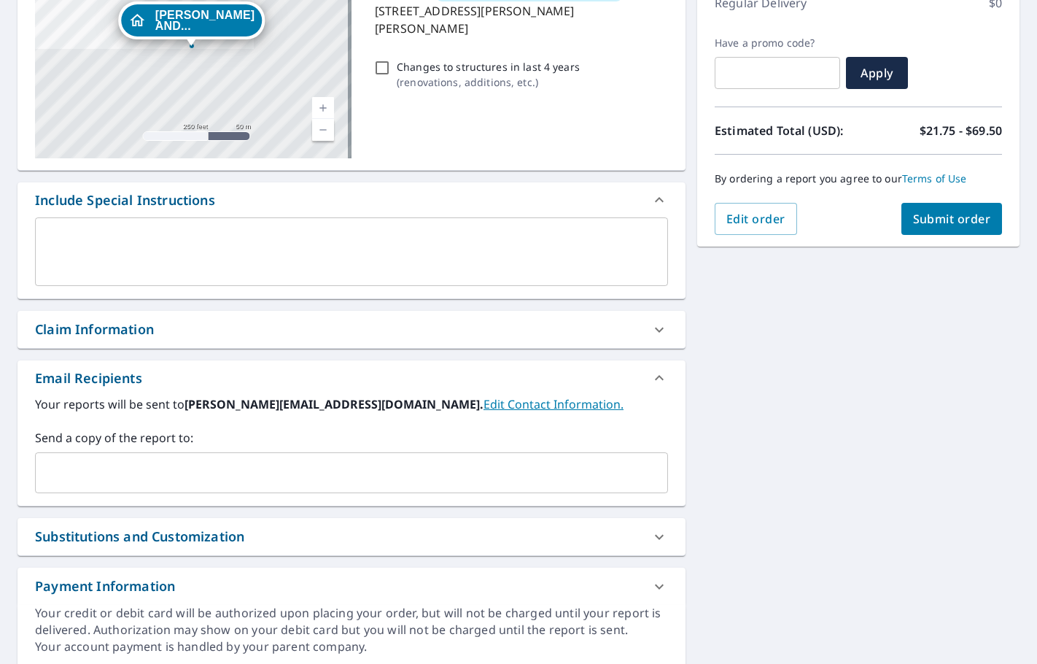
click at [94, 473] on input "text" at bounding box center [341, 473] width 598 height 28
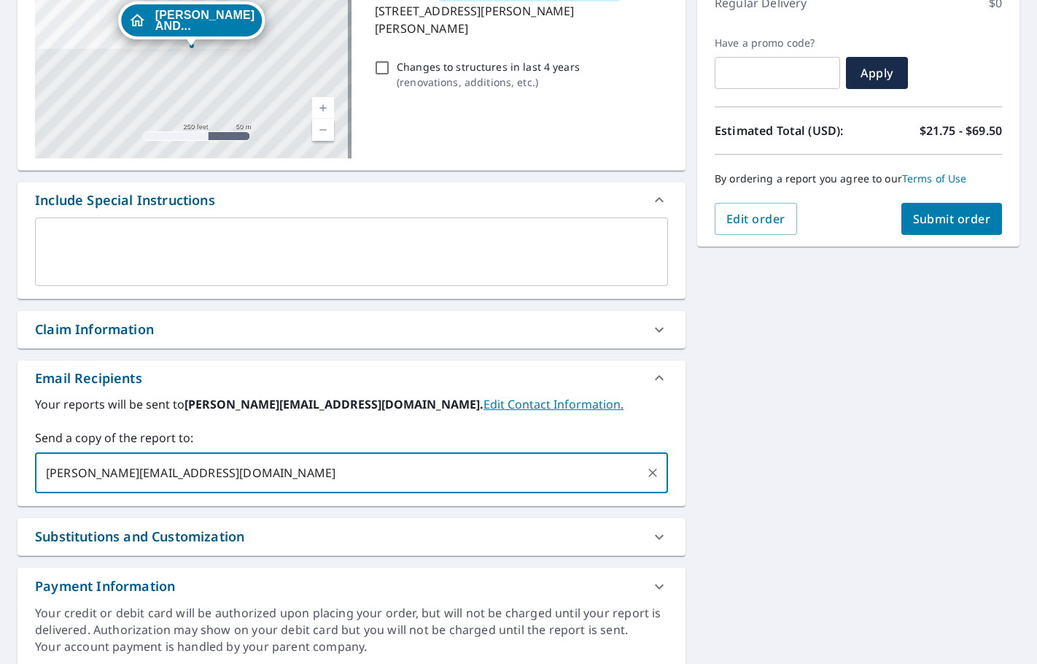
type input "[PERSON_NAME][EMAIL_ADDRESS][DOMAIN_NAME]"
click at [932, 219] on span "Submit order" at bounding box center [952, 219] width 78 height 16
checkbox input "true"
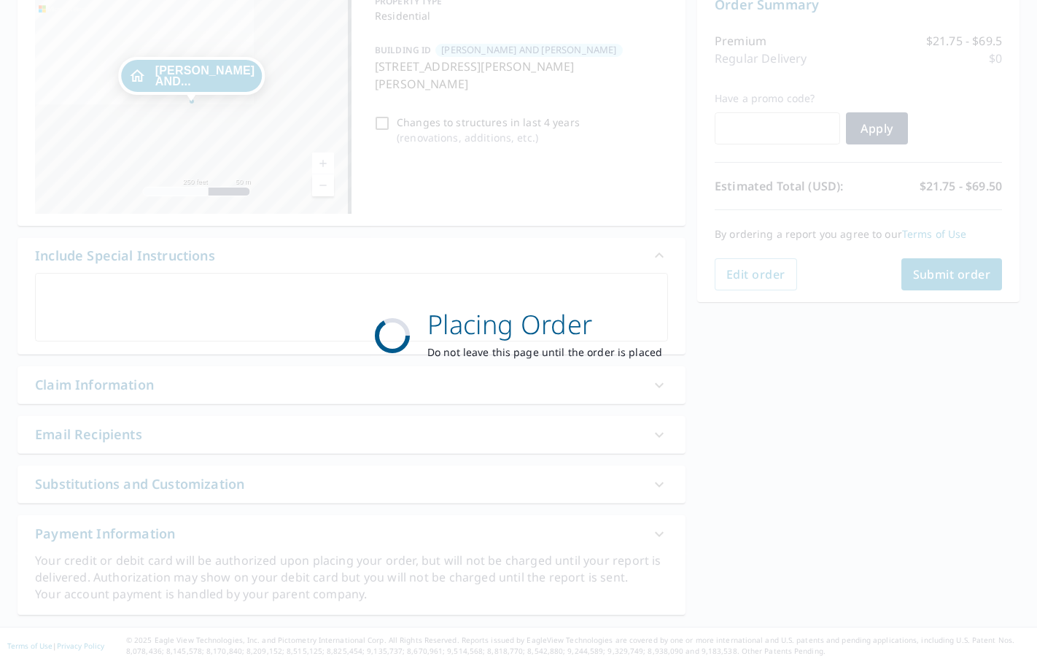
scroll to position [163, 0]
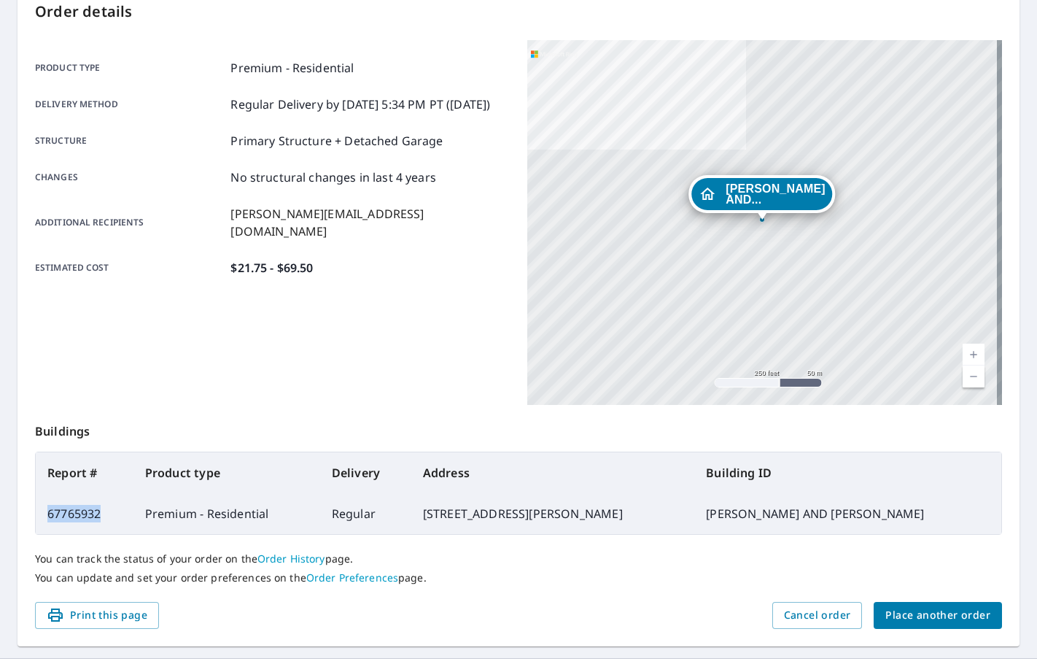
drag, startPoint x: 124, startPoint y: 509, endPoint x: 42, endPoint y: 500, distance: 82.9
click at [42, 500] on td "67765932" at bounding box center [85, 513] width 98 height 41
copy td "67765932"
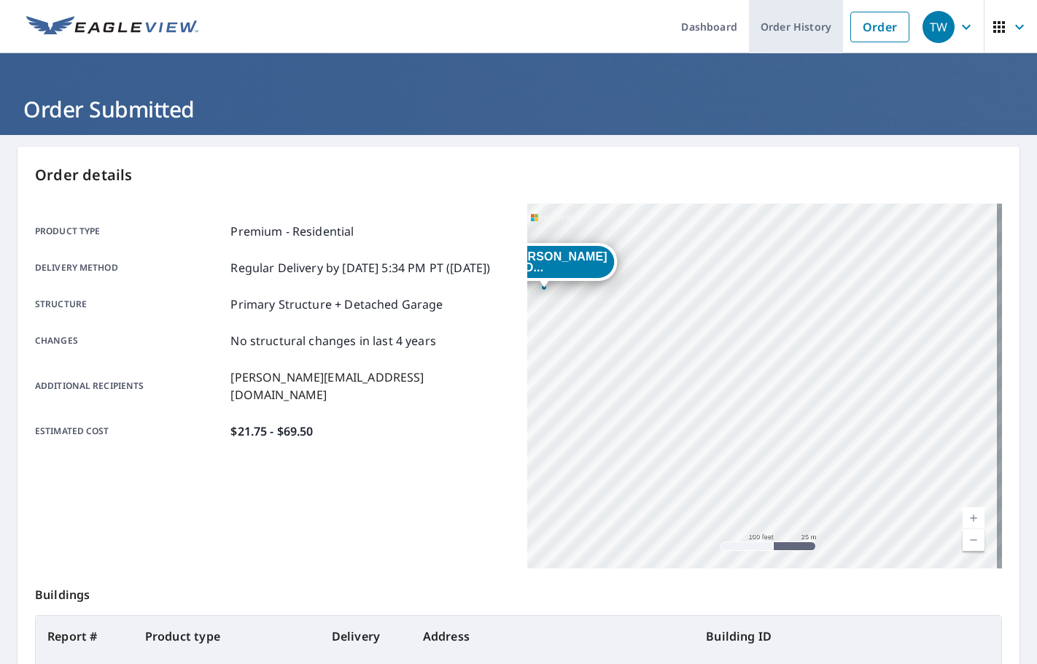
click at [806, 45] on link "Order History" at bounding box center [796, 26] width 94 height 53
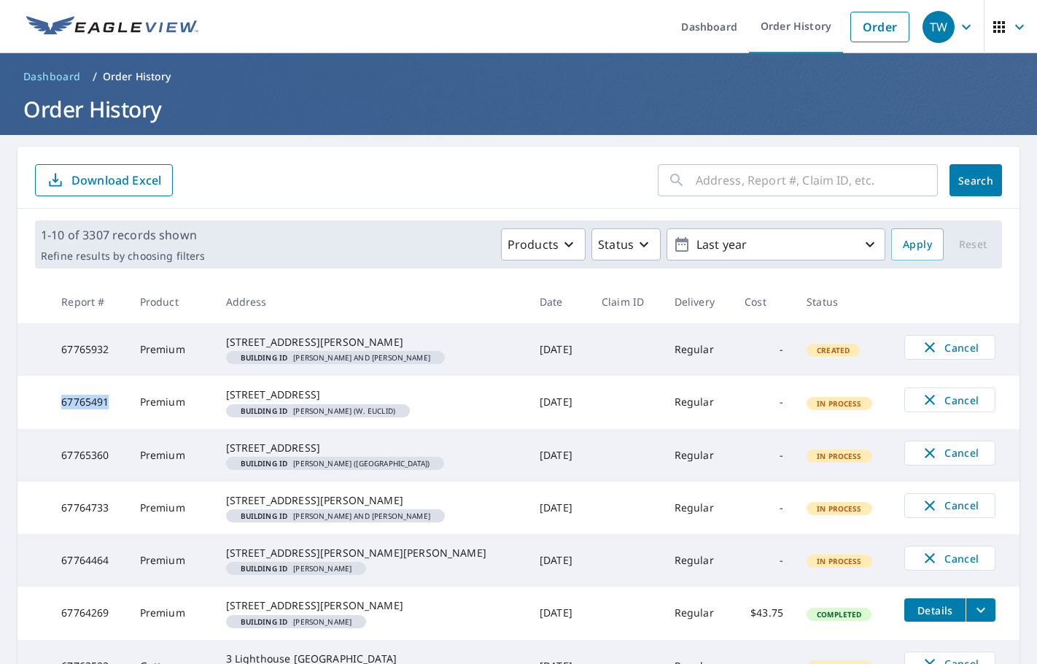
drag, startPoint x: 109, startPoint y: 420, endPoint x: 58, endPoint y: 422, distance: 51.2
click at [58, 422] on td "67765491" at bounding box center [89, 402] width 78 height 53
copy td "67765491"
click at [791, 23] on link "Order History" at bounding box center [796, 26] width 94 height 53
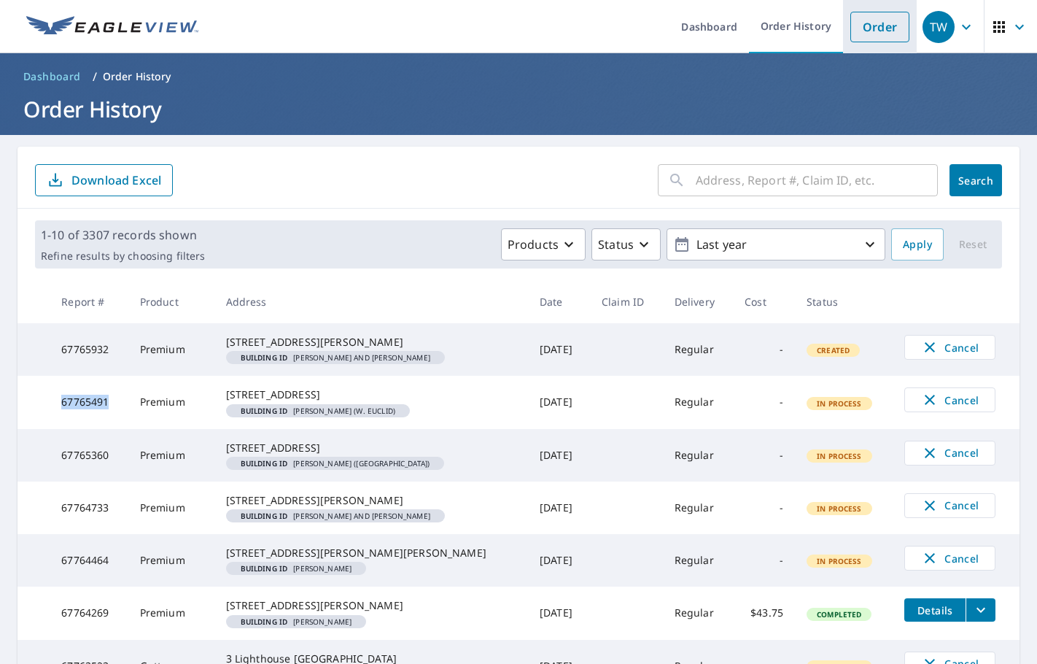
click at [862, 38] on link "Order" at bounding box center [880, 27] width 59 height 31
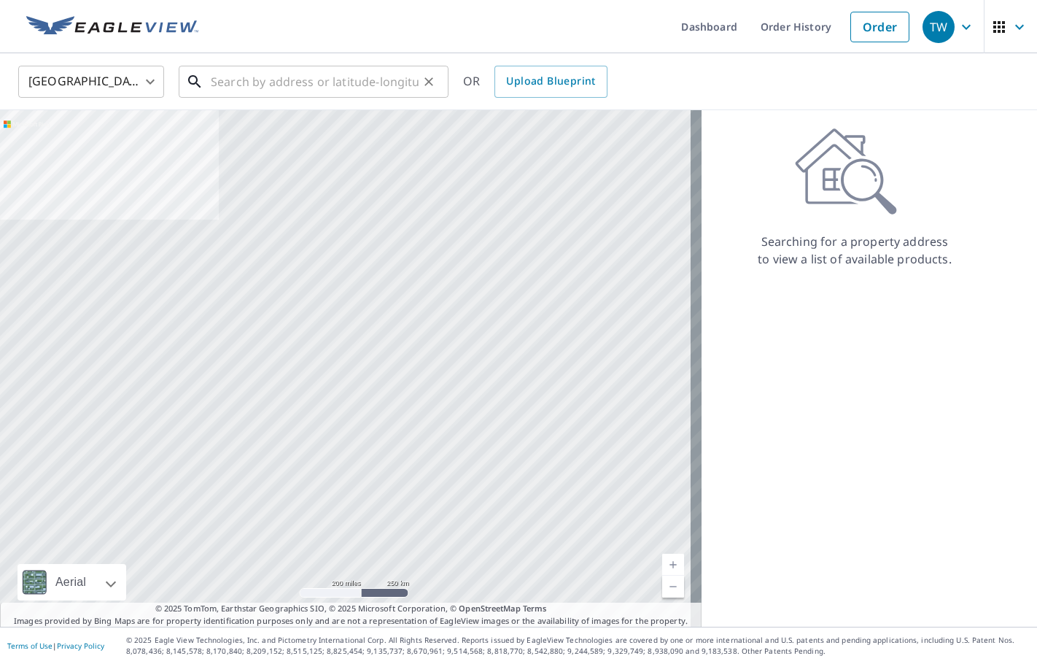
click at [275, 88] on input "text" at bounding box center [315, 81] width 208 height 41
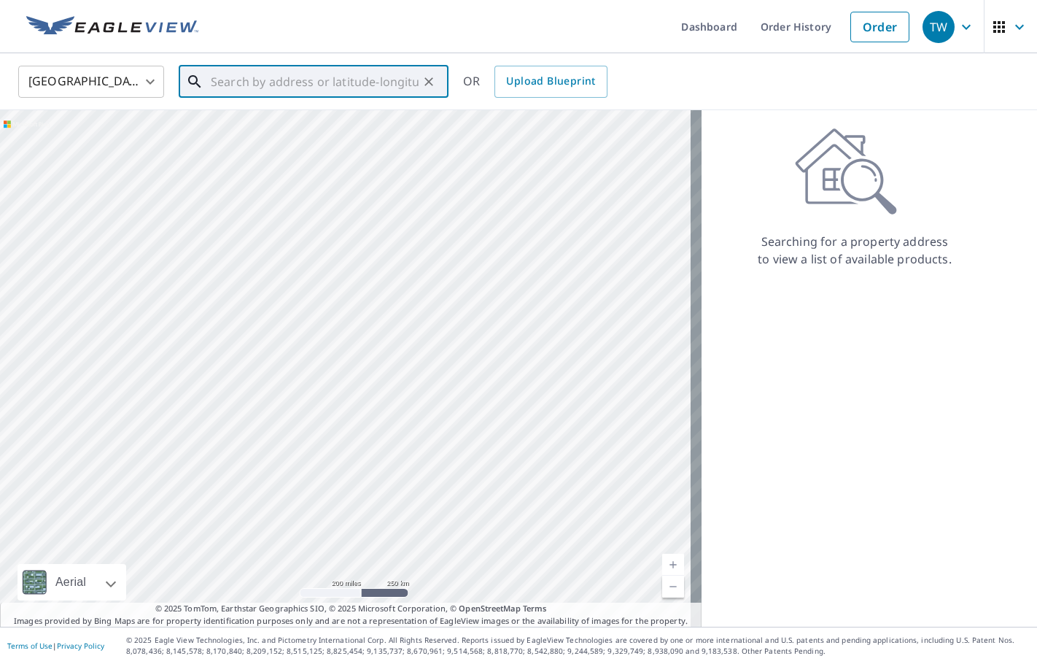
paste input "[STREET_ADDRESS][PERSON_NAME]"
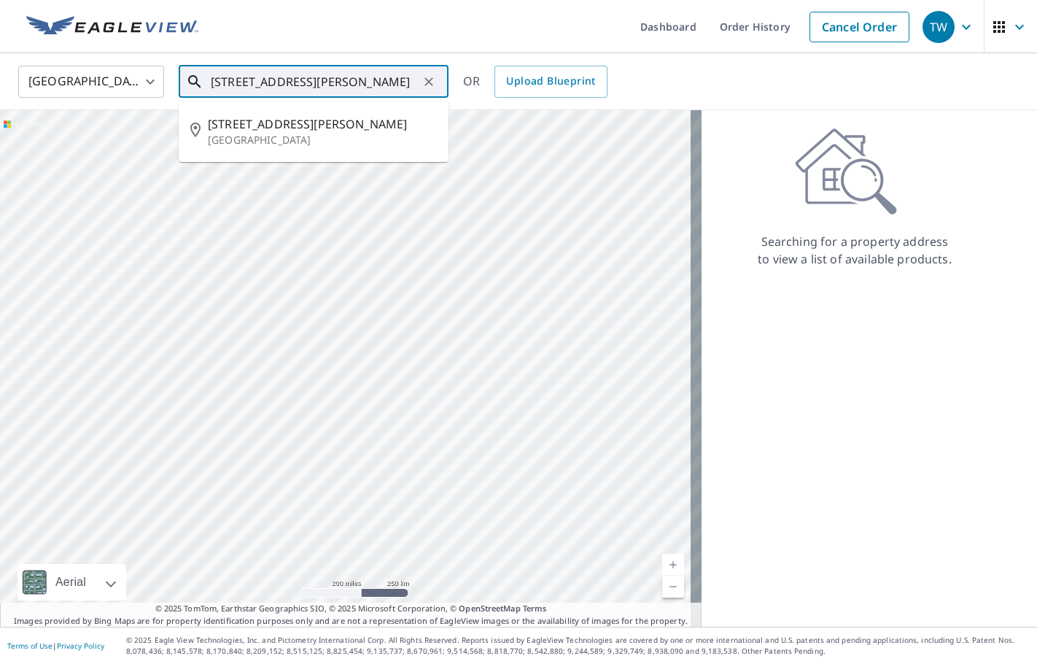
type input "[STREET_ADDRESS][PERSON_NAME]"
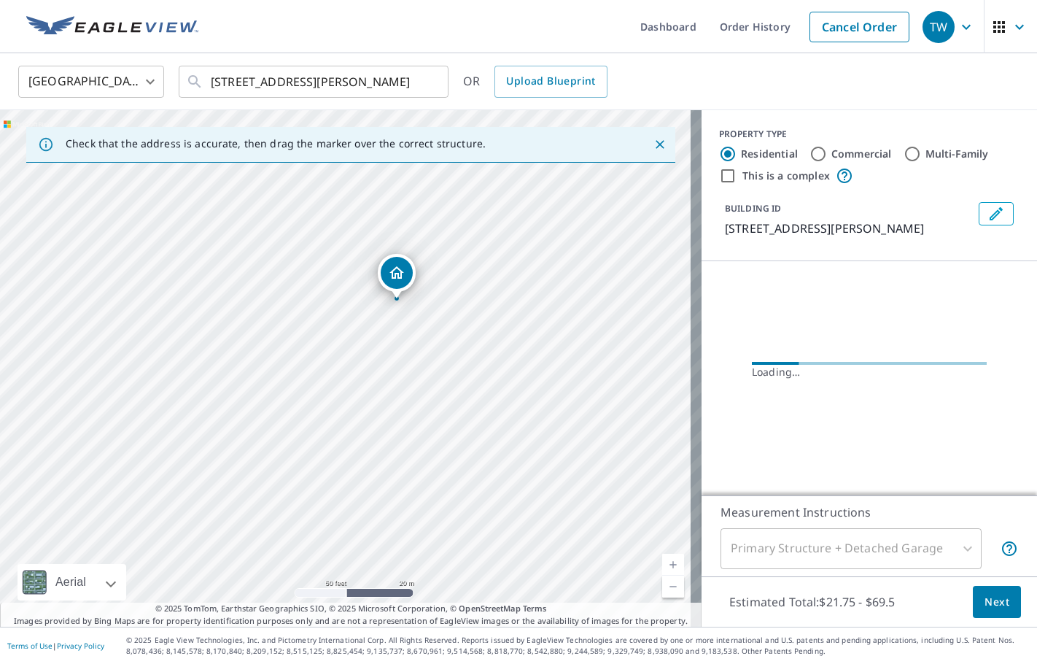
drag, startPoint x: 388, startPoint y: 364, endPoint x: 376, endPoint y: 476, distance: 112.2
click at [376, 476] on div "[STREET_ADDRESS][PERSON_NAME]" at bounding box center [351, 368] width 702 height 517
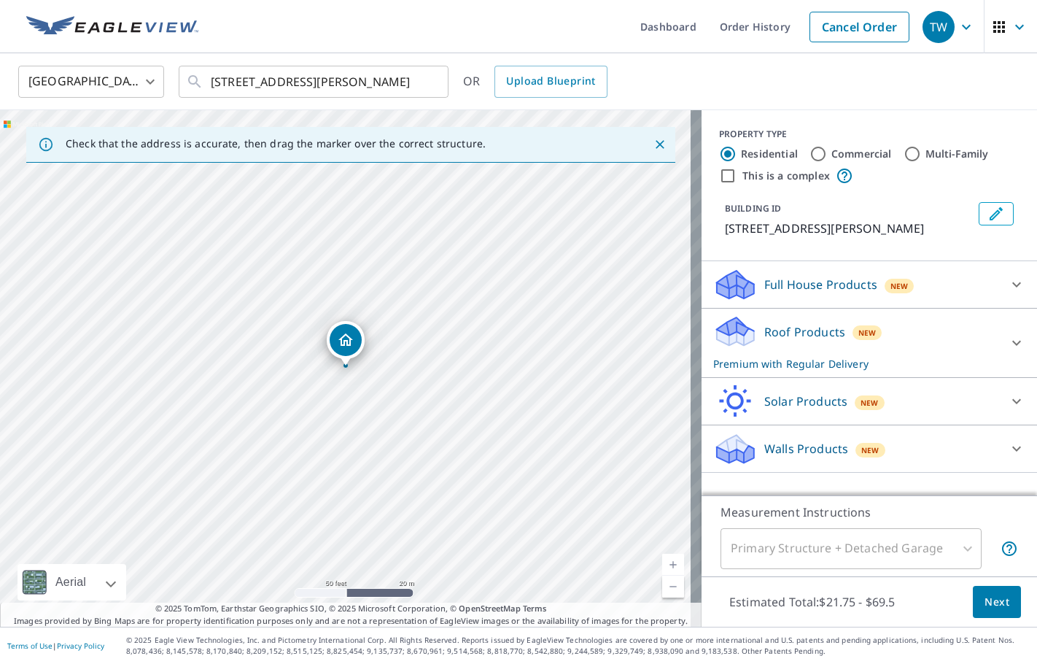
click at [988, 219] on icon "Edit building 1" at bounding box center [997, 214] width 18 height 18
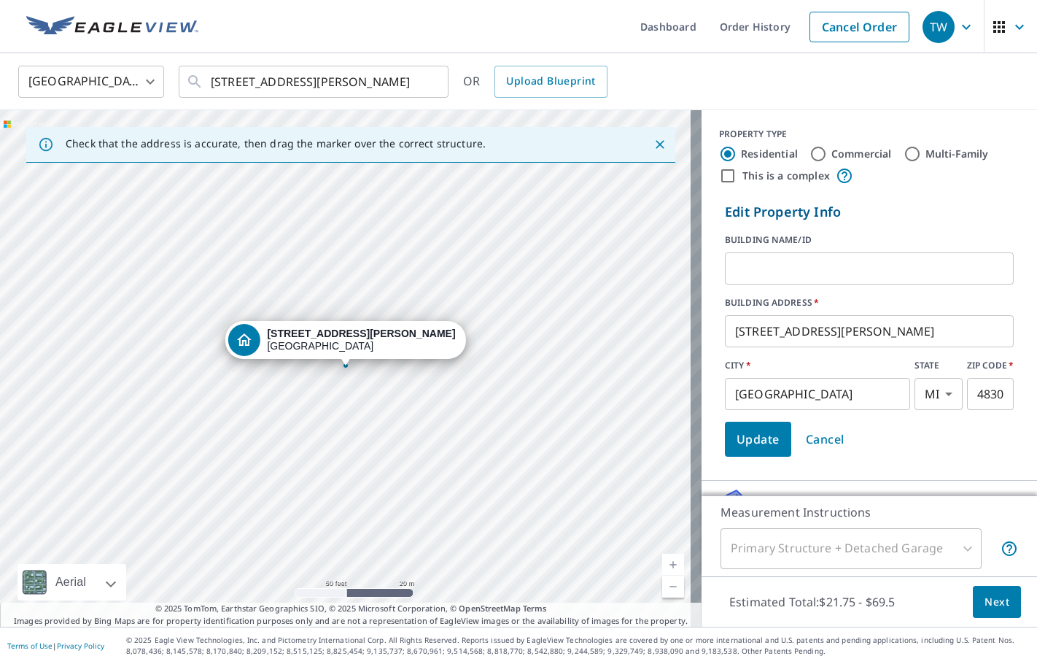
click at [830, 263] on input "text" at bounding box center [869, 268] width 289 height 41
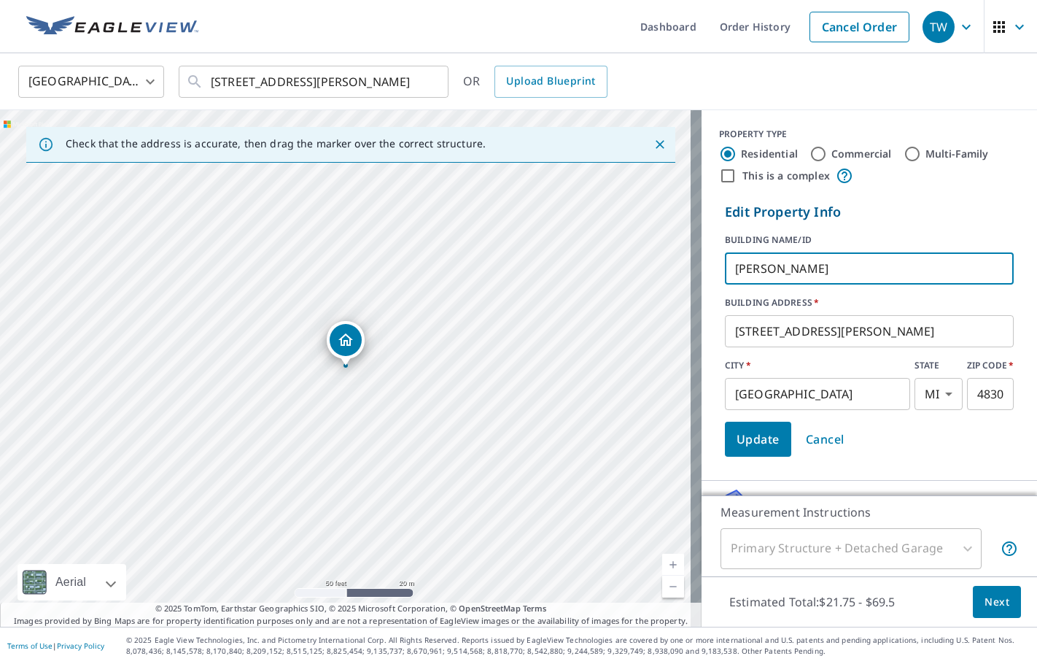
type input "[PERSON_NAME]"
click at [743, 448] on span "Update" at bounding box center [758, 439] width 43 height 20
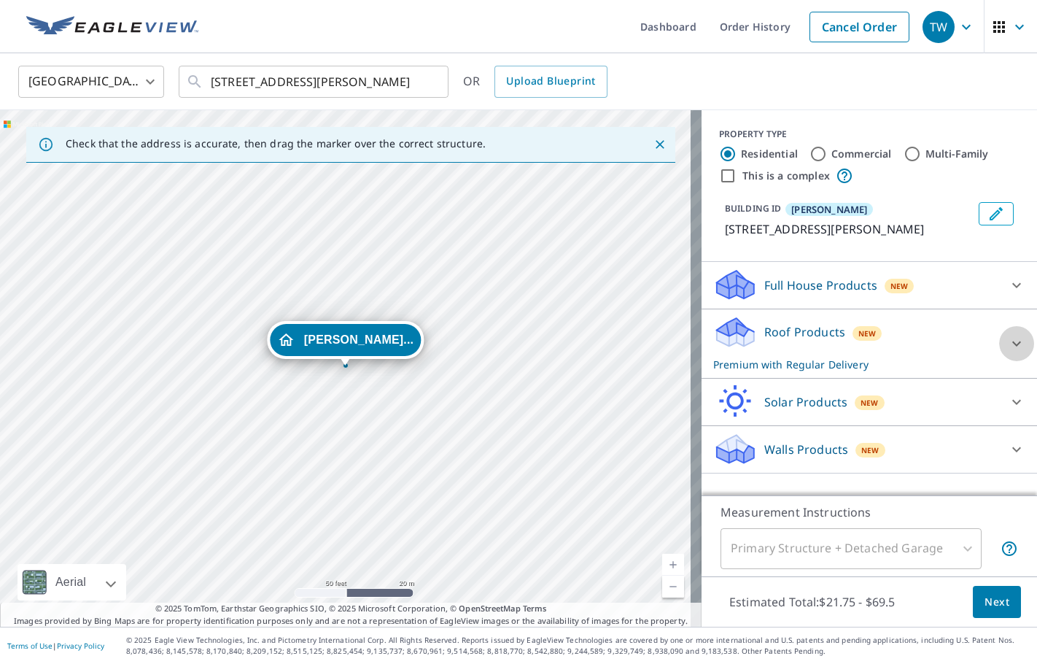
click at [1008, 347] on icon at bounding box center [1017, 344] width 18 height 18
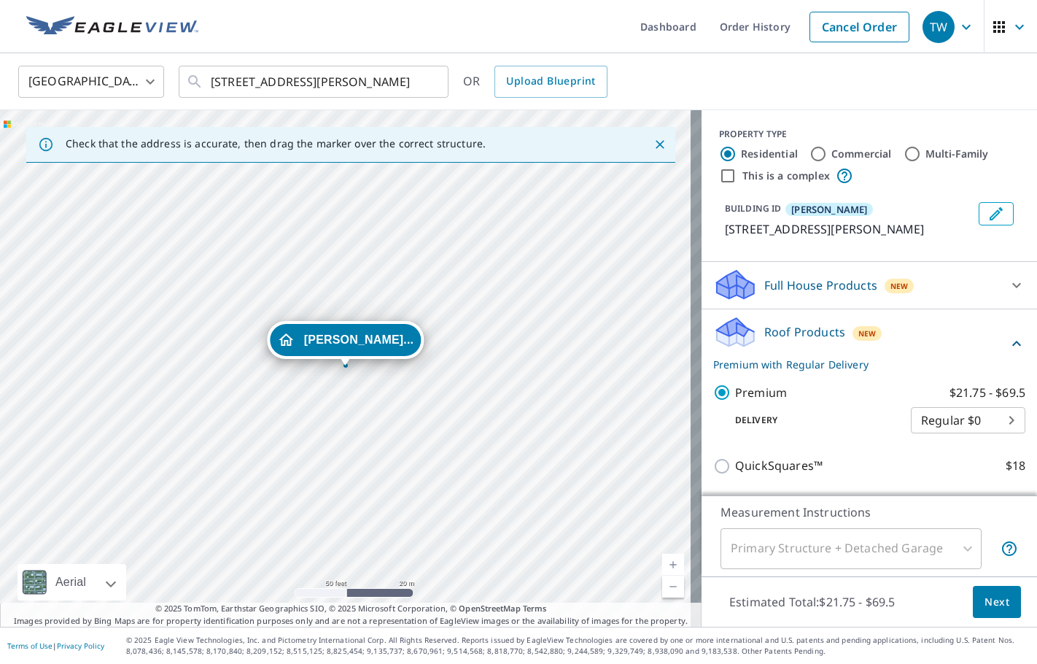
click at [1008, 287] on icon at bounding box center [1017, 286] width 18 height 18
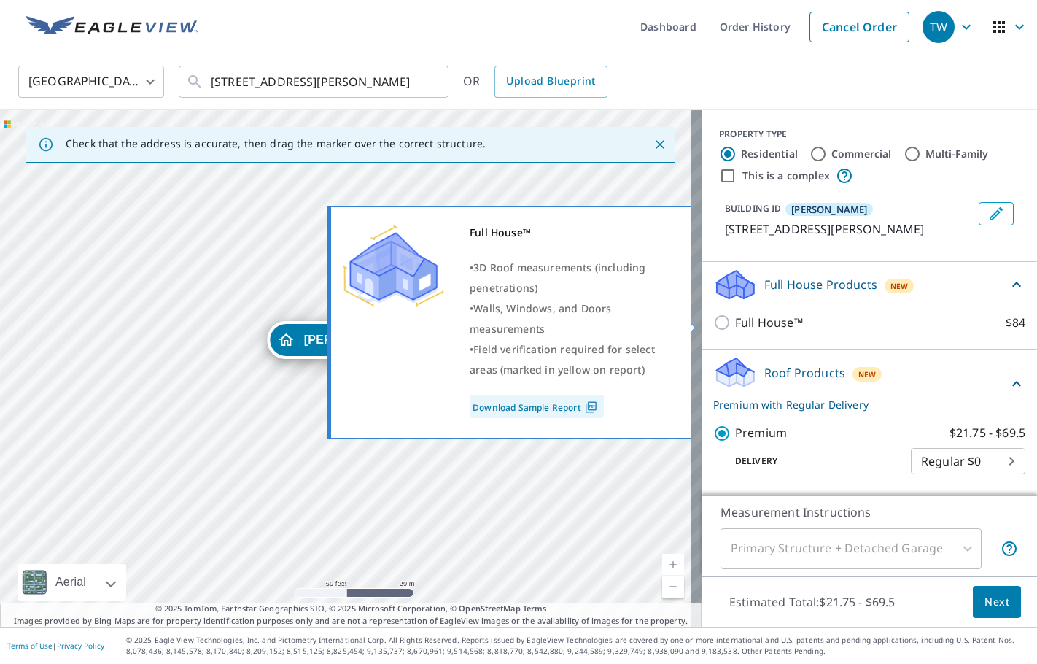
click at [752, 318] on p "Full House™" at bounding box center [769, 323] width 68 height 18
click at [735, 318] on input "Full House™ $84" at bounding box center [725, 323] width 22 height 18
checkbox input "true"
checkbox input "false"
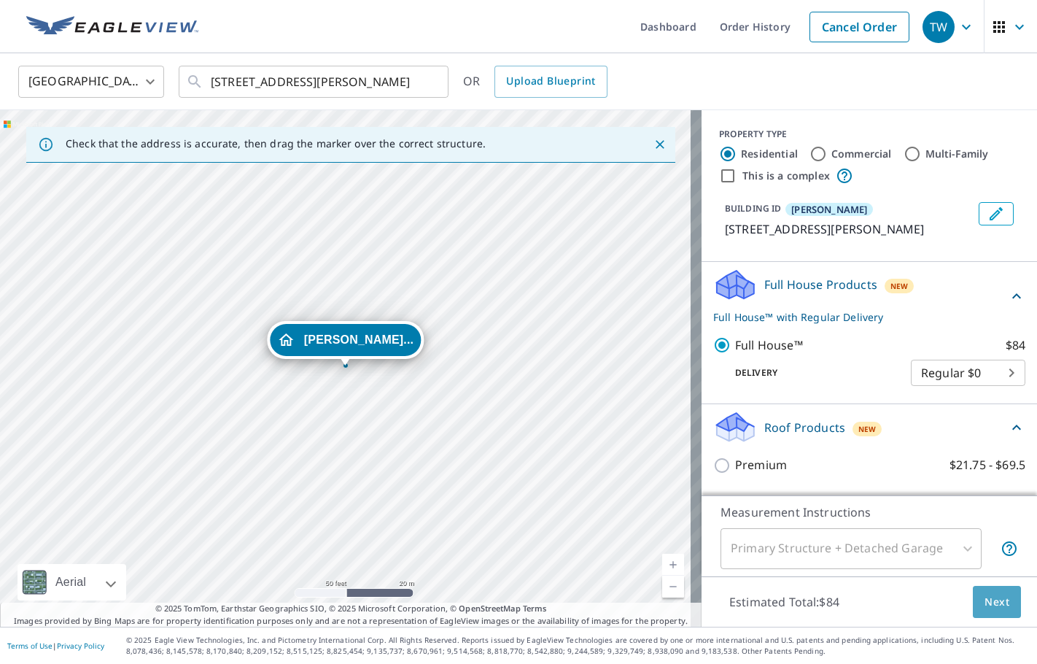
click at [991, 603] on span "Next" at bounding box center [997, 602] width 25 height 18
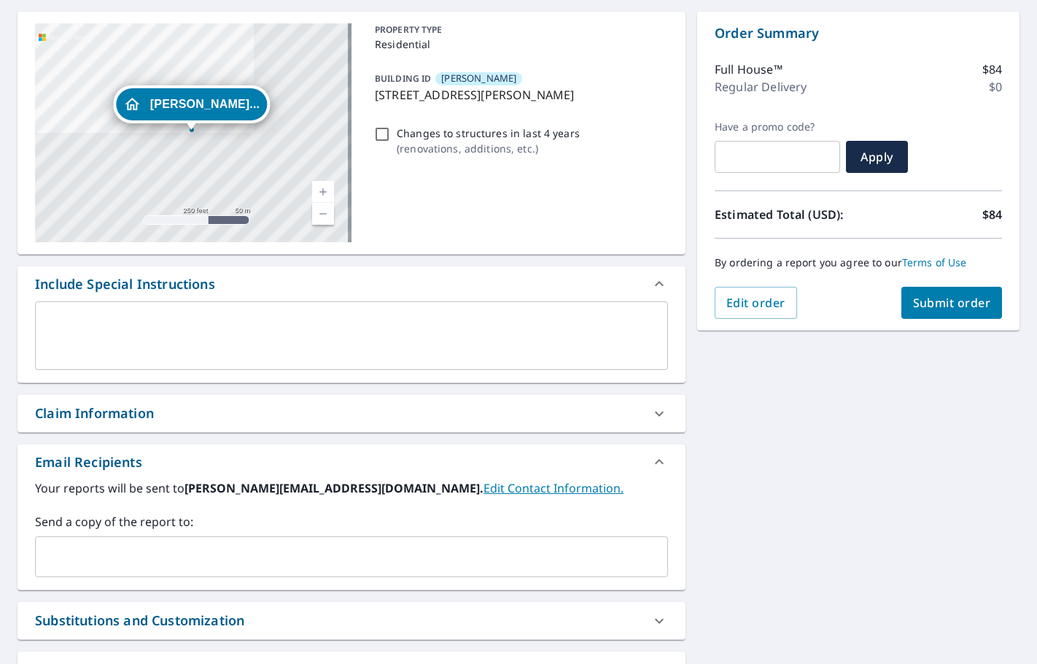
scroll to position [146, 0]
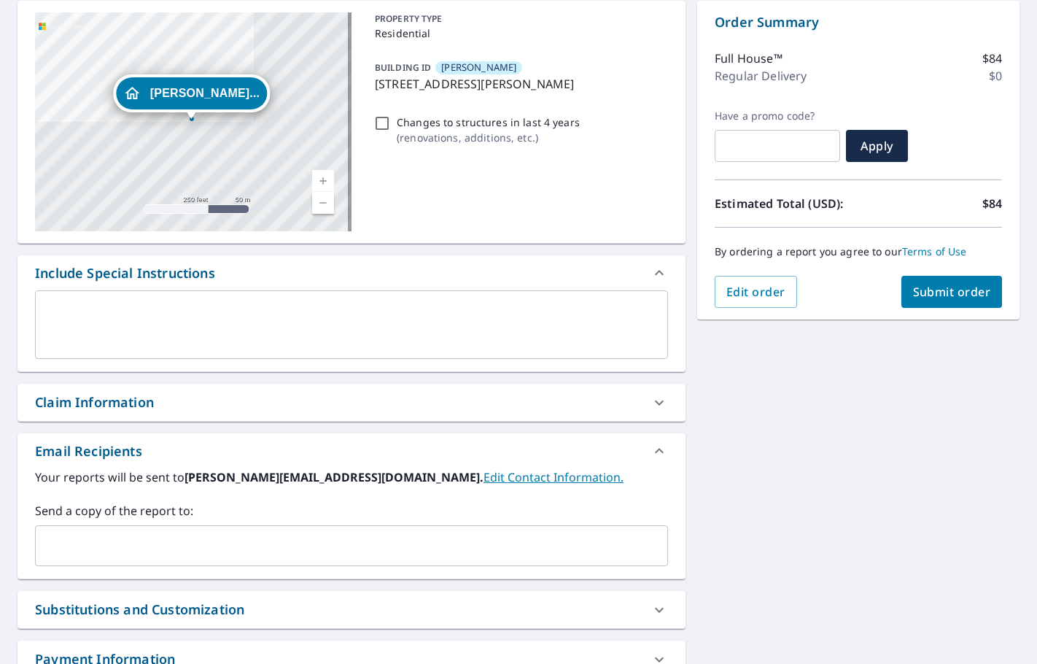
click at [177, 538] on input "text" at bounding box center [341, 546] width 598 height 28
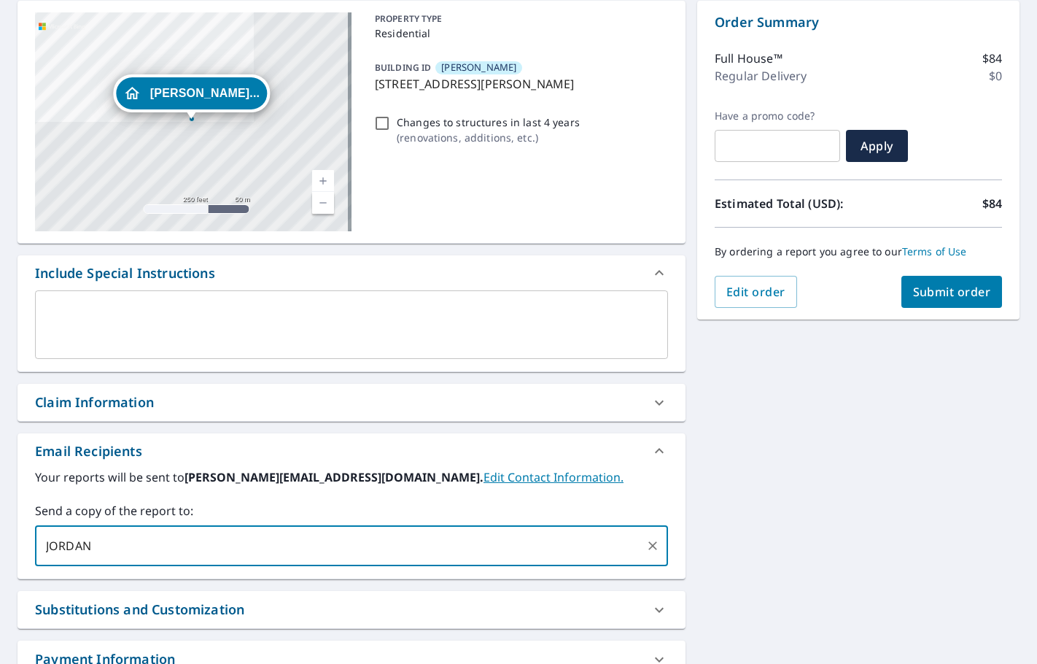
type input "JORDAN"
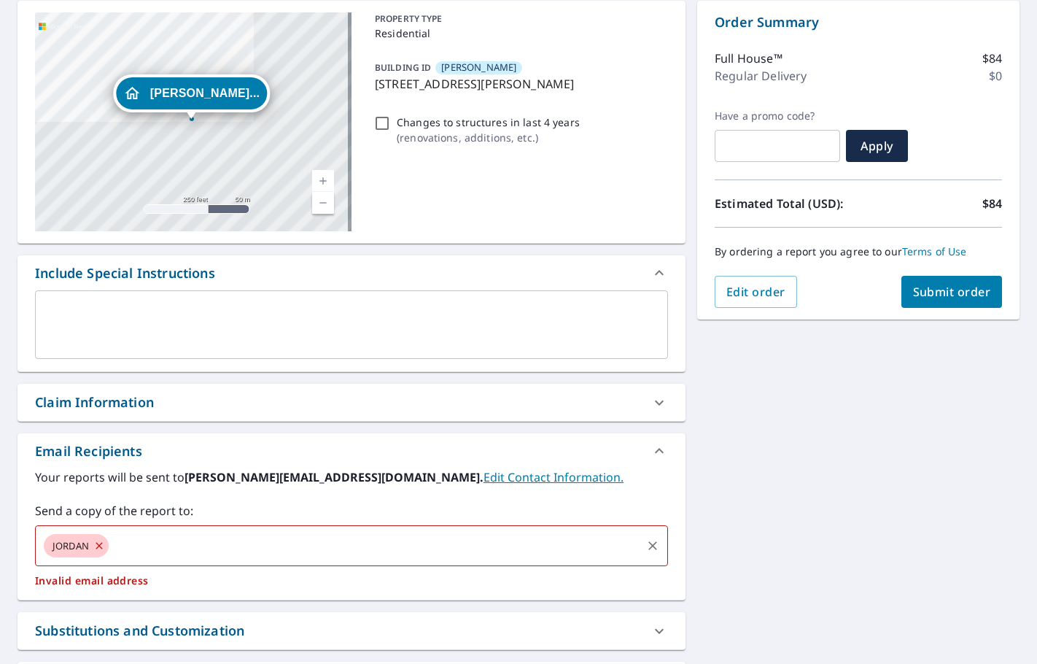
drag, startPoint x: 136, startPoint y: 552, endPoint x: 61, endPoint y: 544, distance: 75.6
click at [61, 544] on div "JORDAN ​" at bounding box center [351, 545] width 633 height 41
checkbox input "true"
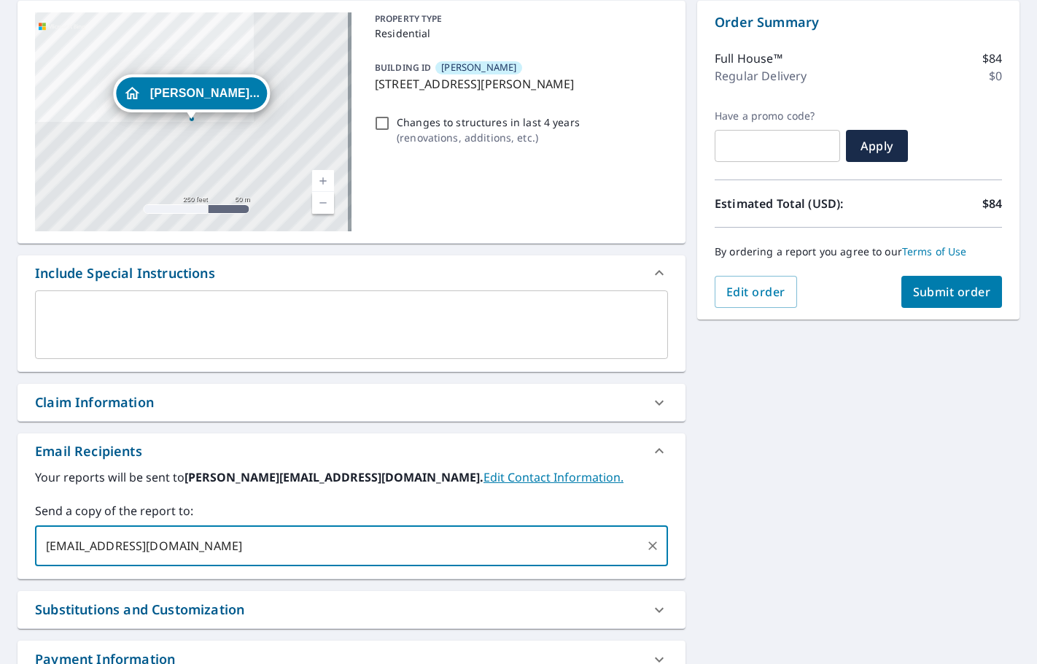
type input "[EMAIL_ADDRESS][DOMAIN_NAME]"
click at [913, 285] on span "Submit order" at bounding box center [952, 292] width 78 height 16
checkbox input "true"
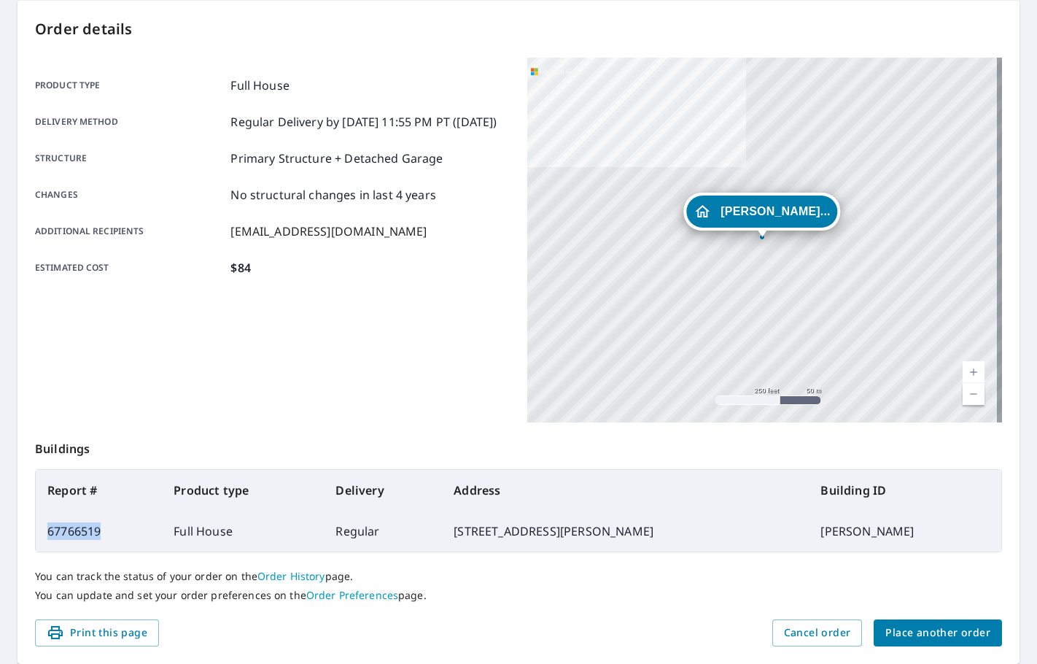
drag, startPoint x: 106, startPoint y: 533, endPoint x: 47, endPoint y: 538, distance: 59.3
click at [47, 538] on td "67766519" at bounding box center [99, 531] width 126 height 41
copy td "67766519"
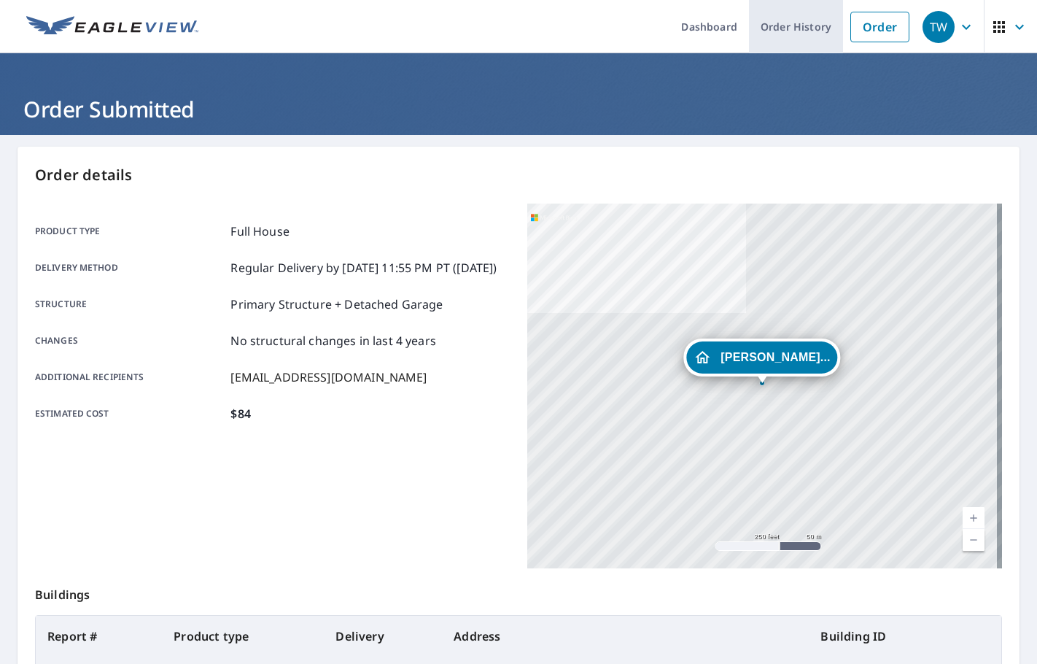
click at [784, 29] on link "Order History" at bounding box center [796, 26] width 94 height 53
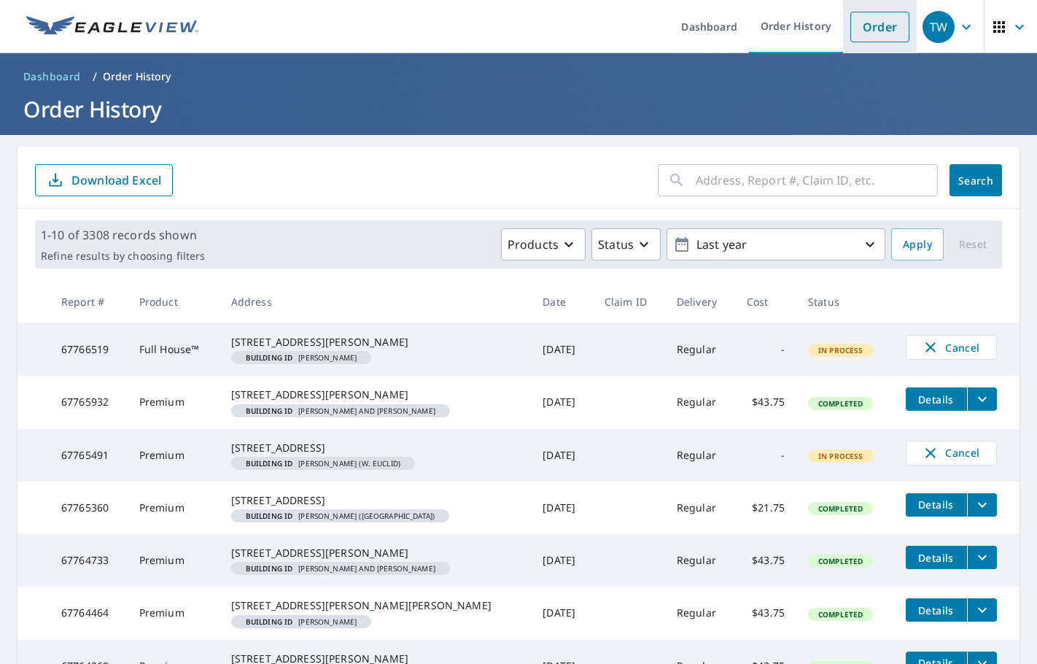
click at [857, 27] on link "Order" at bounding box center [880, 27] width 59 height 31
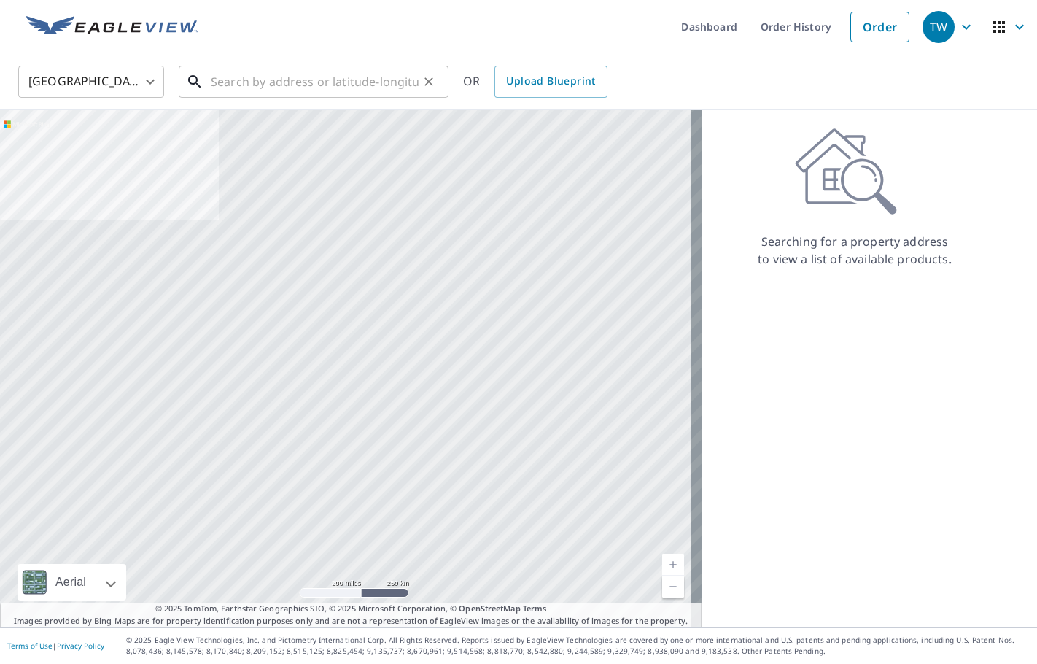
click at [322, 69] on input "text" at bounding box center [315, 81] width 208 height 41
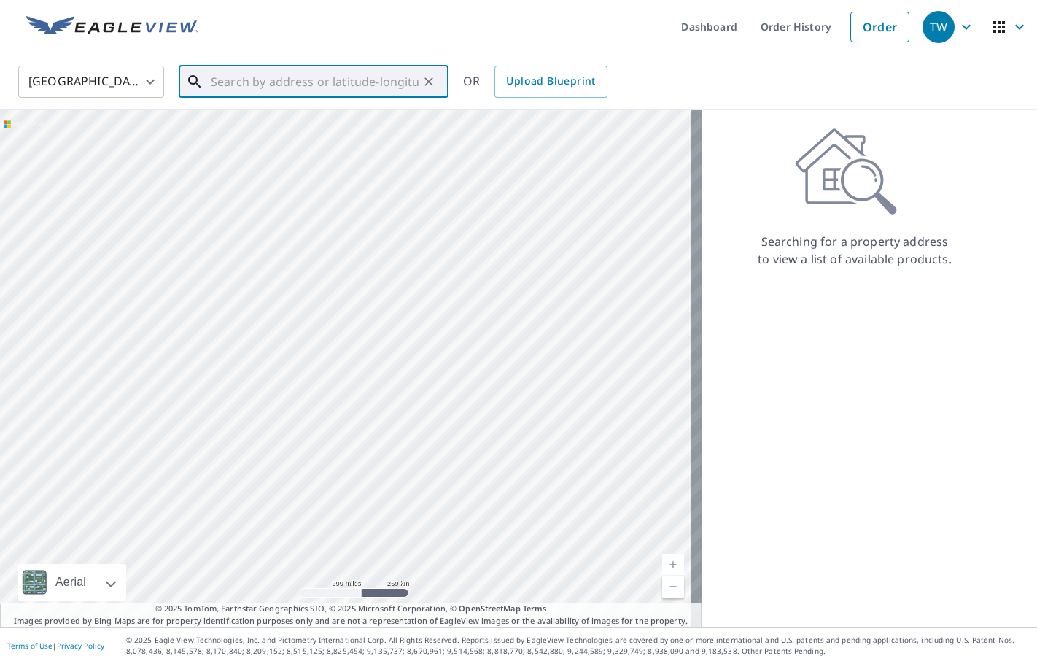
paste input "[STREET_ADDRESS]"
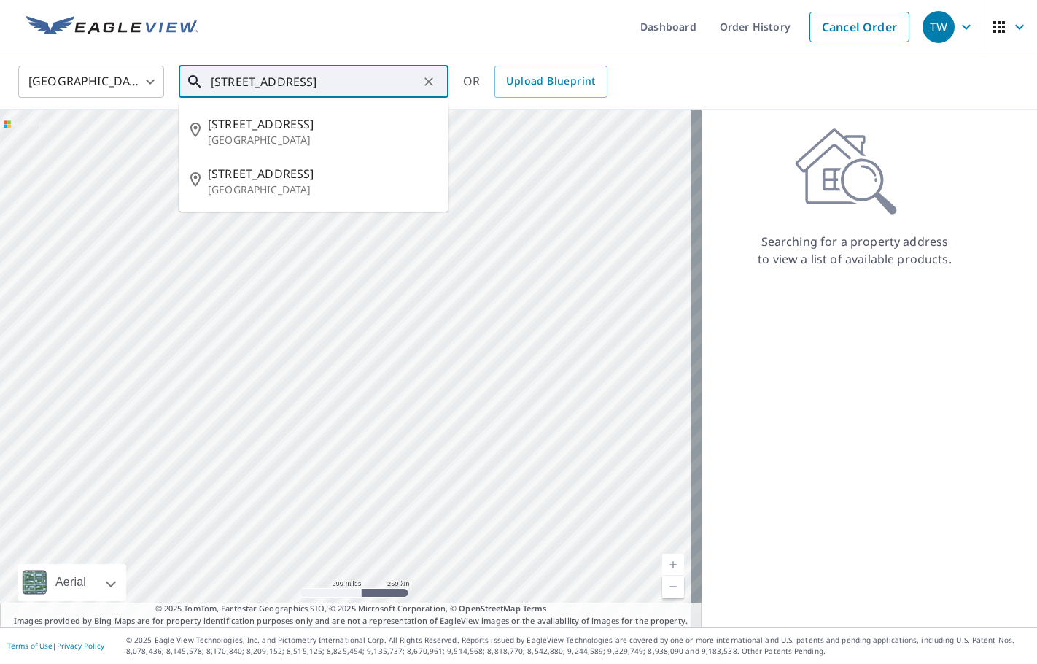
type input "[STREET_ADDRESS]"
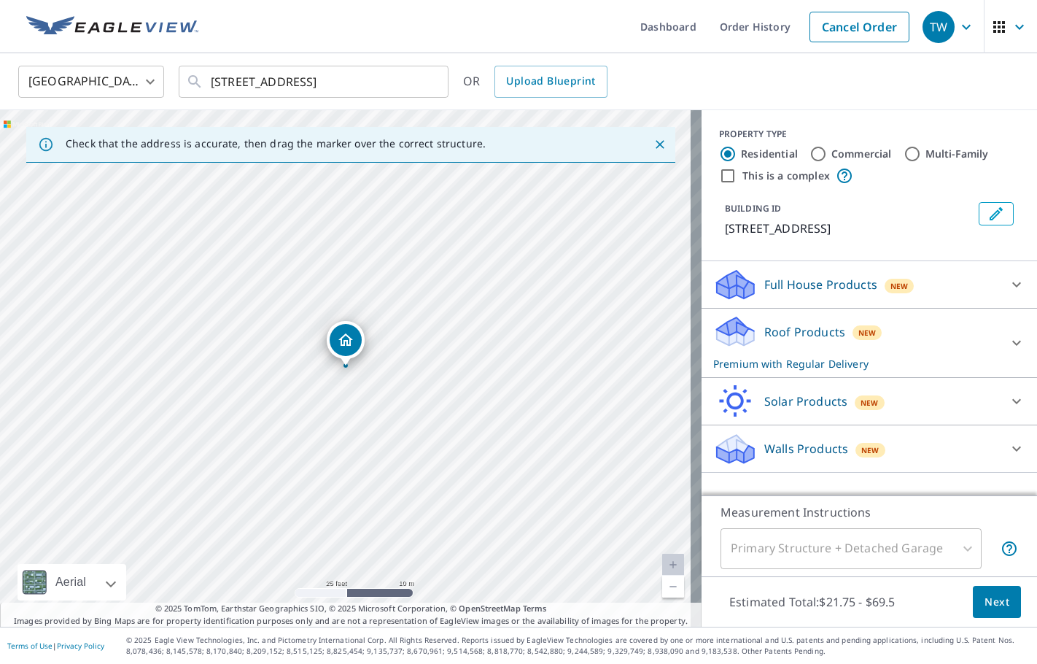
click at [989, 210] on icon "Edit building 1" at bounding box center [997, 214] width 18 height 18
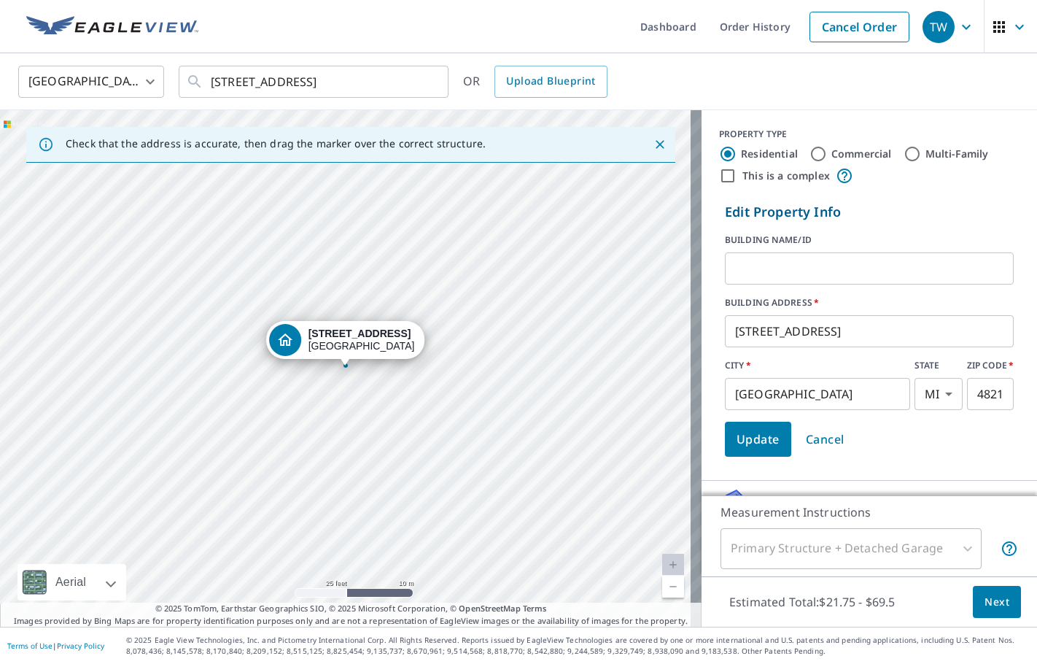
click at [836, 282] on input "text" at bounding box center [869, 268] width 289 height 41
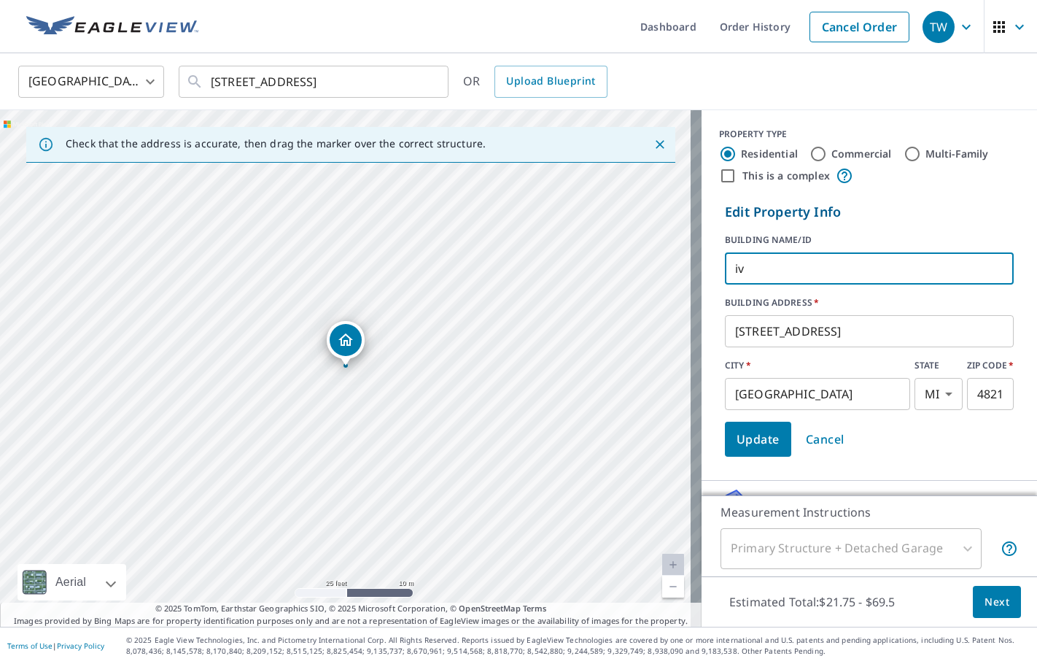
type input "i"
type input "[PERSON_NAME] ([GEOGRAPHIC_DATA])"
click at [755, 438] on span "Update" at bounding box center [758, 439] width 43 height 20
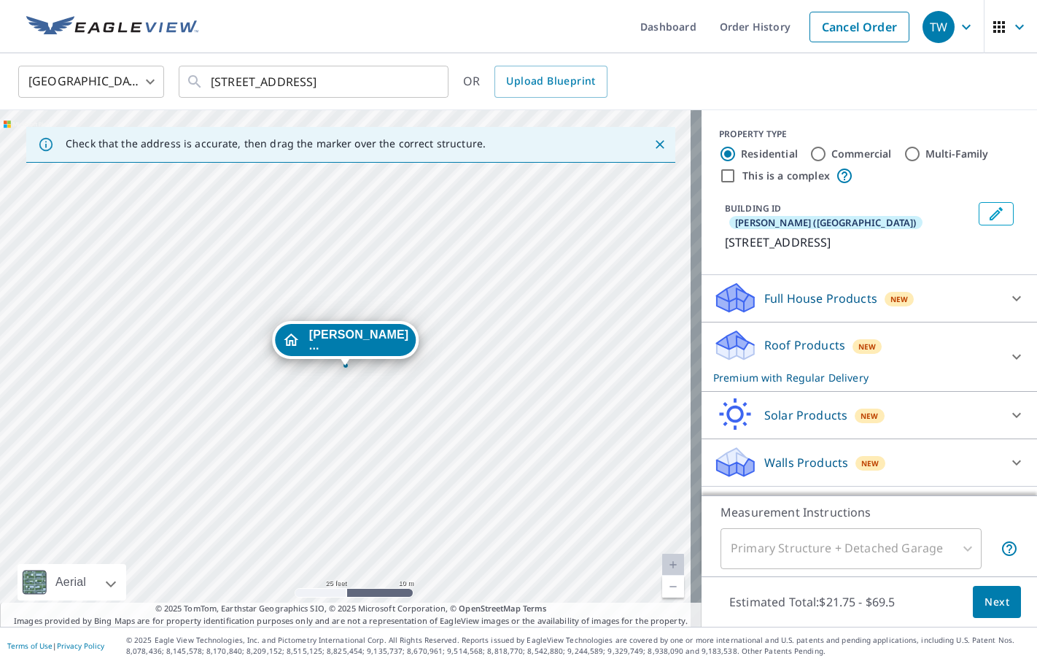
click at [1000, 348] on div at bounding box center [1017, 356] width 35 height 35
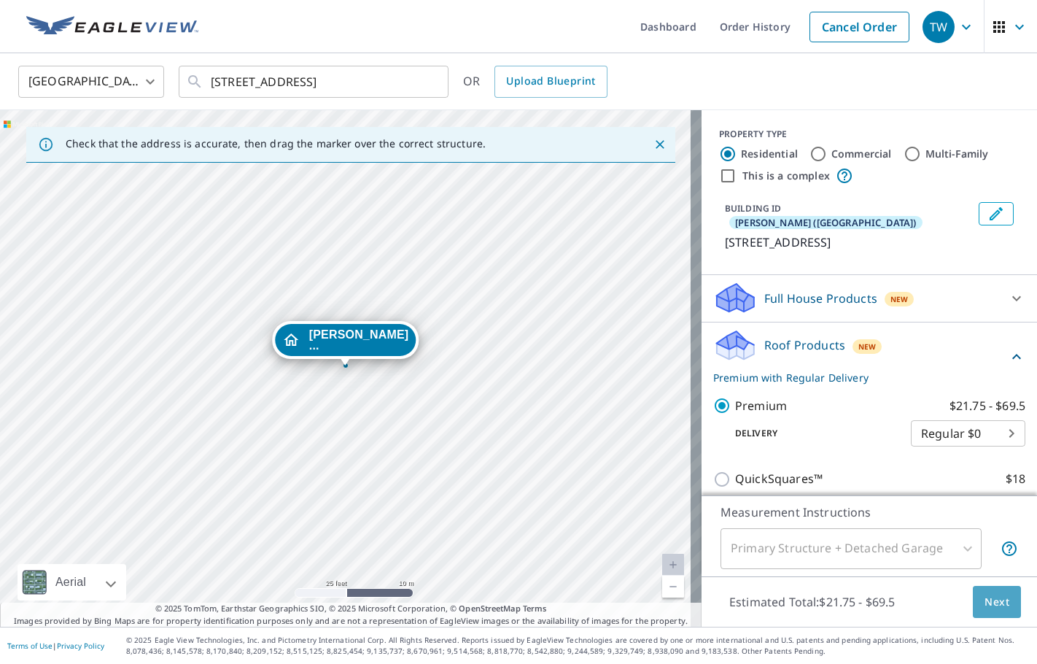
click at [985, 595] on span "Next" at bounding box center [997, 602] width 25 height 18
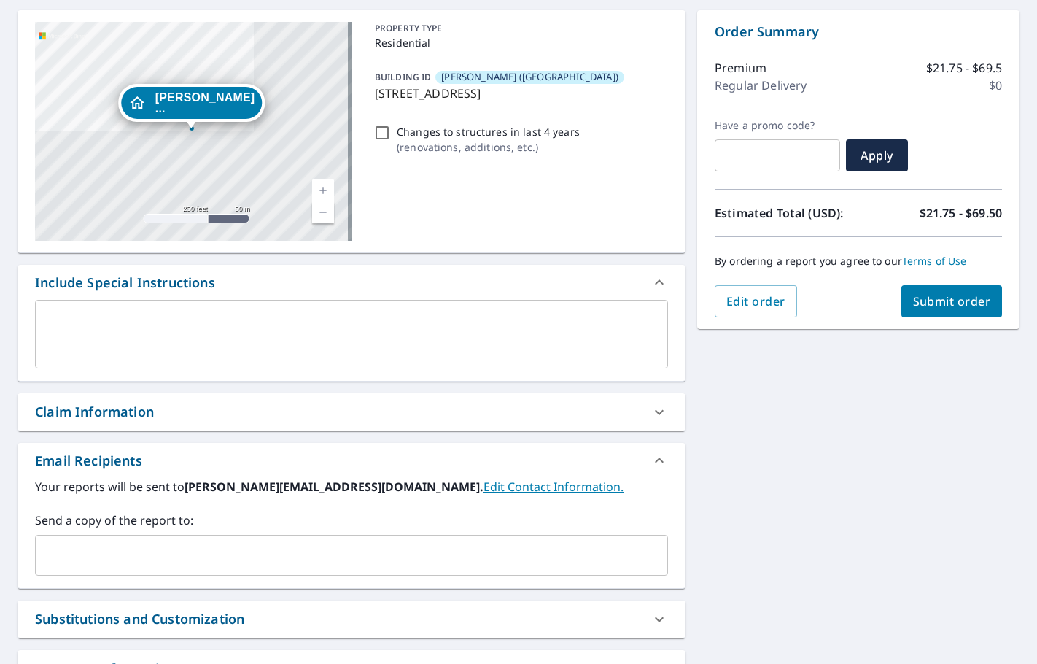
scroll to position [146, 0]
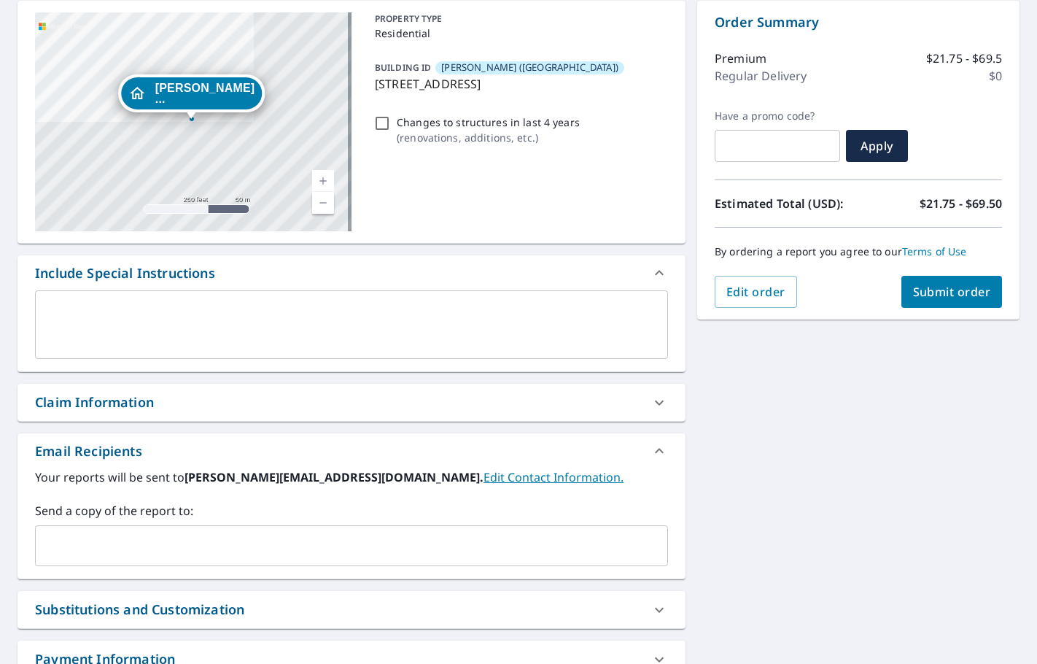
click at [69, 552] on input "text" at bounding box center [341, 546] width 598 height 28
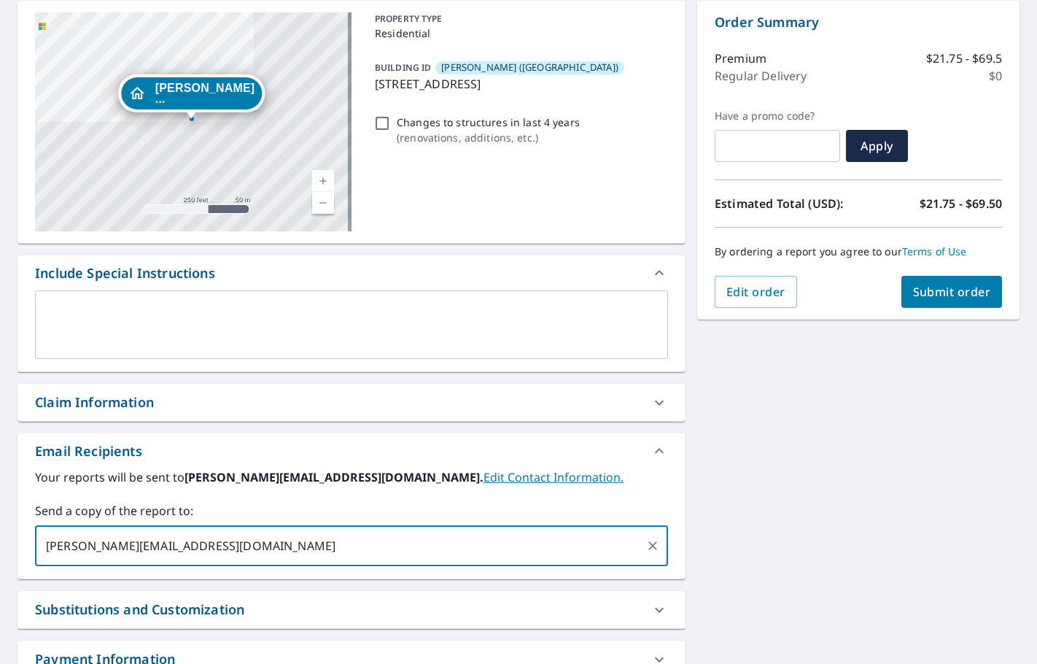
type input "[PERSON_NAME][EMAIL_ADDRESS][DOMAIN_NAME]"
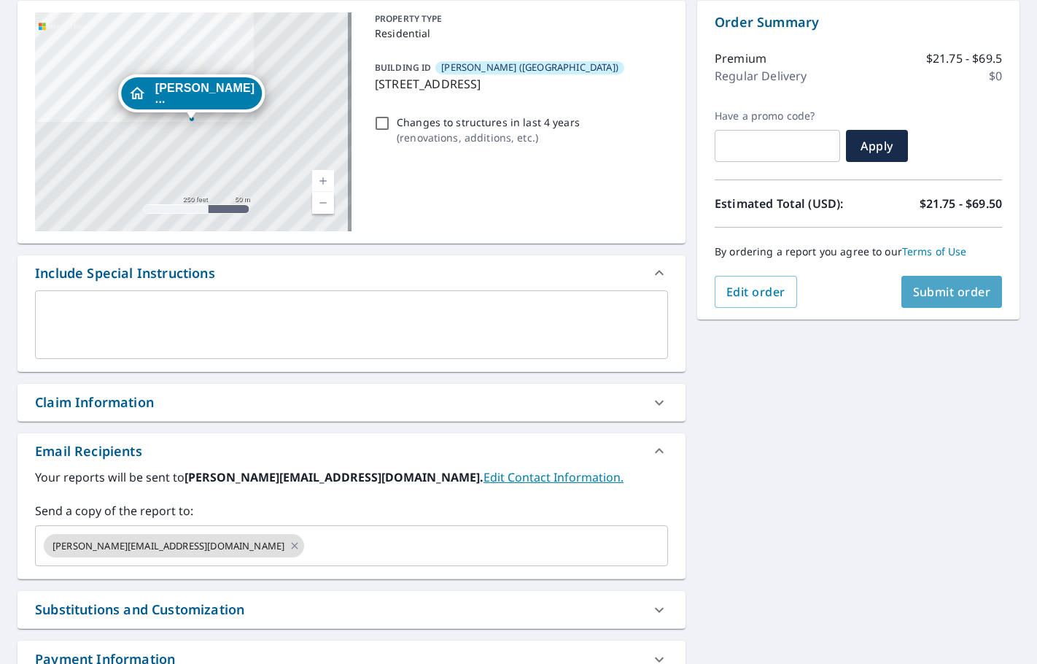
click at [945, 280] on button "Submit order" at bounding box center [952, 292] width 101 height 32
checkbox input "true"
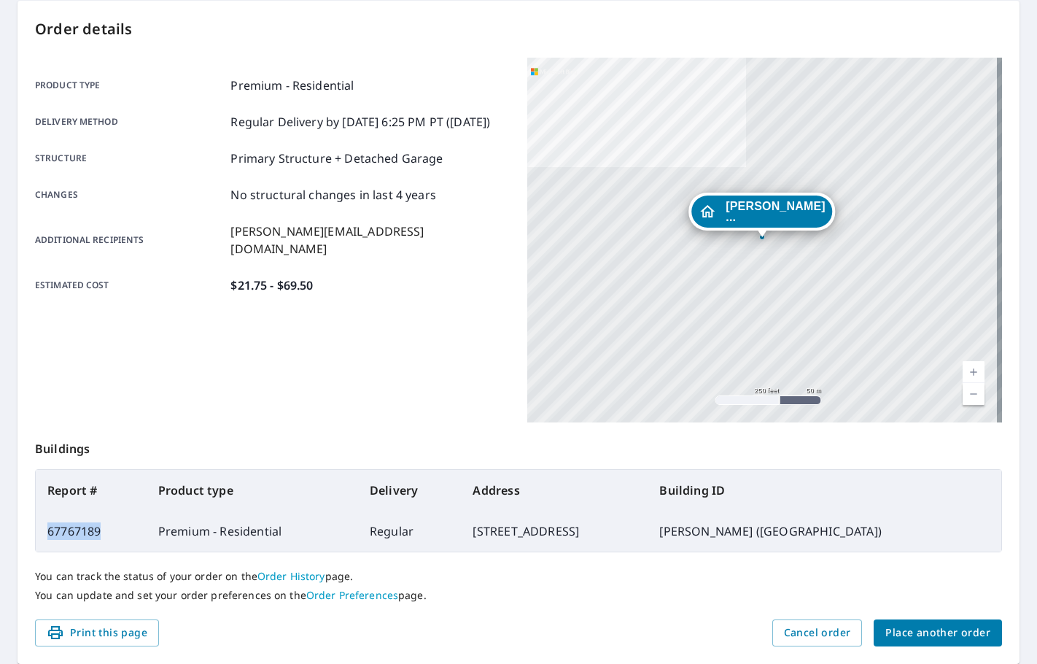
drag, startPoint x: 102, startPoint y: 531, endPoint x: 48, endPoint y: 531, distance: 54.0
click at [48, 531] on td "67767189" at bounding box center [91, 531] width 111 height 41
copy td "67767189"
click at [935, 640] on span "Place another order" at bounding box center [938, 633] width 105 height 18
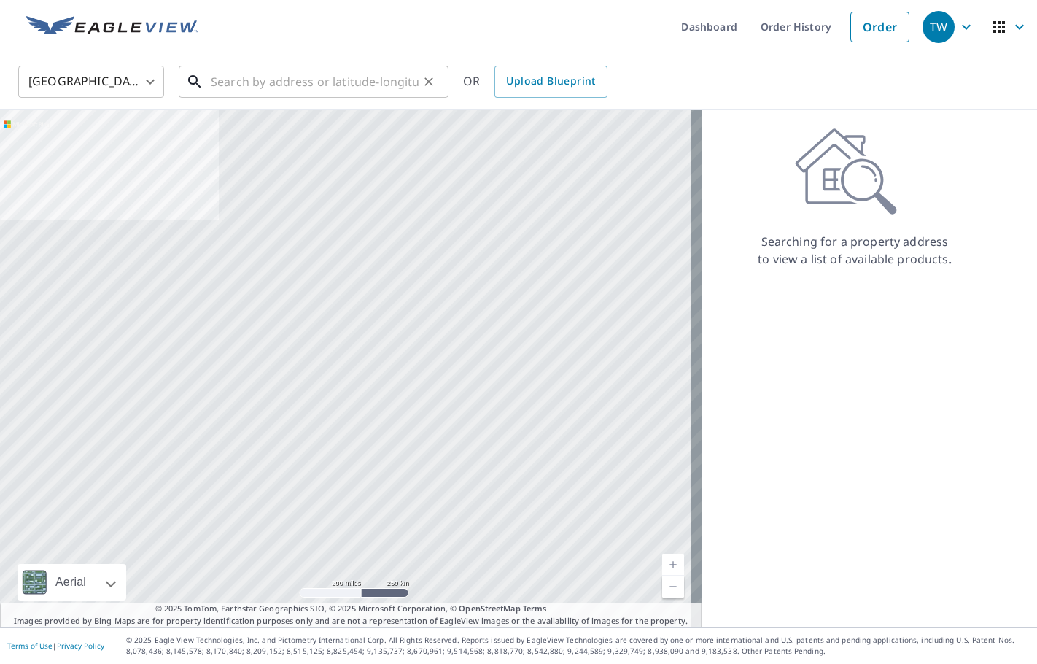
click at [331, 90] on input "text" at bounding box center [315, 81] width 208 height 41
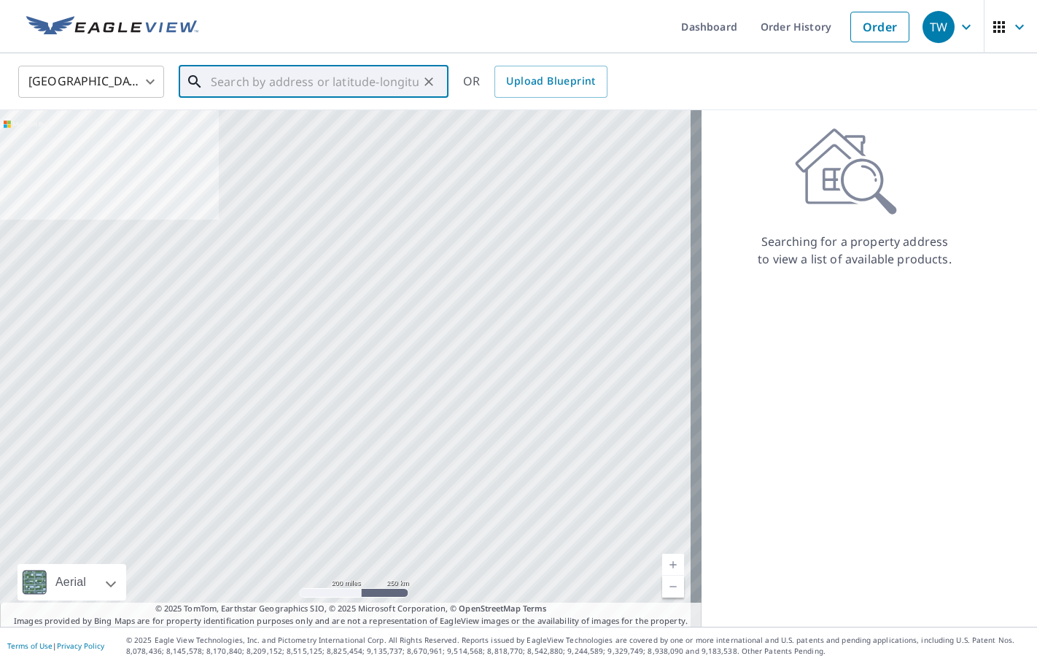
paste input "[STREET_ADDRESS][PERSON_NAME]"
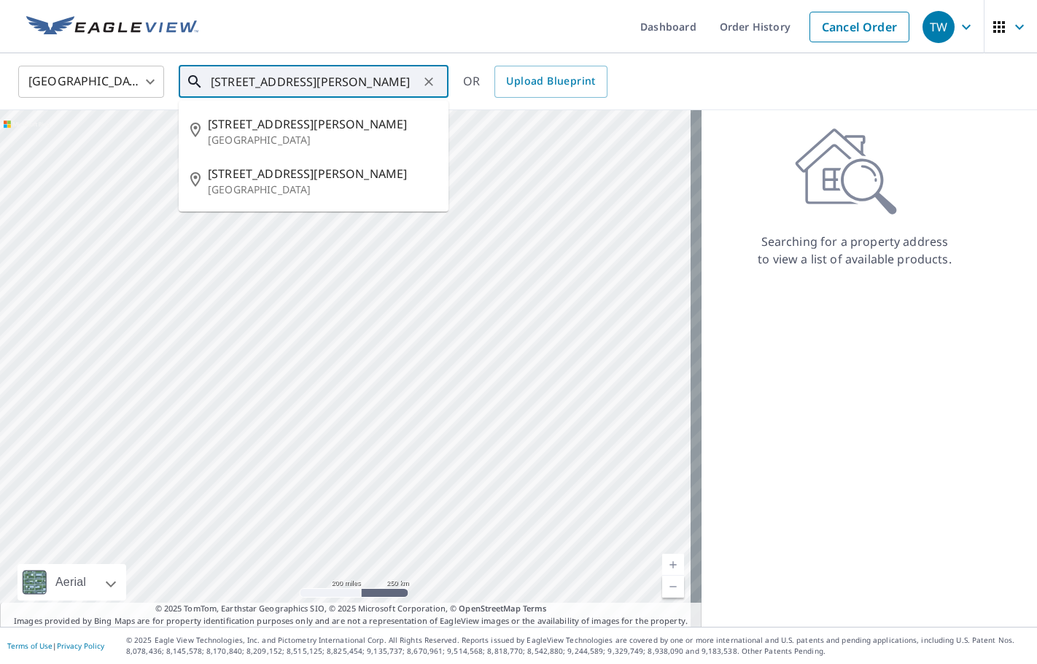
type input "[STREET_ADDRESS][PERSON_NAME]"
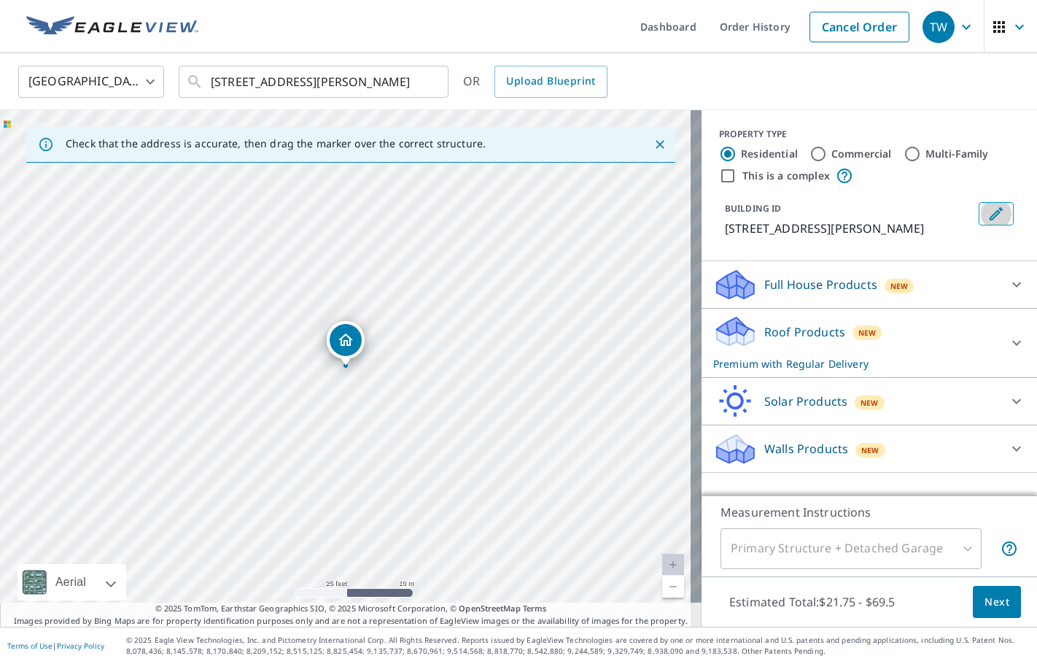
click at [988, 216] on icon "Edit building 1" at bounding box center [997, 214] width 18 height 18
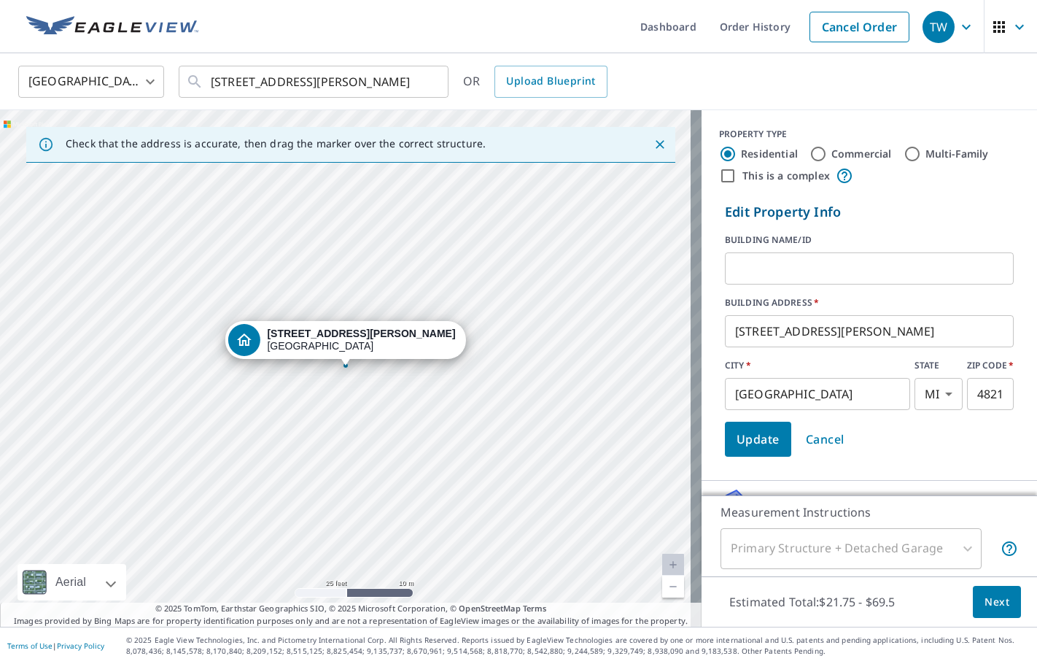
click at [796, 260] on input "text" at bounding box center [869, 268] width 289 height 41
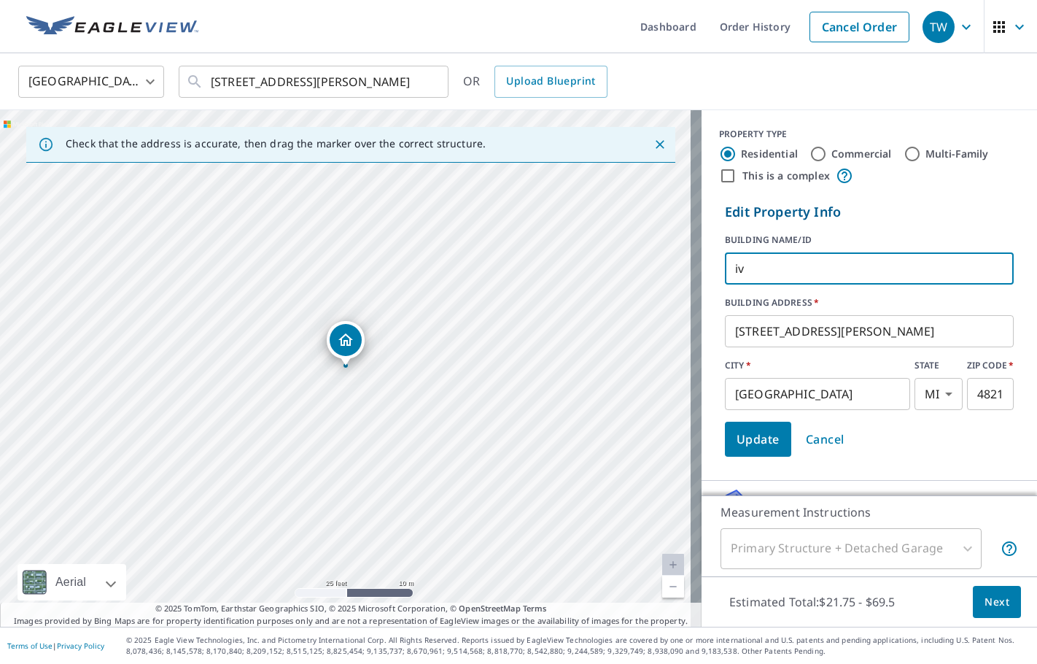
type input "i"
type input "[PERSON_NAME] ([PERSON_NAME])"
click at [740, 446] on span "Update" at bounding box center [758, 439] width 43 height 20
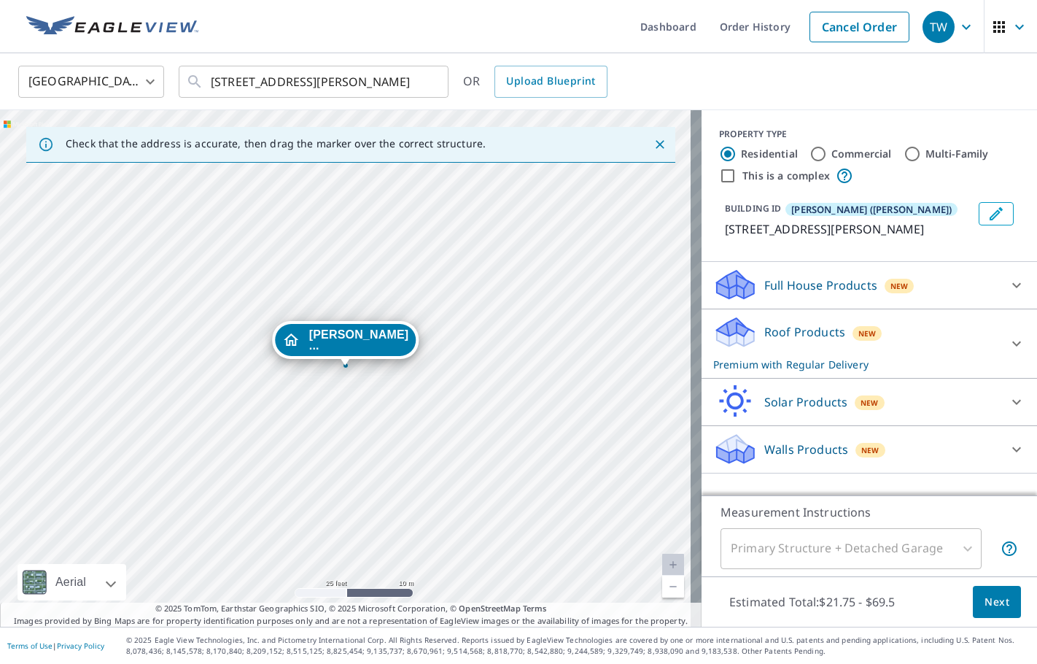
click at [1008, 341] on icon at bounding box center [1017, 344] width 18 height 18
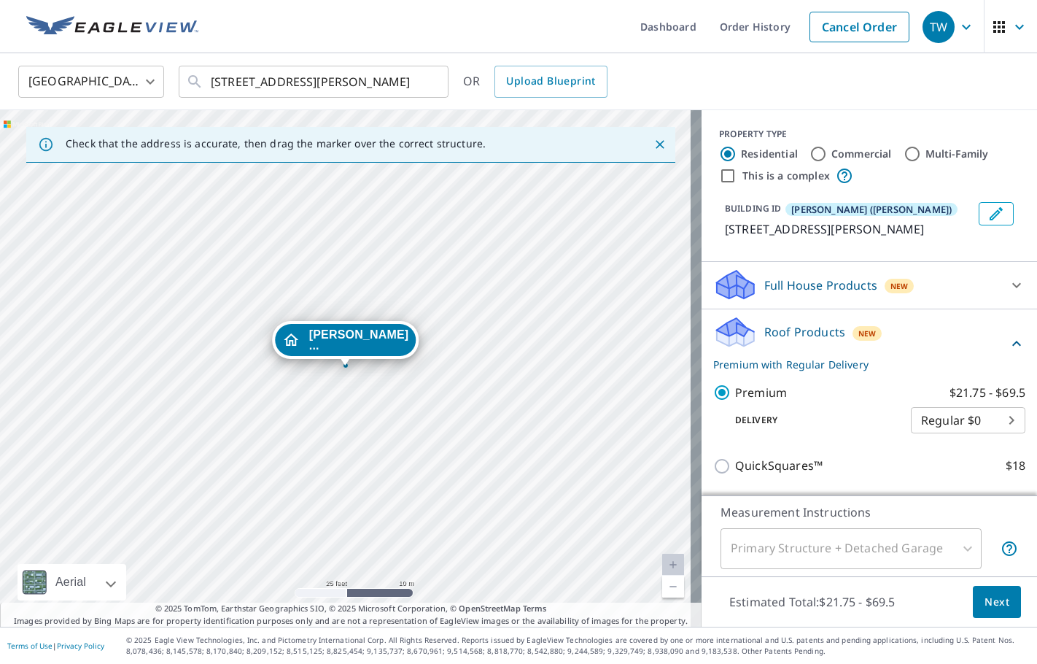
click at [988, 603] on span "Next" at bounding box center [997, 602] width 25 height 18
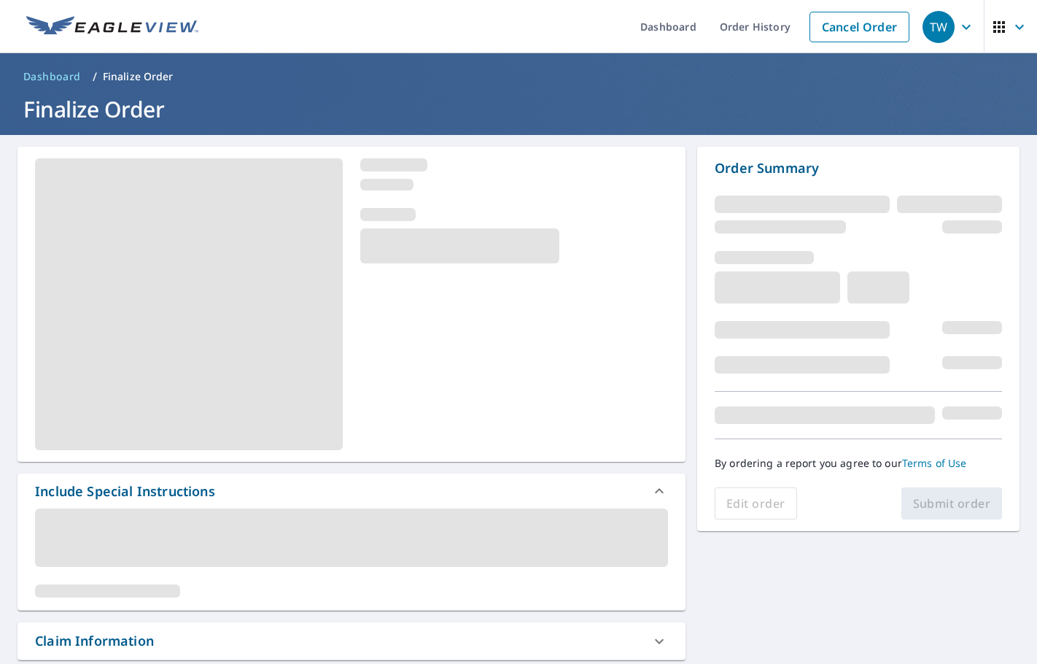
scroll to position [146, 0]
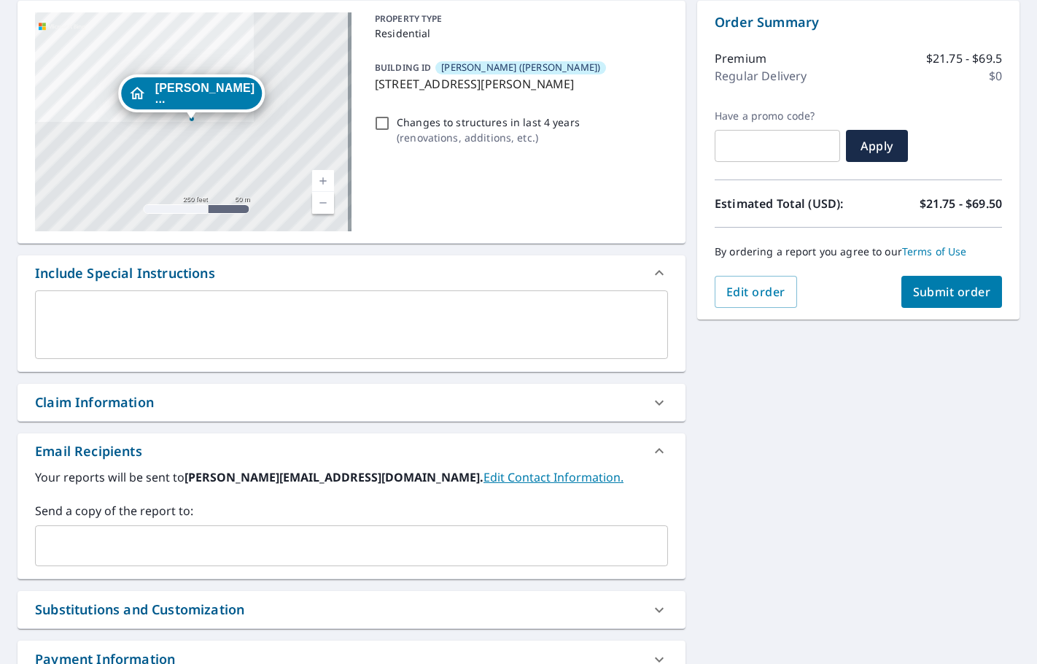
click at [69, 554] on input "text" at bounding box center [341, 546] width 598 height 28
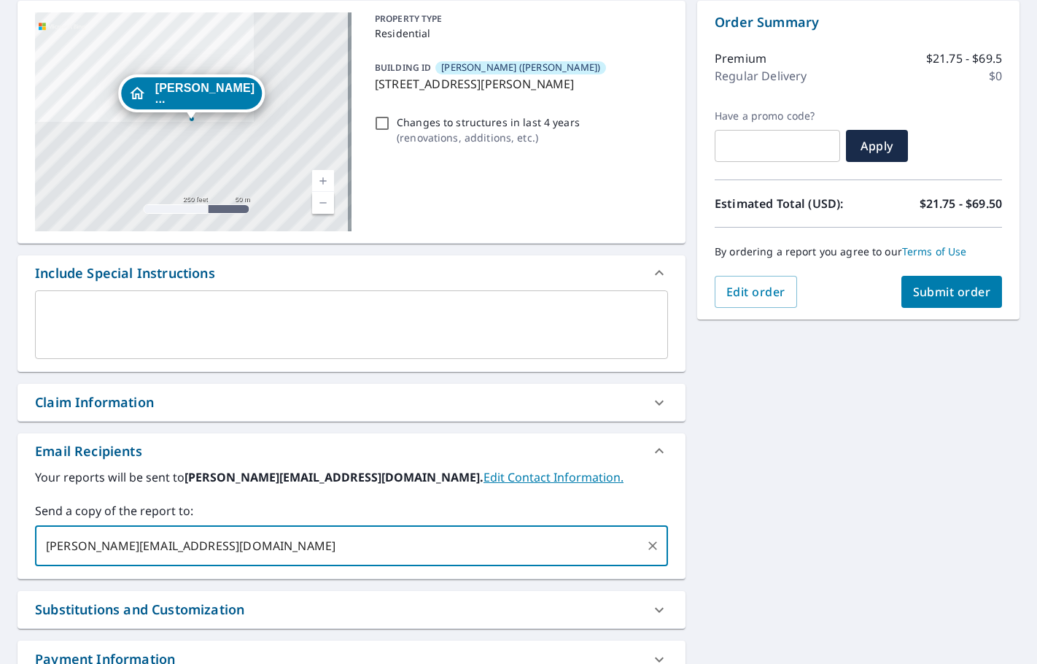
type input "[PERSON_NAME][EMAIL_ADDRESS][DOMAIN_NAME]"
click at [913, 291] on span "Submit order" at bounding box center [952, 292] width 78 height 16
checkbox input "true"
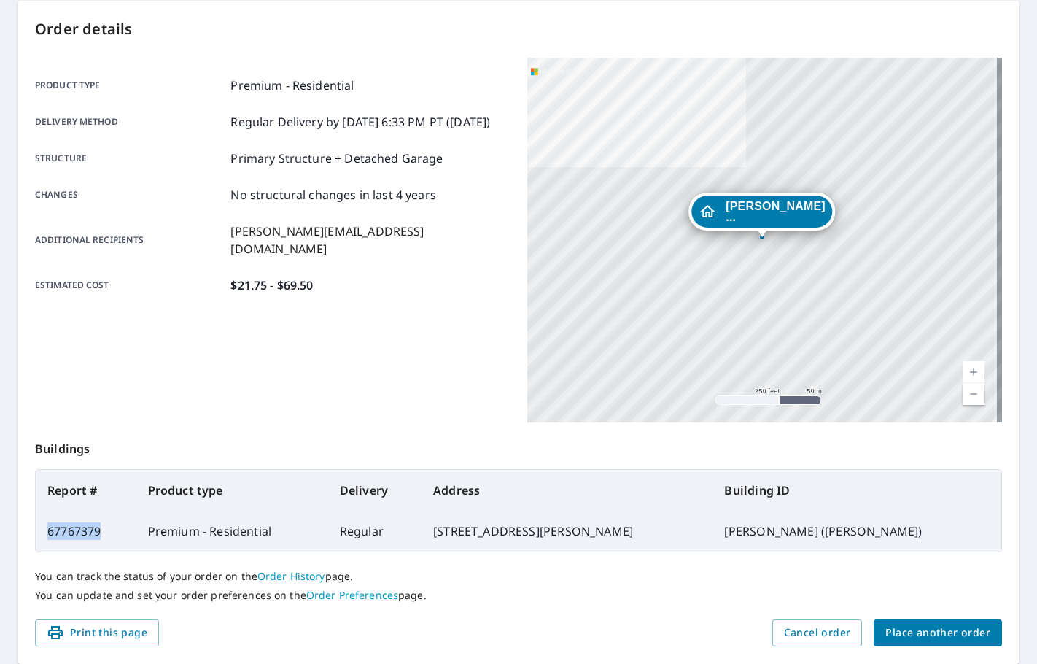
drag, startPoint x: 109, startPoint y: 527, endPoint x: 50, endPoint y: 519, distance: 59.5
click at [50, 519] on td "67767379" at bounding box center [86, 531] width 101 height 41
click at [900, 636] on span "Place another order" at bounding box center [938, 633] width 105 height 18
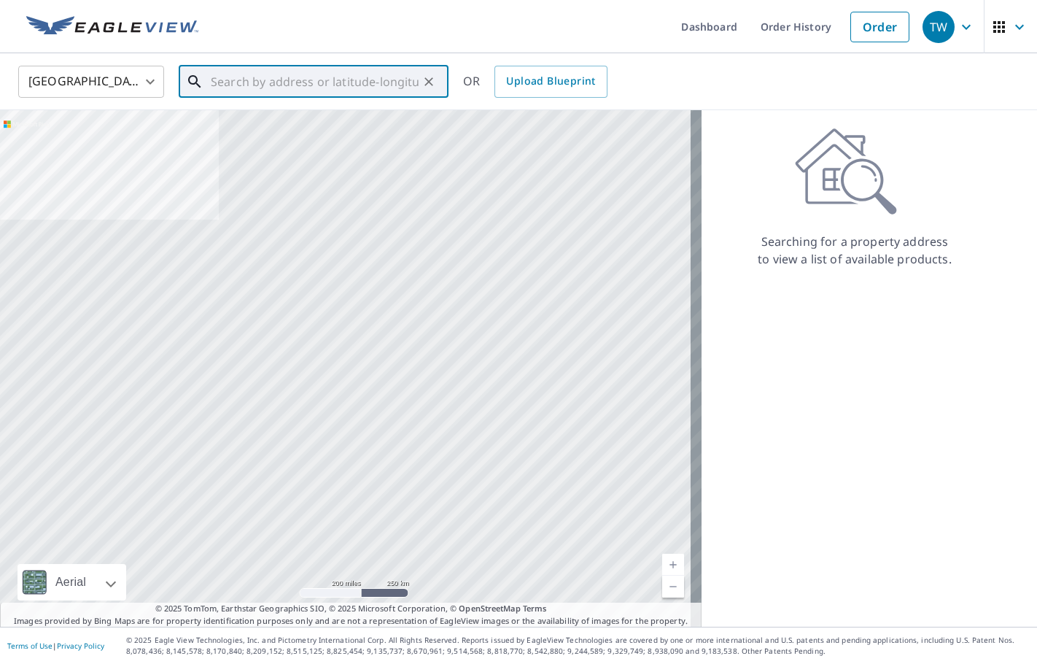
click at [283, 74] on input "text" at bounding box center [315, 81] width 208 height 41
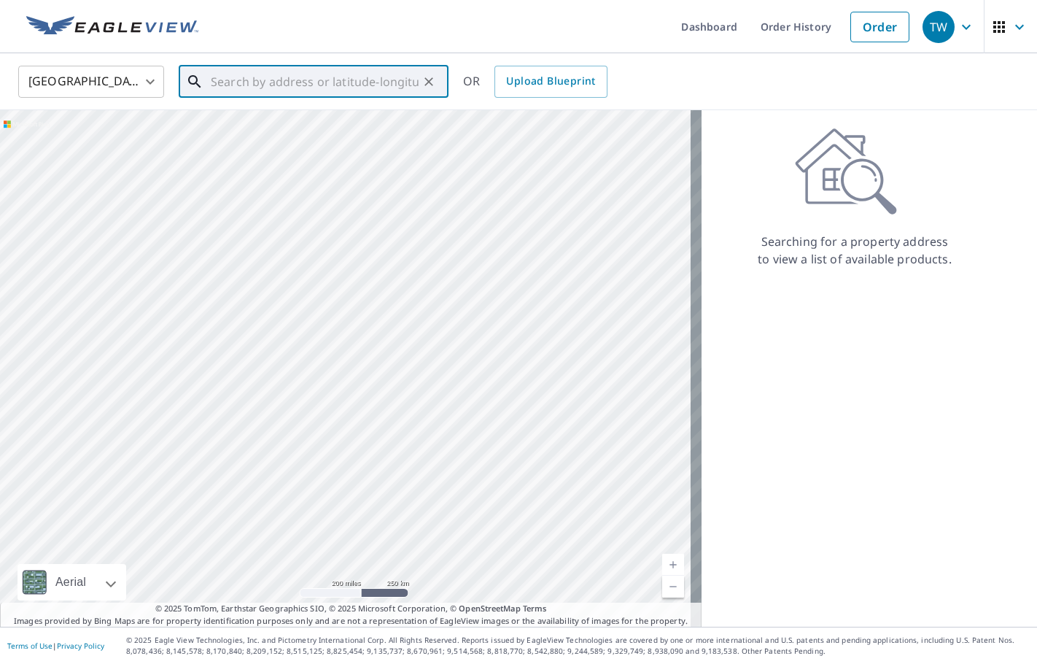
paste input "[STREET_ADDRESS]"
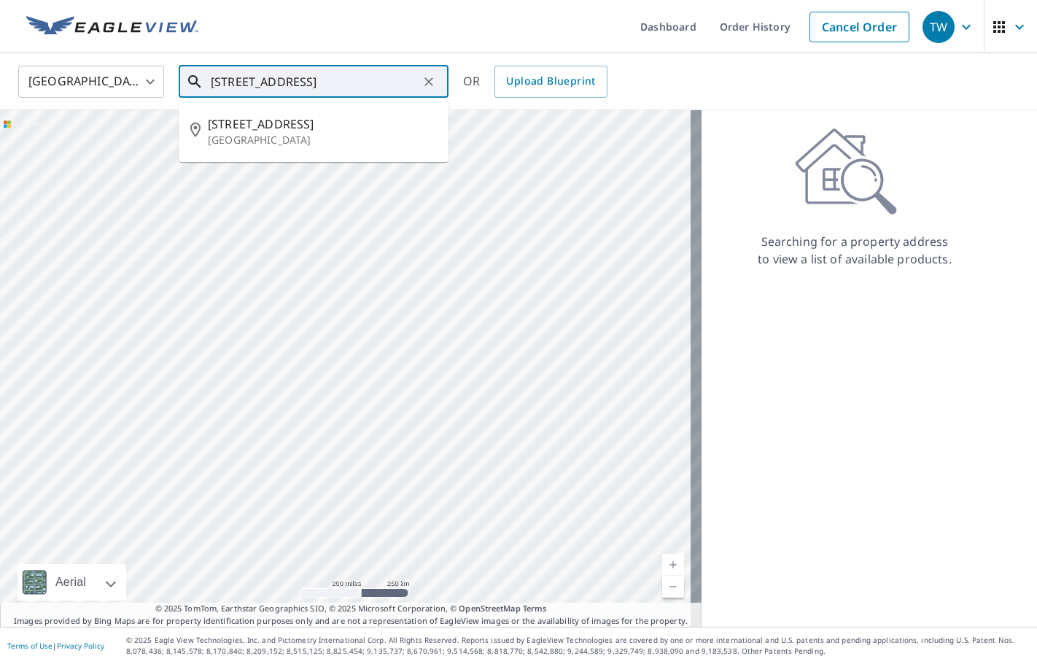
type input "[STREET_ADDRESS]"
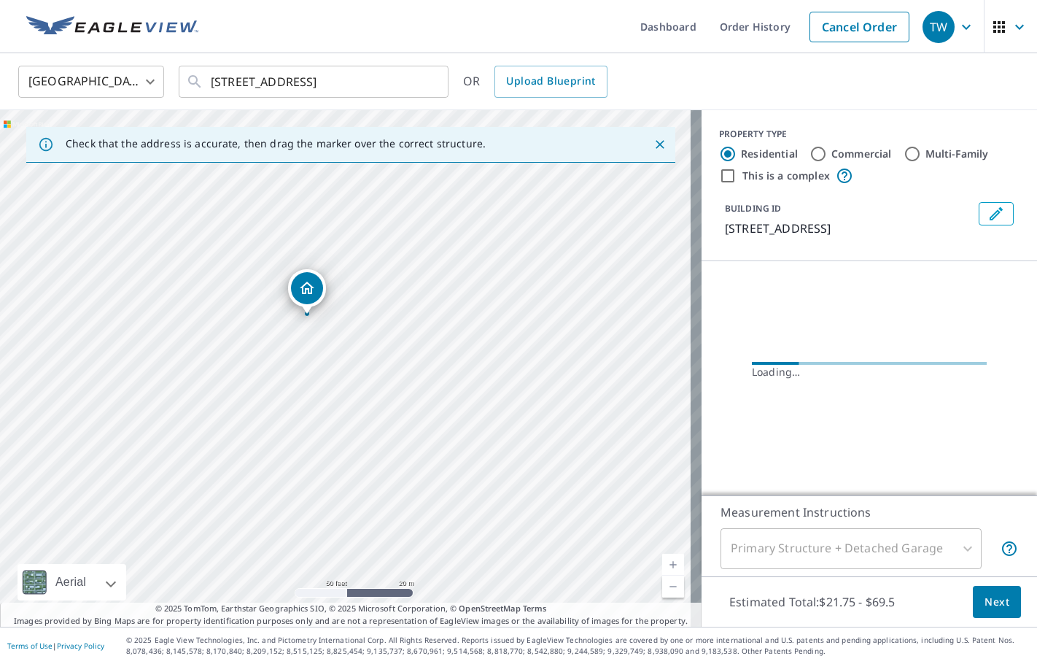
drag, startPoint x: 306, startPoint y: 298, endPoint x: 311, endPoint y: 438, distance: 140.9
click at [311, 438] on div "[STREET_ADDRESS]" at bounding box center [351, 368] width 702 height 517
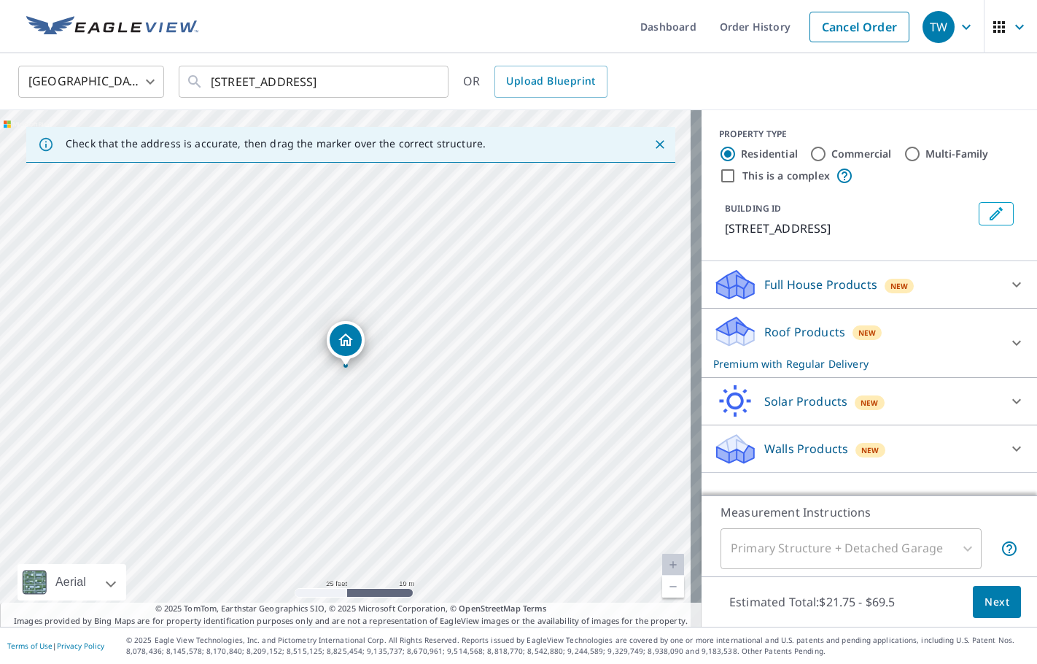
click at [994, 216] on icon "Edit building 1" at bounding box center [997, 214] width 18 height 18
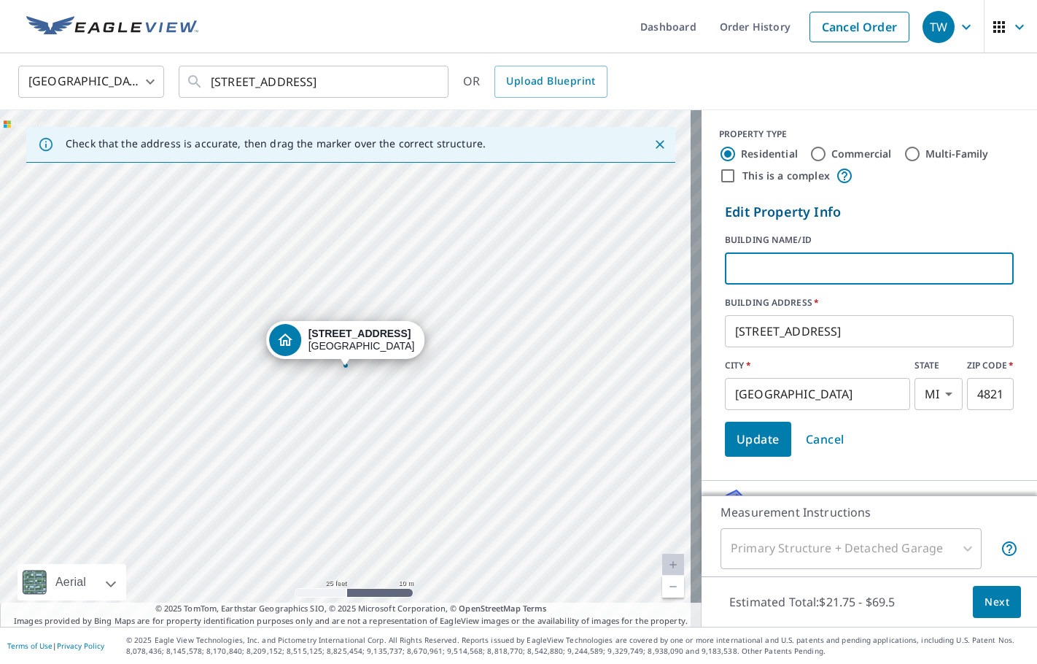
click at [773, 256] on input "text" at bounding box center [869, 268] width 289 height 41
type input "i"
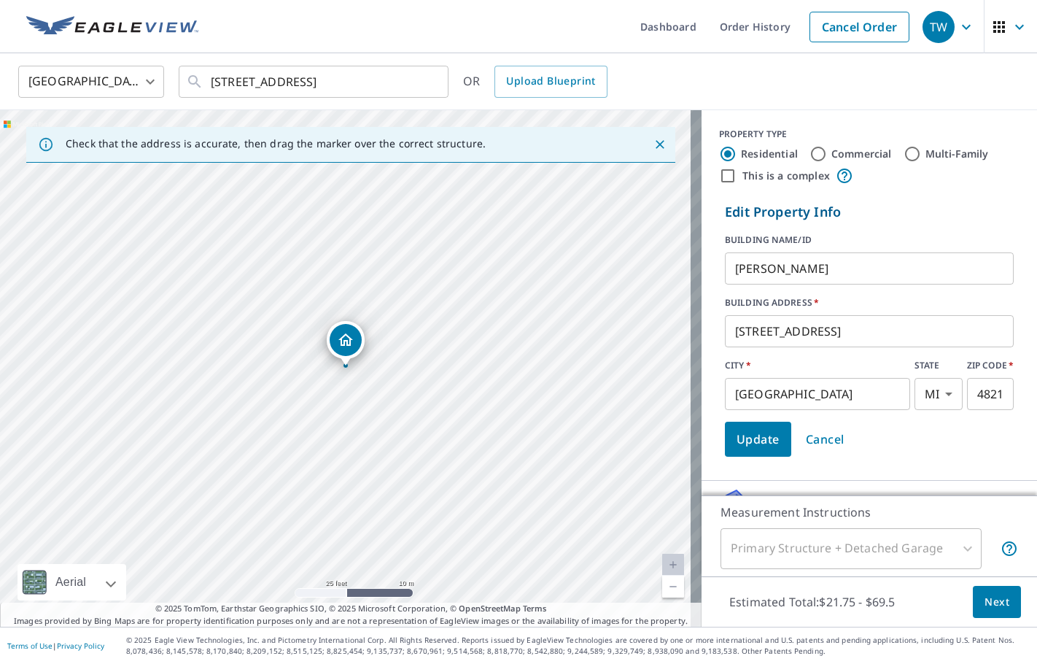
click at [837, 270] on input "[PERSON_NAME]" at bounding box center [869, 268] width 289 height 41
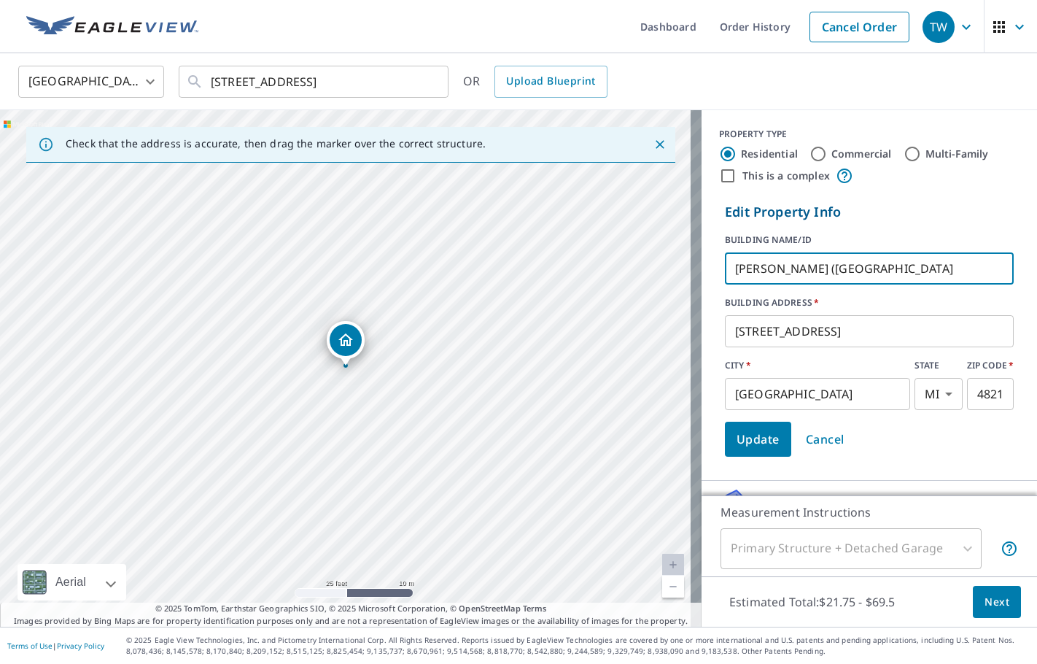
click at [904, 274] on input "[PERSON_NAME] ([GEOGRAPHIC_DATA]" at bounding box center [869, 268] width 289 height 41
type input "[PERSON_NAME] ([GEOGRAPHIC_DATA] - 10 UNITS)"
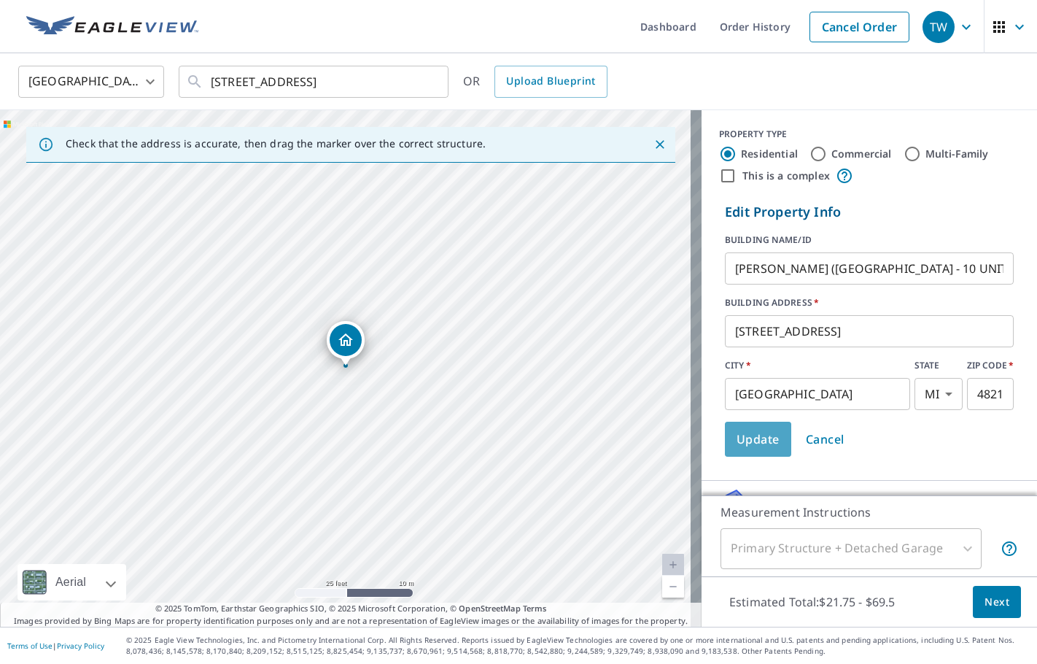
click at [737, 433] on span "Update" at bounding box center [758, 439] width 43 height 20
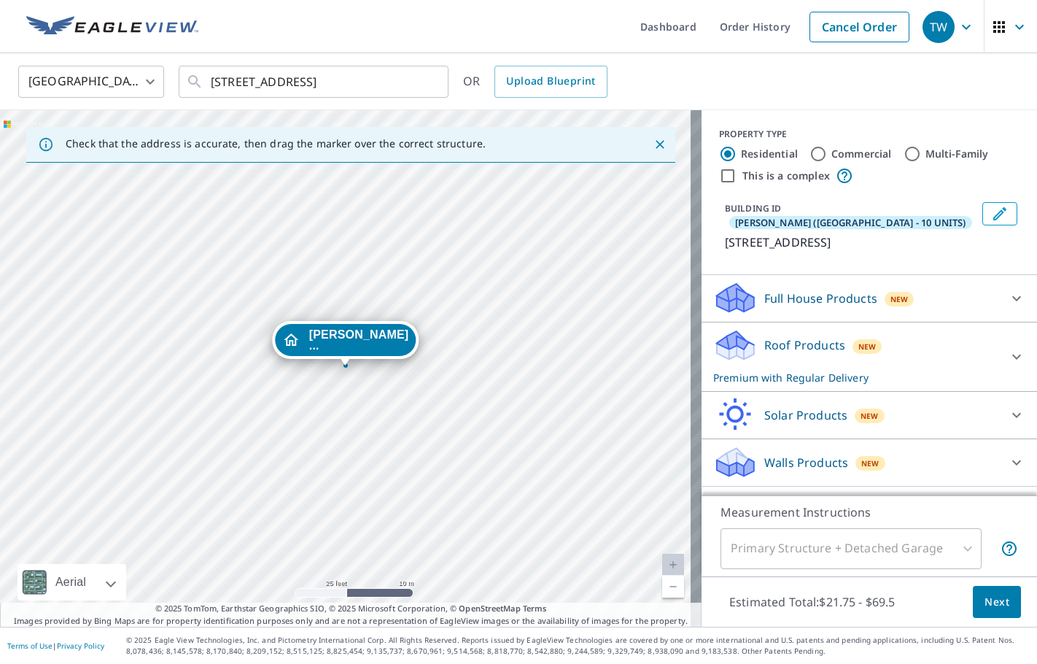
click at [1010, 348] on icon at bounding box center [1017, 357] width 18 height 18
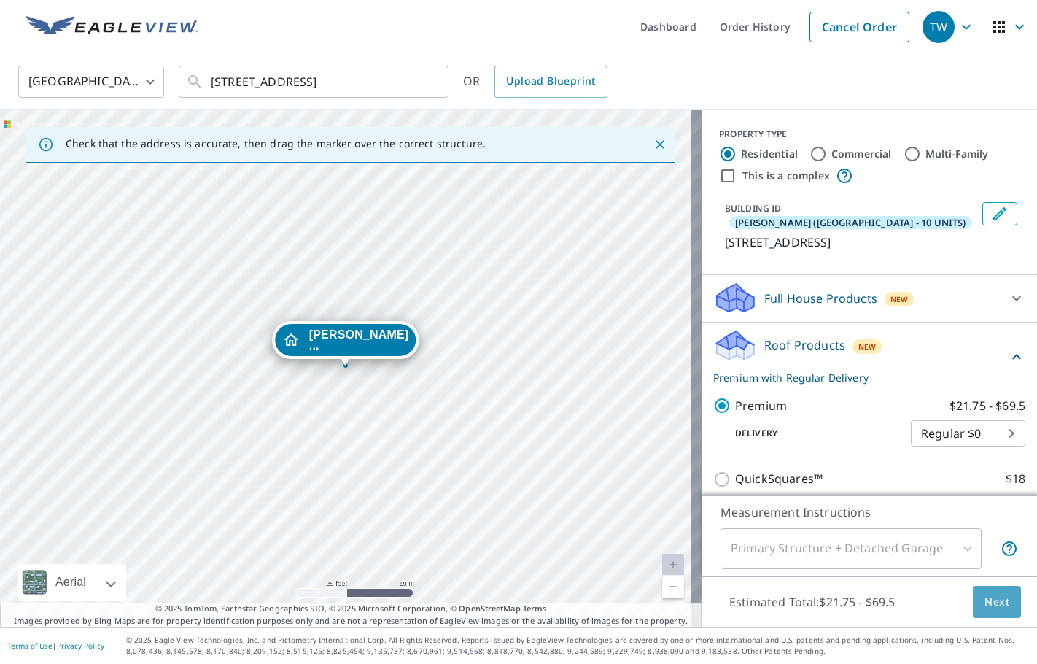
click at [985, 599] on span "Next" at bounding box center [997, 602] width 25 height 18
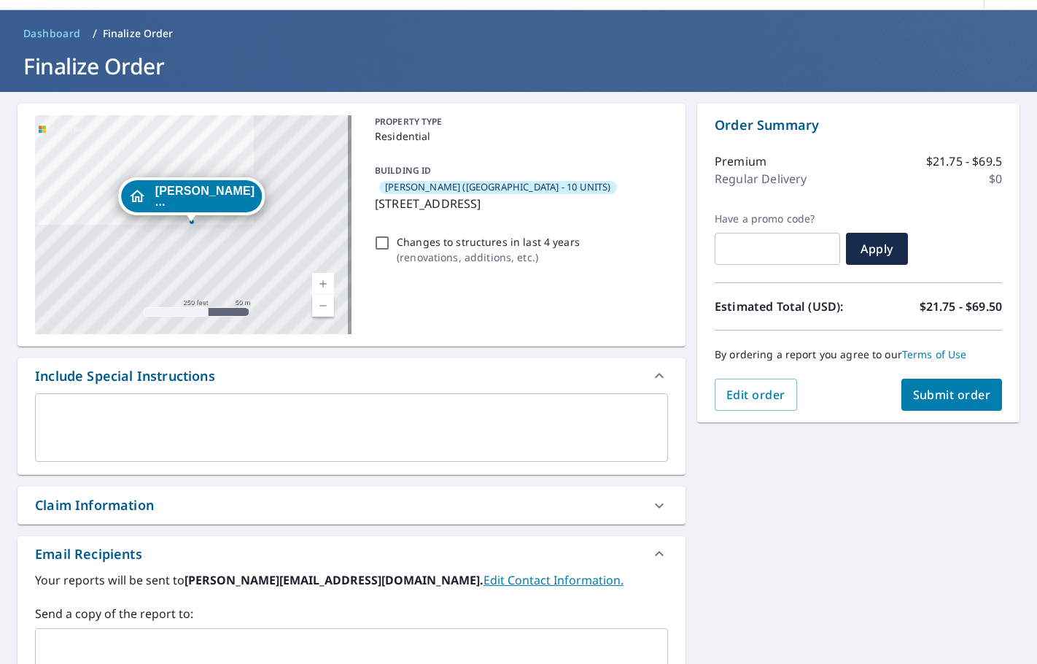
scroll to position [219, 0]
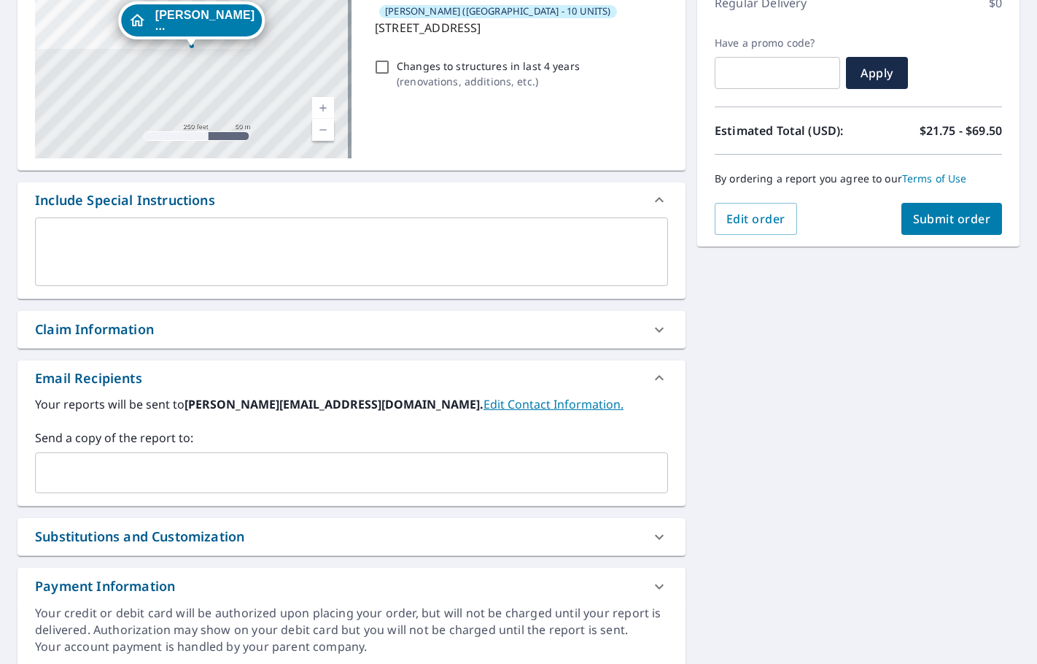
click at [71, 481] on input "text" at bounding box center [341, 473] width 598 height 28
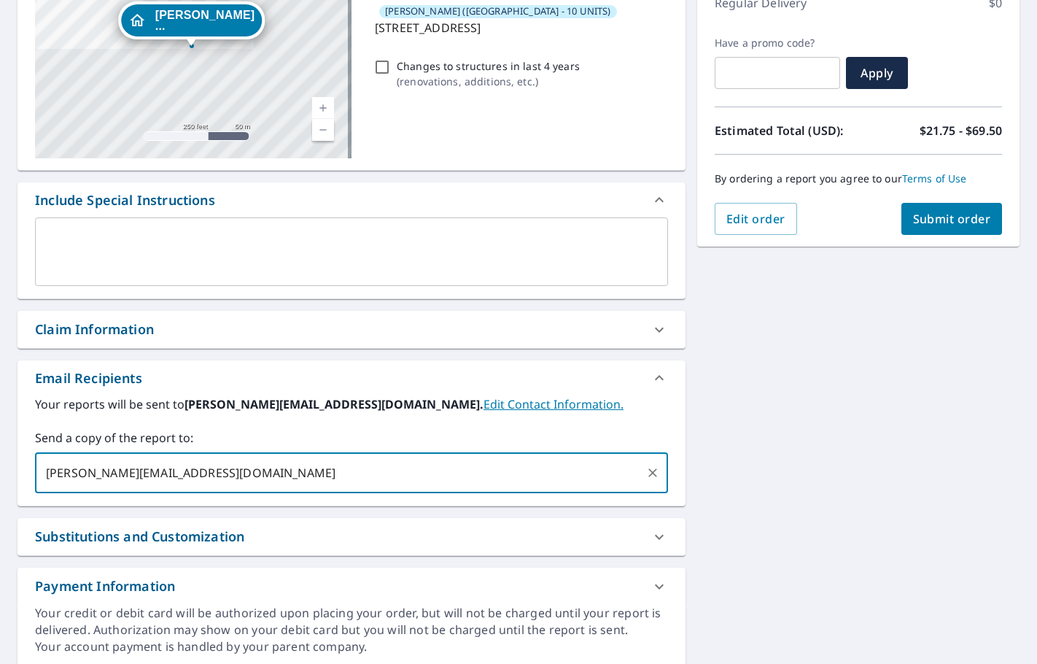
type input "[PERSON_NAME][EMAIL_ADDRESS][DOMAIN_NAME]"
click at [902, 214] on button "Submit order" at bounding box center [952, 219] width 101 height 32
checkbox input "true"
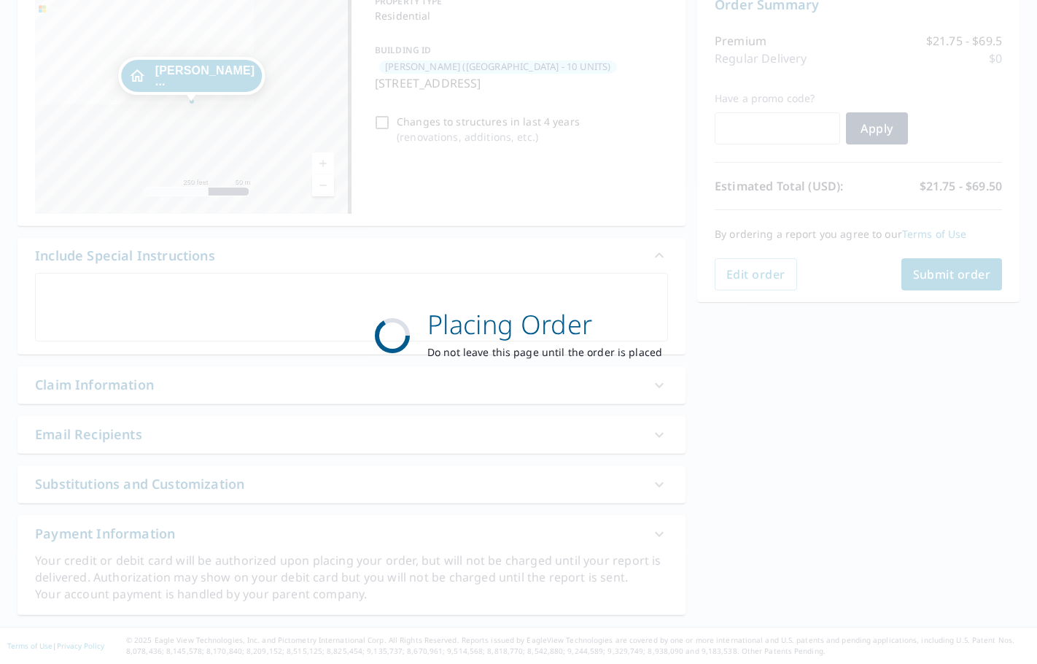
scroll to position [163, 0]
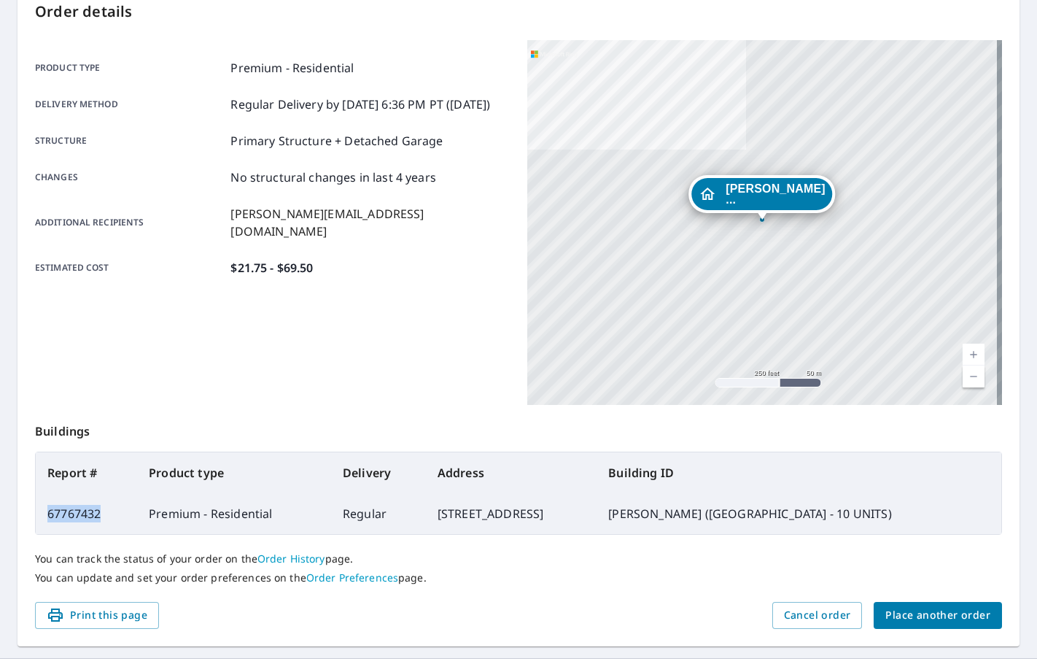
drag, startPoint x: 106, startPoint y: 515, endPoint x: 49, endPoint y: 519, distance: 57.1
click at [49, 519] on td "67767432" at bounding box center [86, 513] width 101 height 41
click at [917, 616] on span "Place another order" at bounding box center [938, 615] width 105 height 18
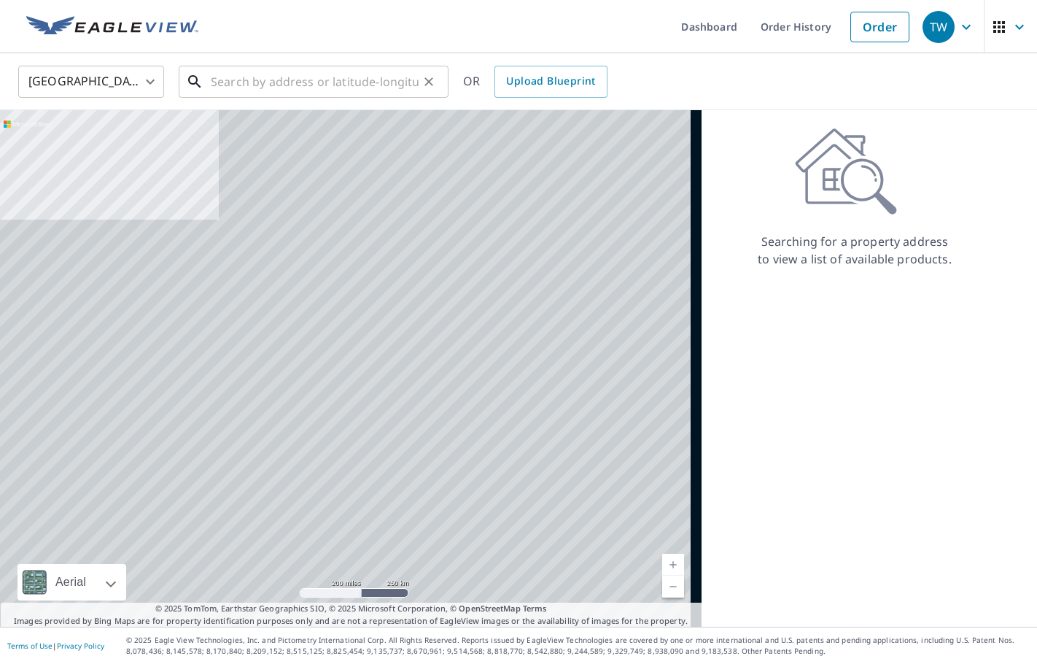
click at [265, 80] on input "text" at bounding box center [315, 81] width 208 height 41
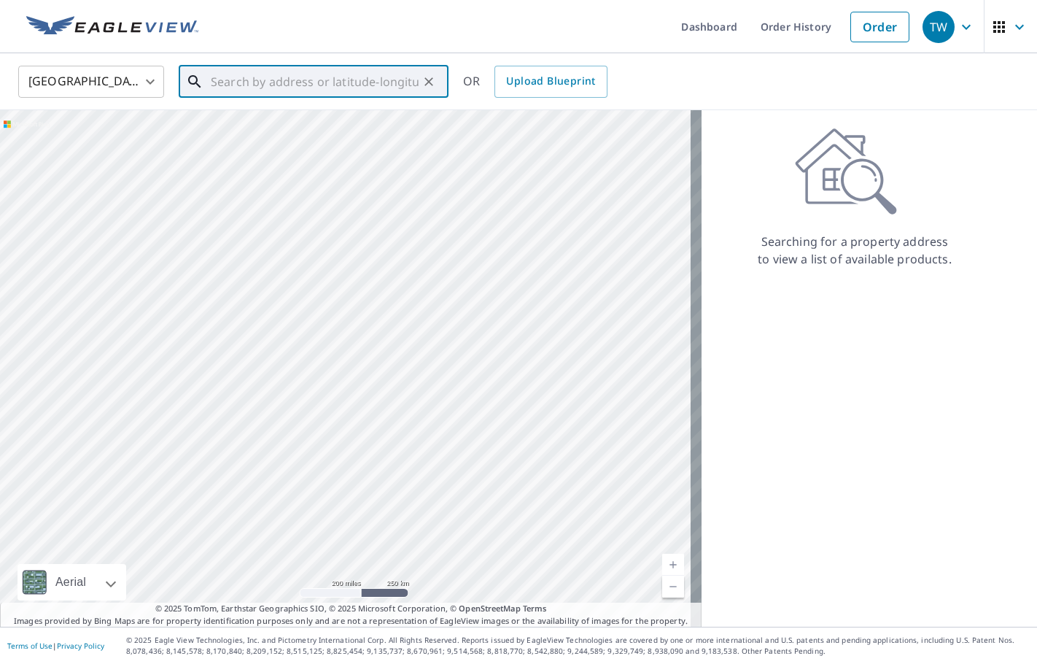
paste input "[STREET_ADDRESS]"
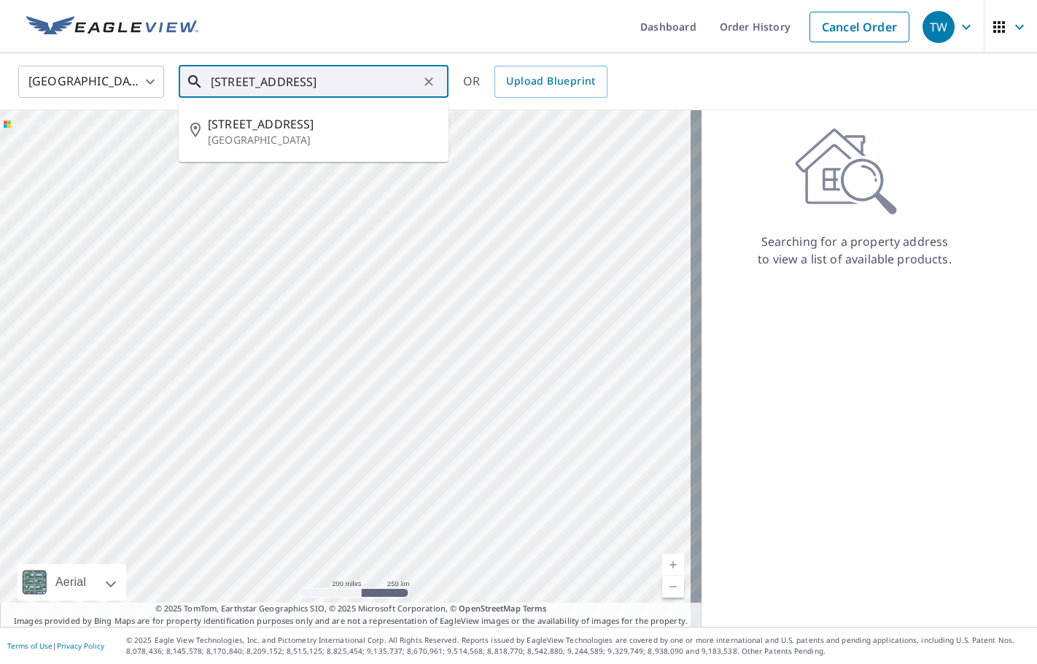
type input "[STREET_ADDRESS]"
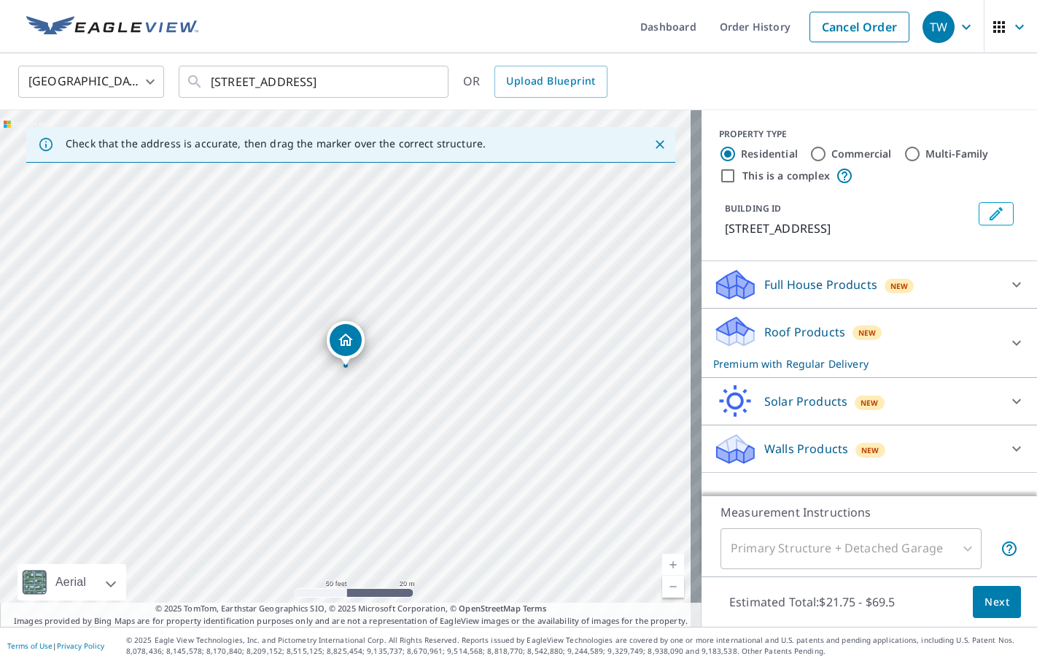
click at [990, 214] on icon "Edit building 1" at bounding box center [996, 213] width 13 height 13
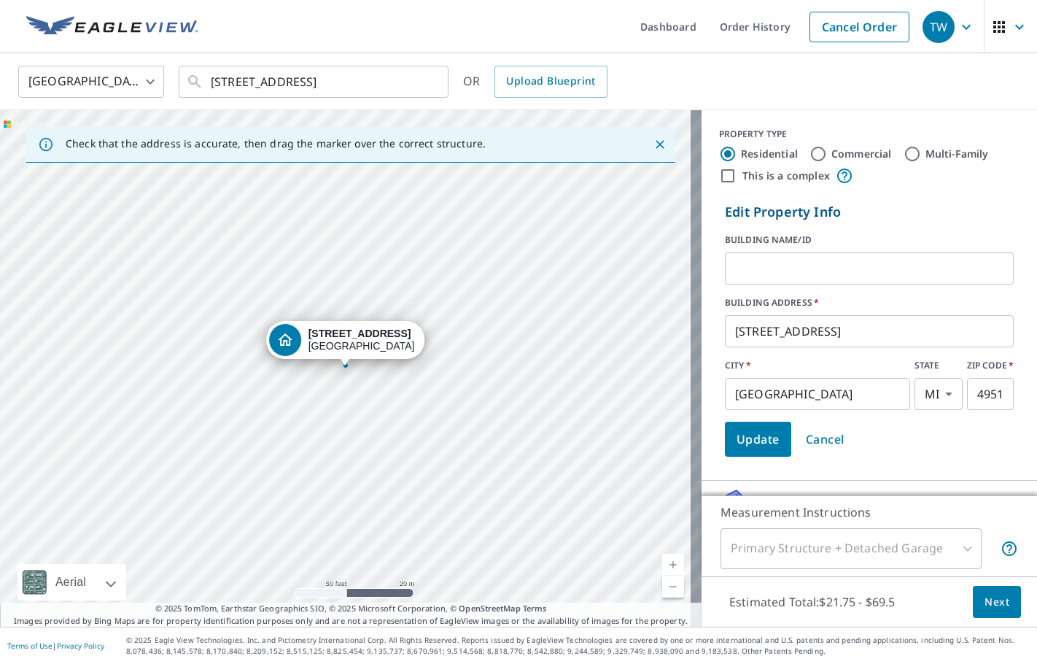
click at [810, 150] on input "Commercial" at bounding box center [819, 154] width 18 height 18
radio input "true"
type input "4"
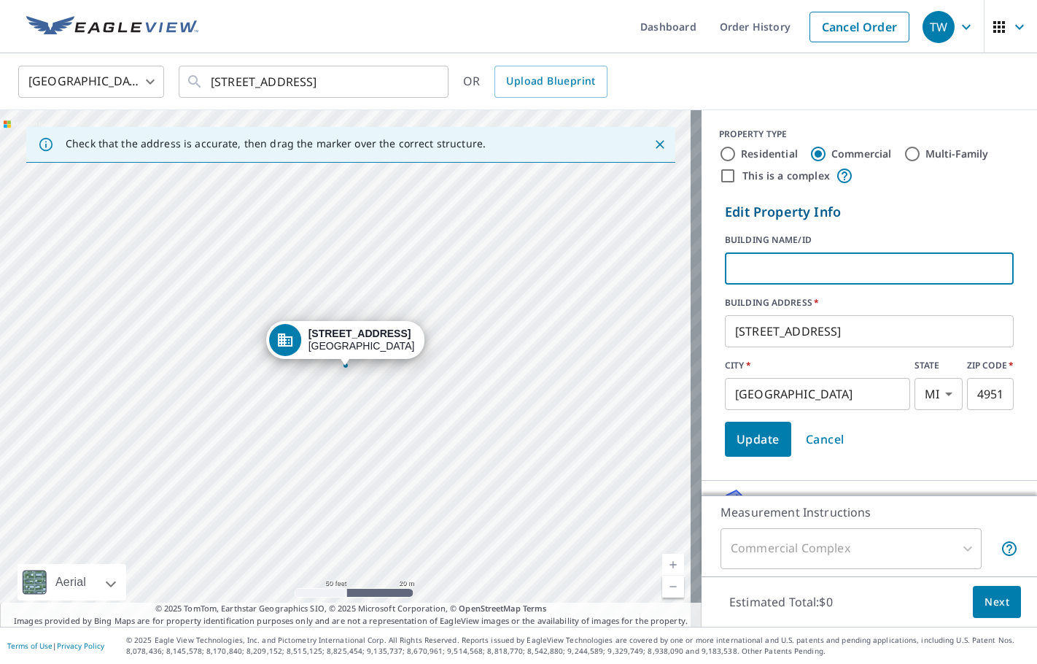
click at [770, 273] on input "text" at bounding box center [869, 268] width 289 height 41
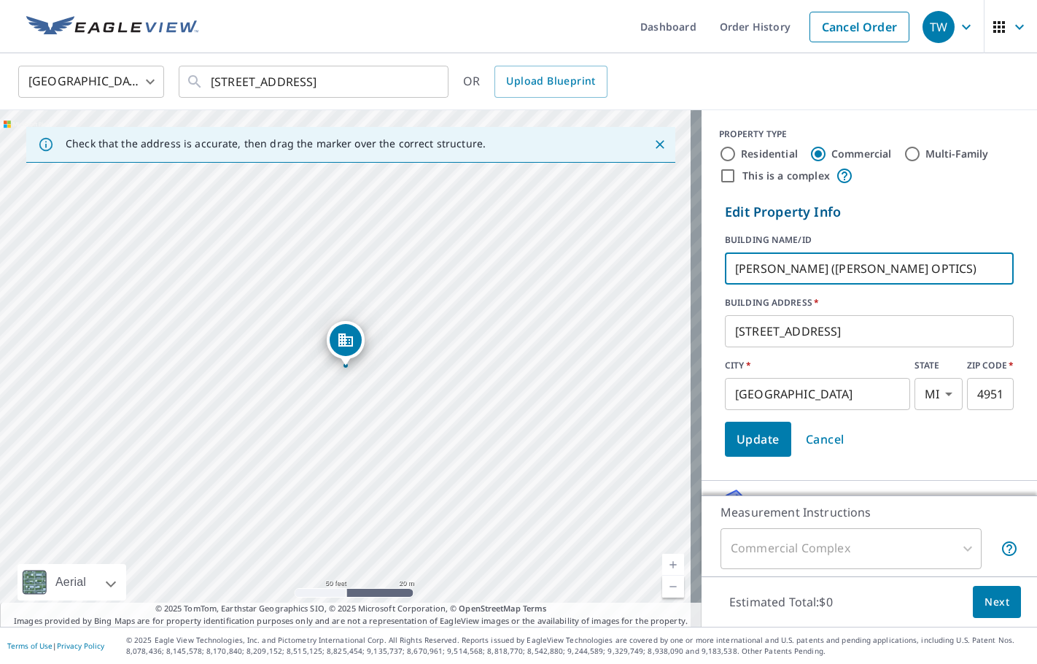
type input "[PERSON_NAME] ([PERSON_NAME] OPTICS)"
click at [757, 434] on span "Update" at bounding box center [758, 439] width 43 height 20
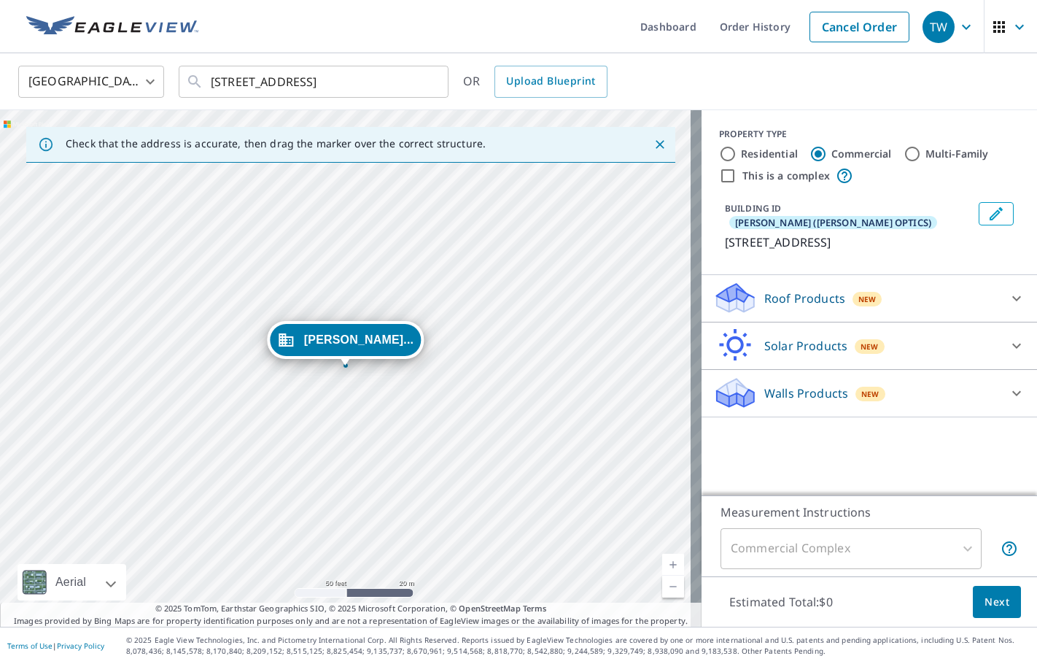
click at [1008, 290] on icon at bounding box center [1017, 299] width 18 height 18
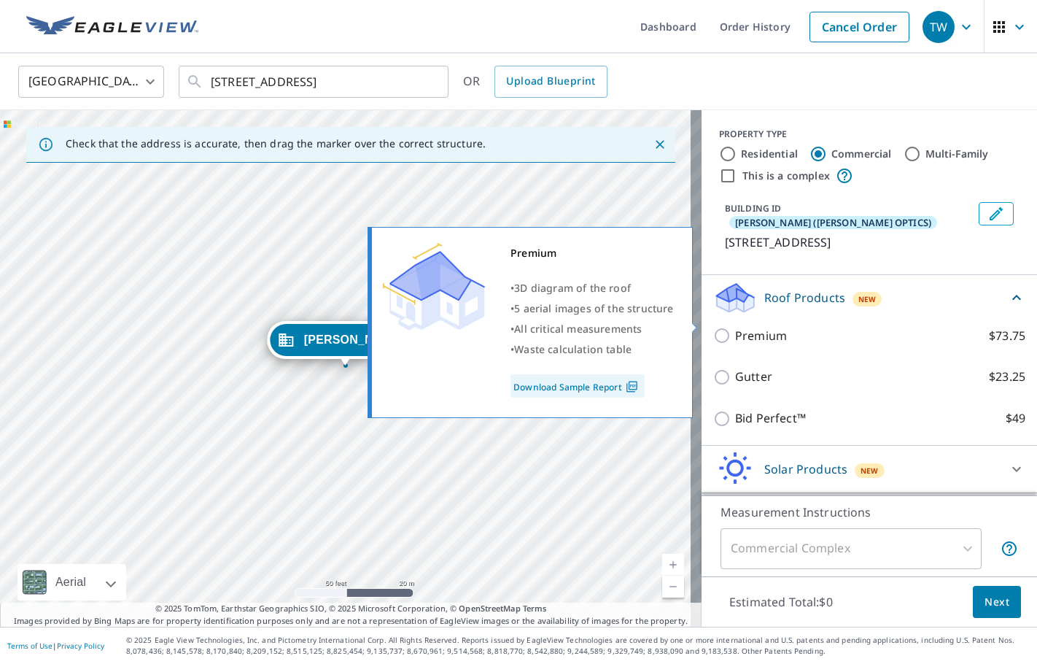
click at [759, 330] on p "Premium" at bounding box center [761, 336] width 52 height 18
click at [735, 330] on input "Premium $73.75" at bounding box center [725, 336] width 22 height 18
checkbox input "true"
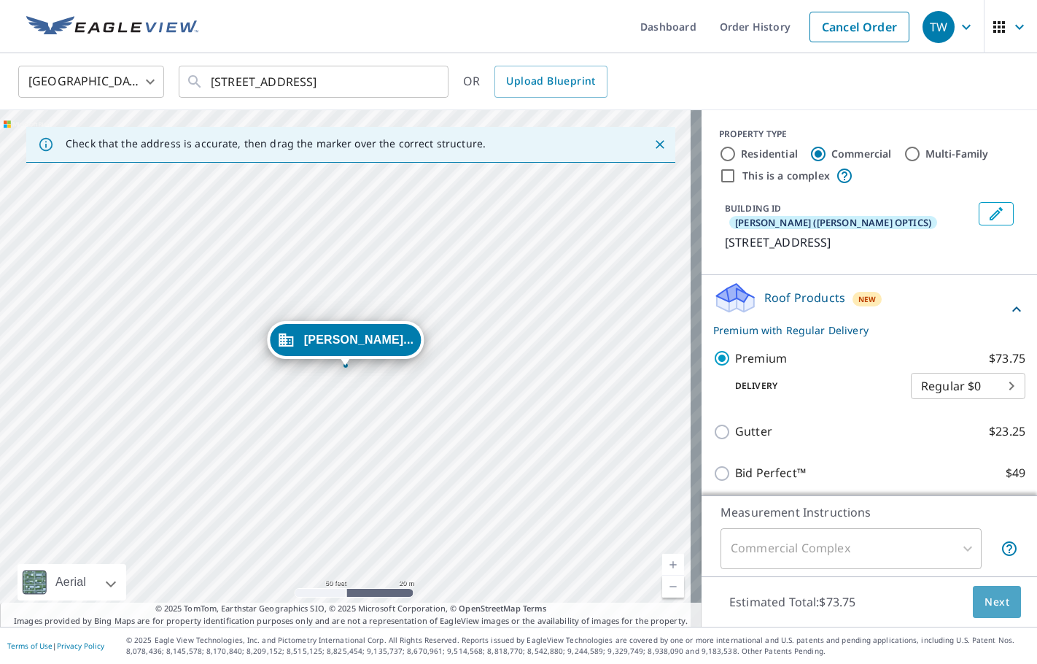
click at [985, 606] on span "Next" at bounding box center [997, 602] width 25 height 18
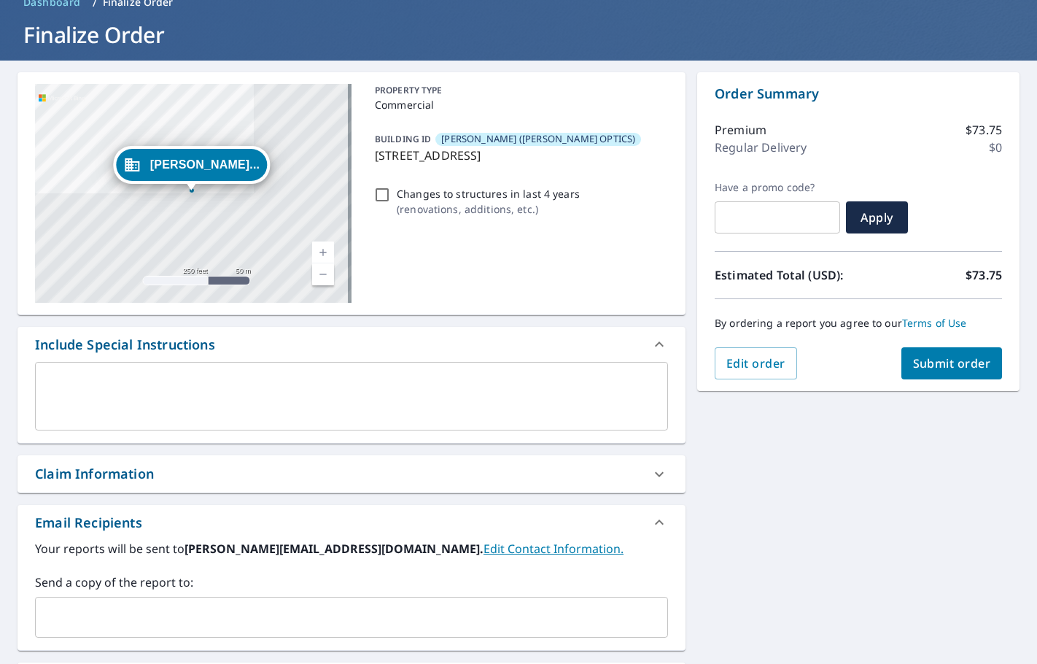
scroll to position [146, 0]
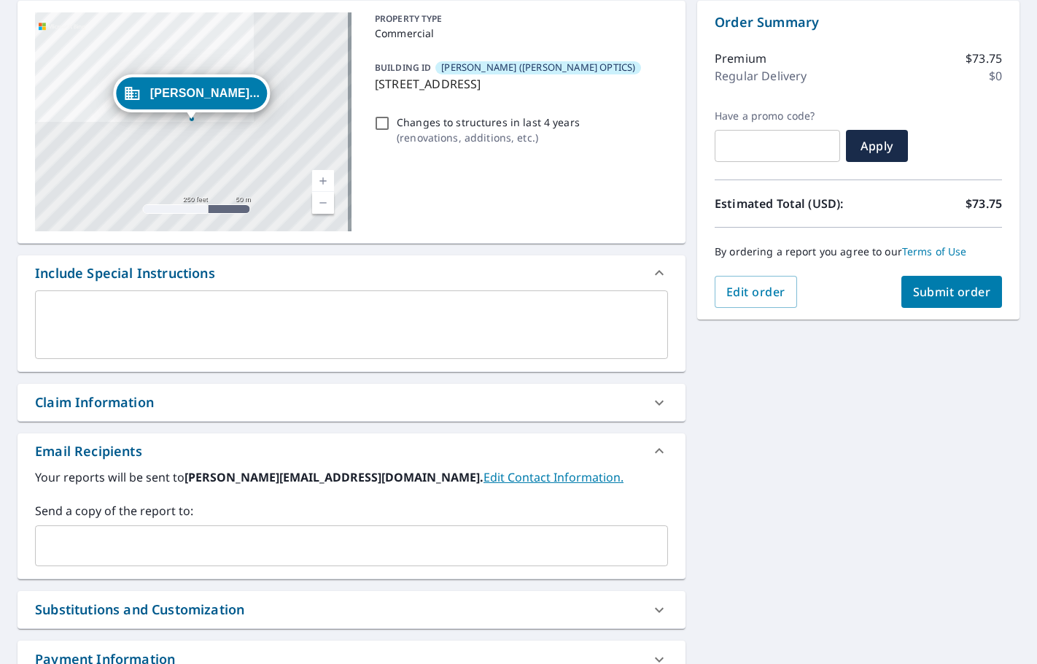
click at [117, 549] on input "text" at bounding box center [341, 546] width 598 height 28
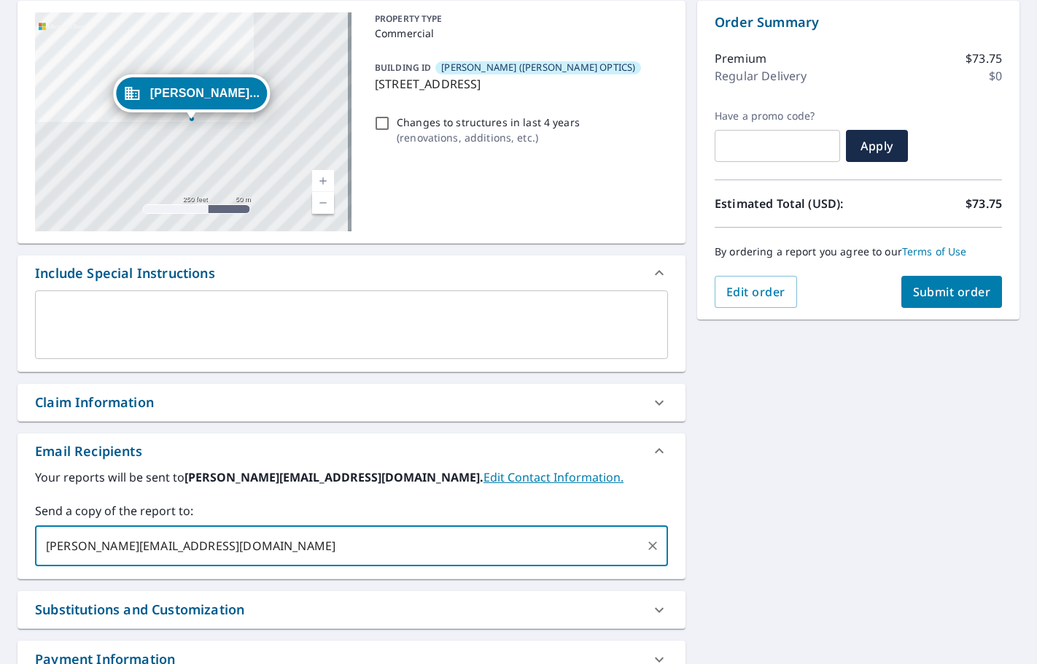
type input "[PERSON_NAME][EMAIL_ADDRESS][DOMAIN_NAME]"
checkbox input "true"
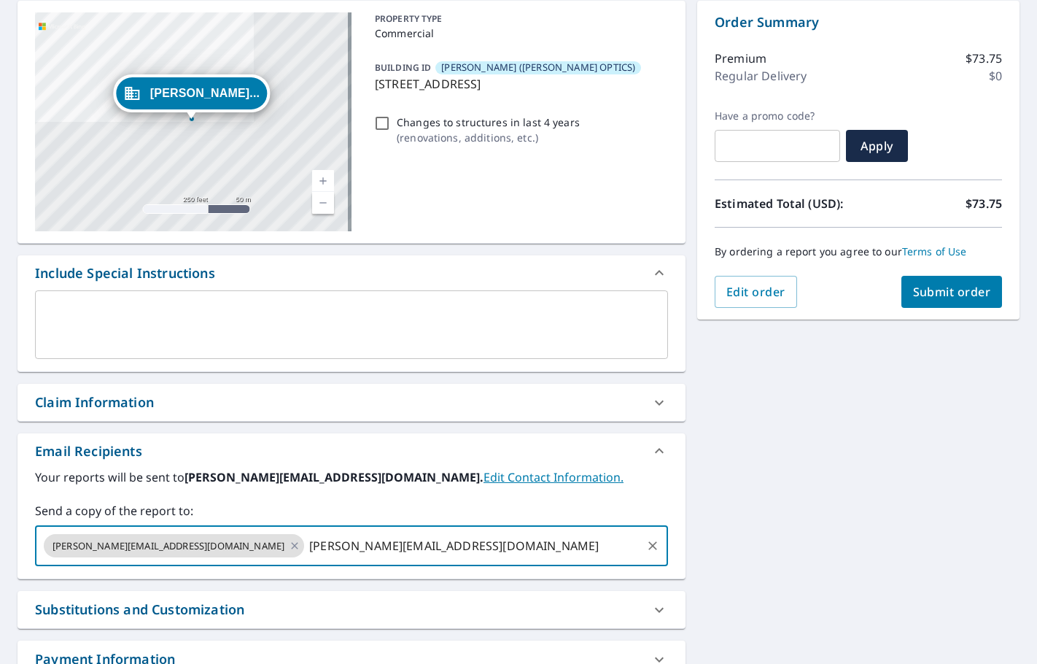
type input "[PERSON_NAME][EMAIL_ADDRESS][DOMAIN_NAME]"
click at [924, 296] on span "Submit order" at bounding box center [952, 292] width 78 height 16
checkbox input "true"
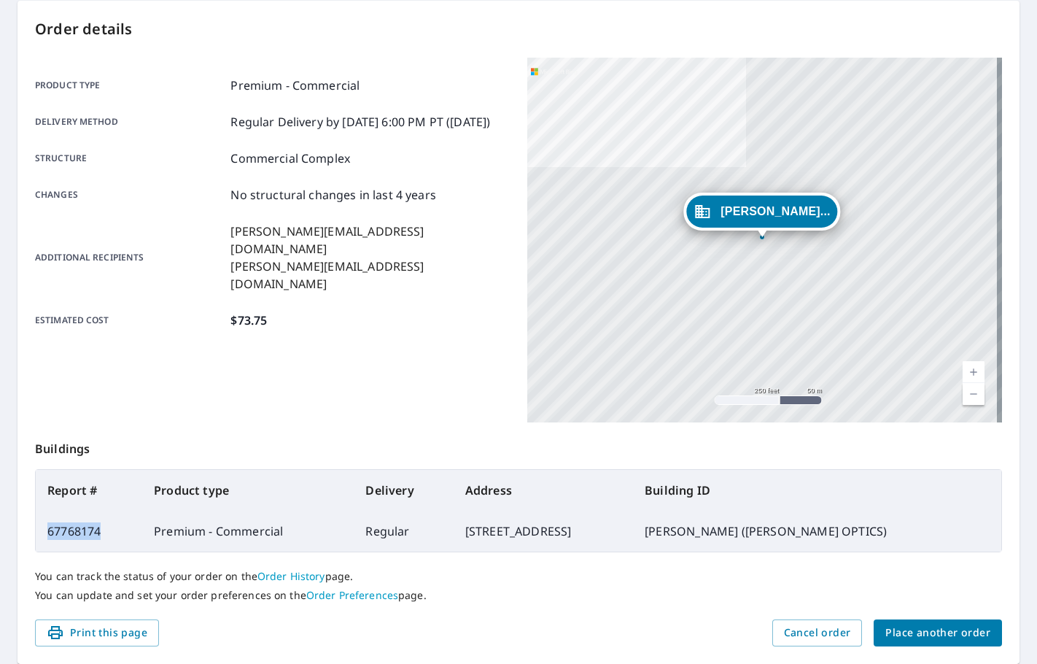
drag, startPoint x: 107, startPoint y: 527, endPoint x: 47, endPoint y: 532, distance: 60.0
click at [47, 532] on td "67768174" at bounding box center [89, 531] width 107 height 41
